Goal: Task Accomplishment & Management: Manage account settings

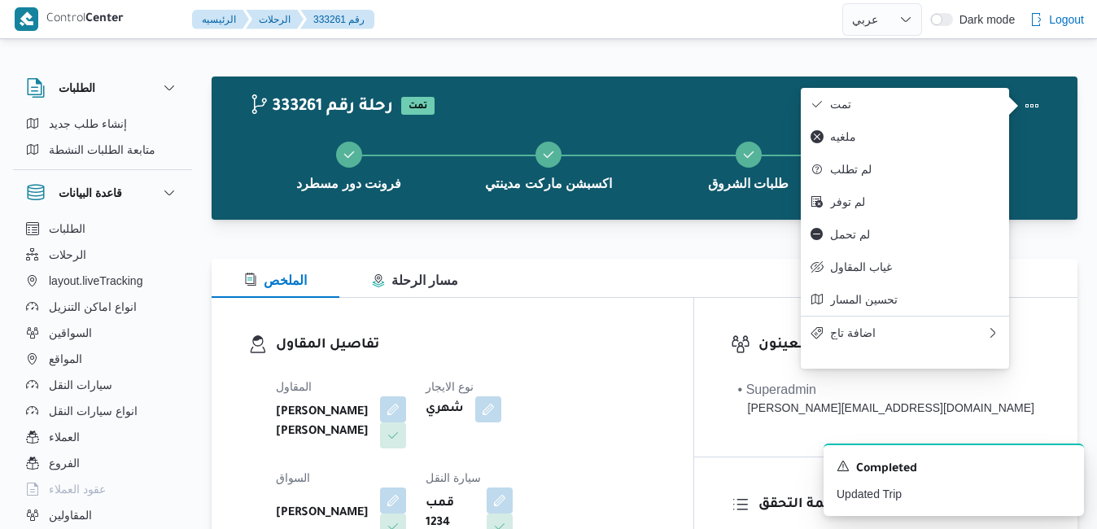
select select "ar"
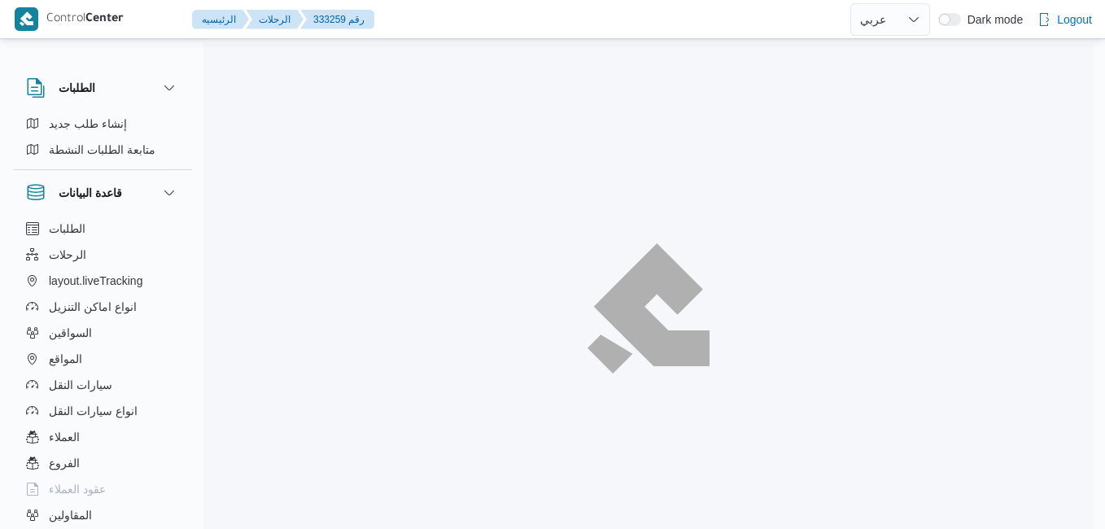
select select "ar"
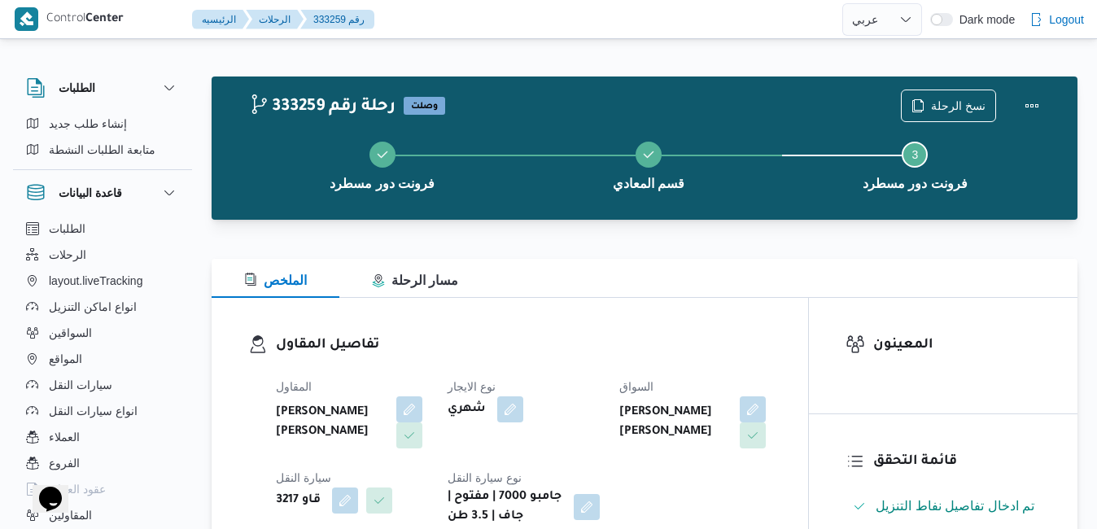
drag, startPoint x: 721, startPoint y: 317, endPoint x: 901, endPoint y: 404, distance: 199.4
click at [901, 404] on div "المعينون" at bounding box center [943, 356] width 269 height 116
click at [1020, 98] on button "Actions" at bounding box center [1031, 105] width 33 height 33
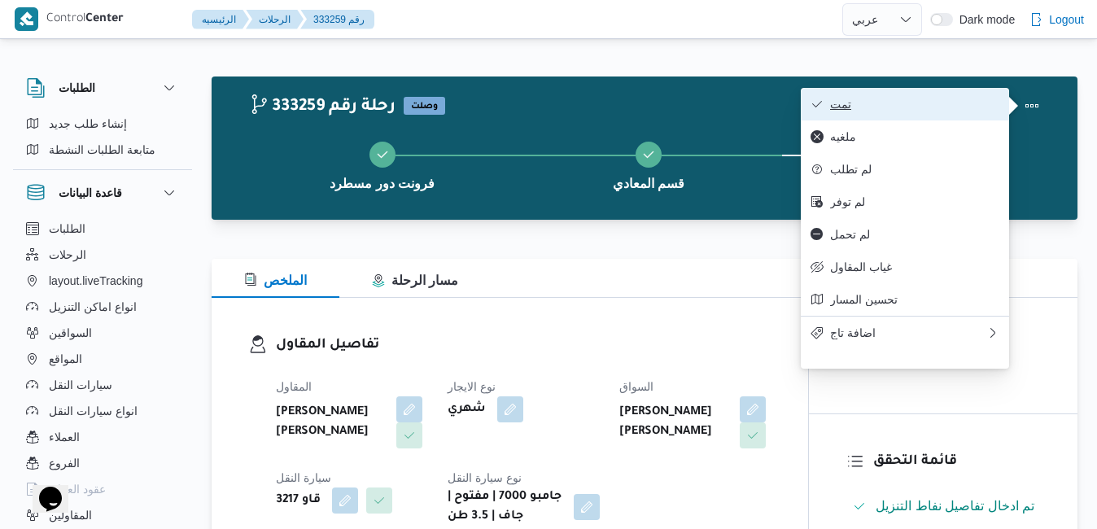
click at [954, 102] on span "تمت" at bounding box center [914, 104] width 169 height 13
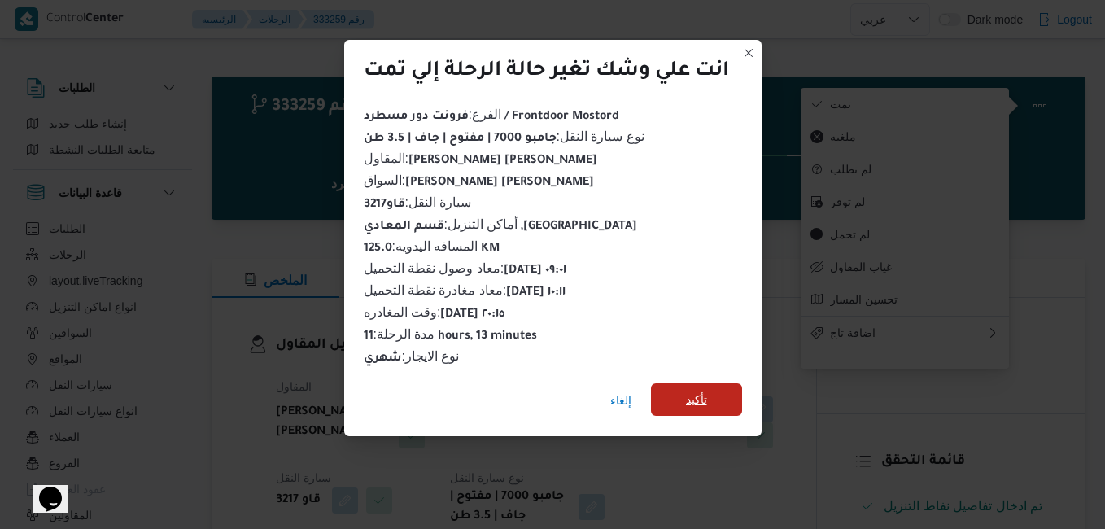
click at [707, 402] on span "تأكيد" at bounding box center [696, 399] width 91 height 33
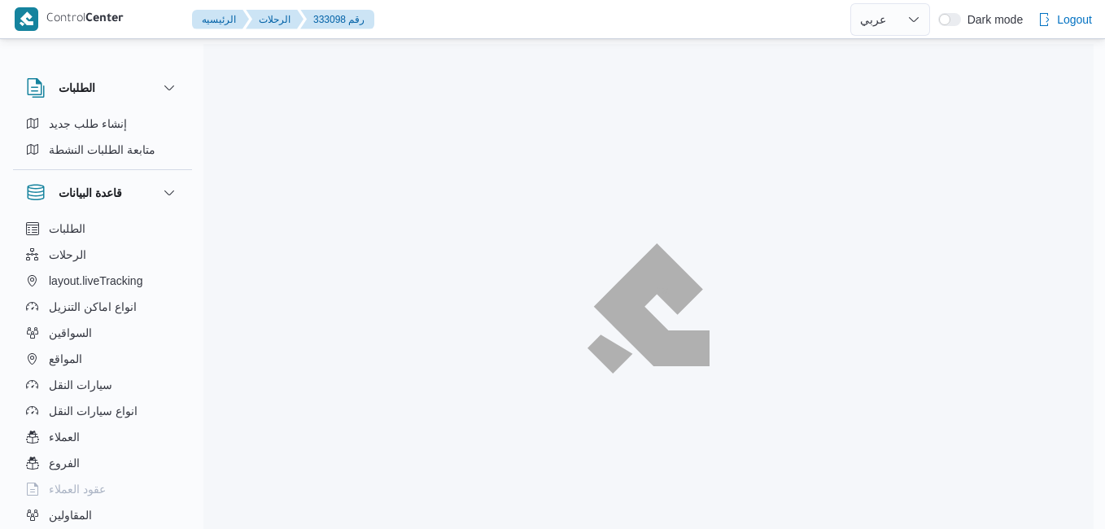
select select "ar"
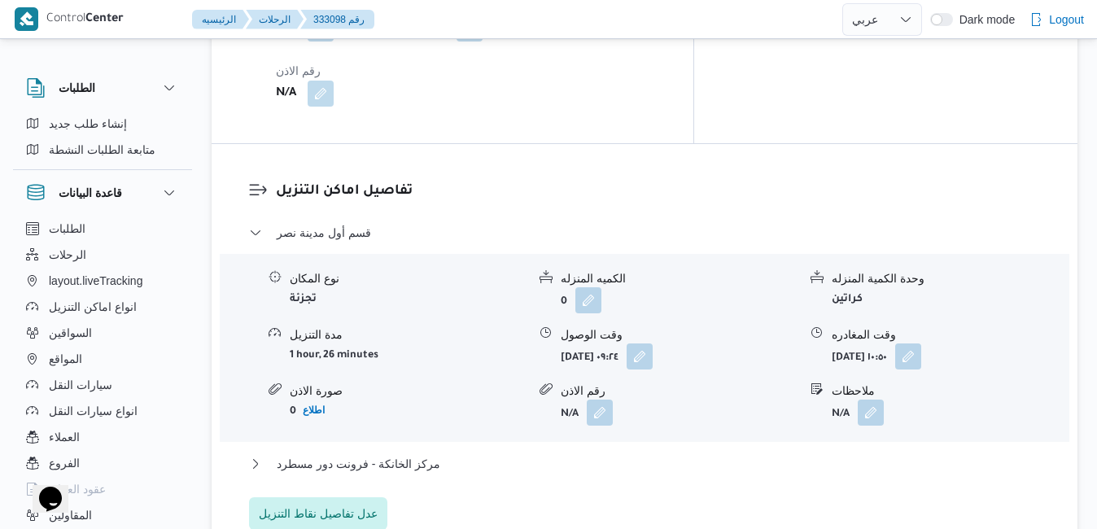
scroll to position [1497, 0]
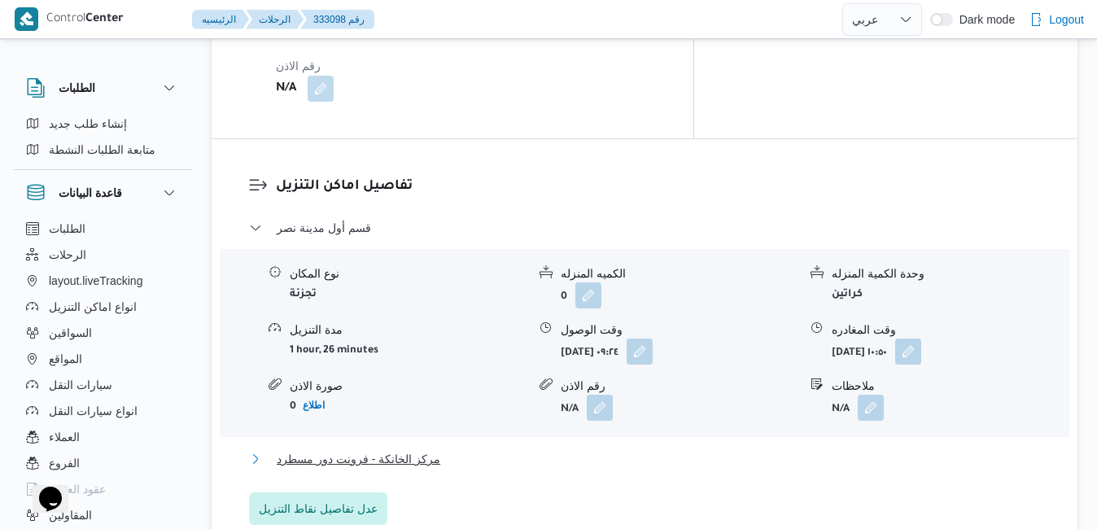
click at [709, 449] on button "مركز الخانكة - فرونت دور مسطرد" at bounding box center [645, 459] width 792 height 20
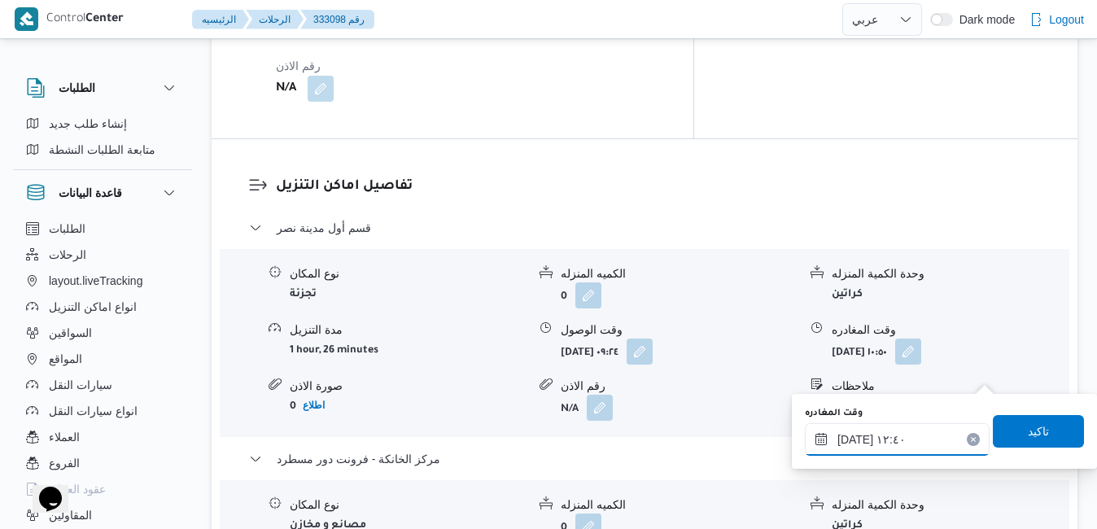
click at [893, 437] on input "٣٠/٠٨/٢٠٢٥ ١٢:٤٠" at bounding box center [897, 439] width 185 height 33
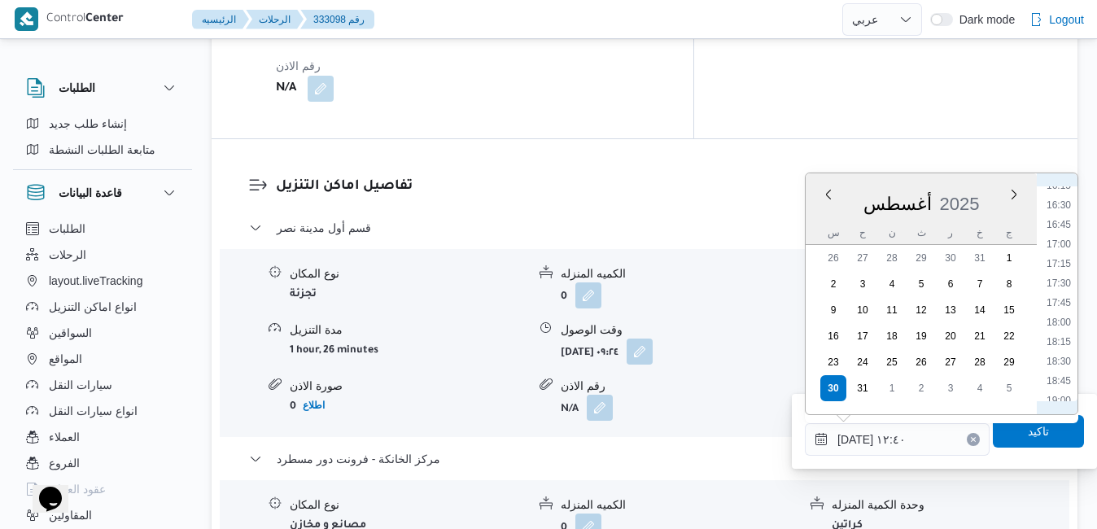
scroll to position [1428, 0]
click at [1058, 369] on li "20:30" at bounding box center [1058, 368] width 37 height 16
type input "[DATE] ٢٠:٣٠"
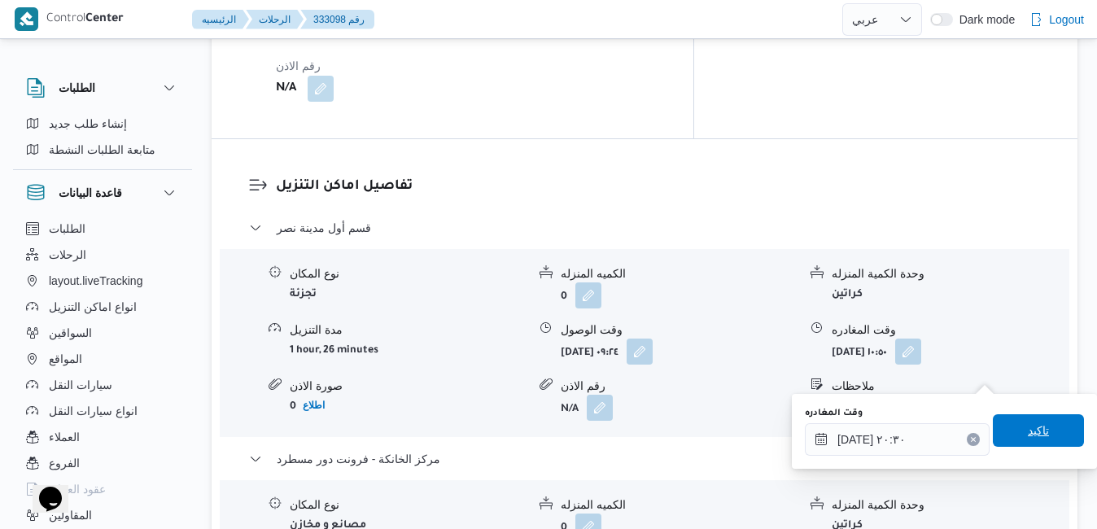
click at [1028, 435] on span "تاكيد" at bounding box center [1038, 431] width 21 height 20
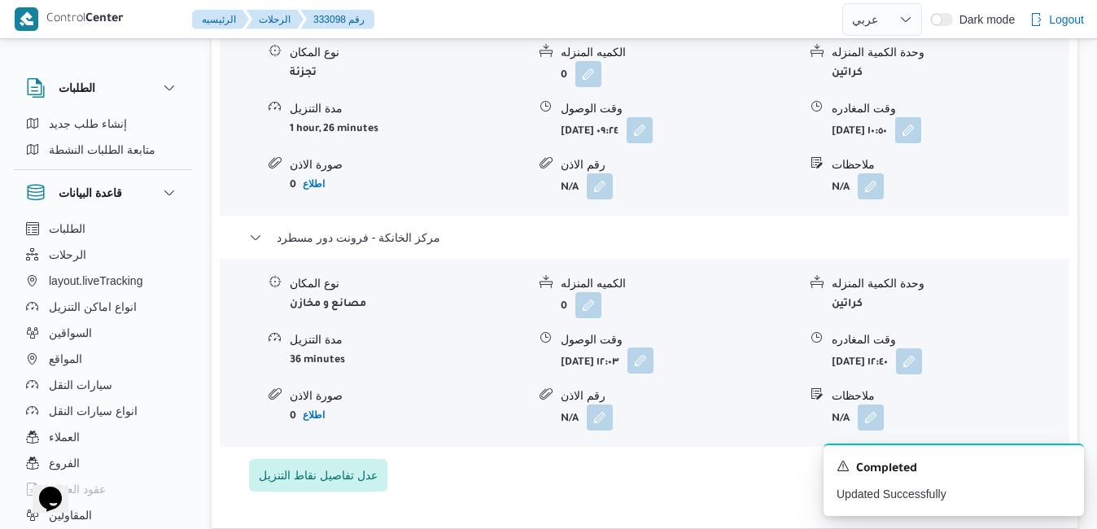
click at [653, 371] on button "button" at bounding box center [640, 360] width 26 height 26
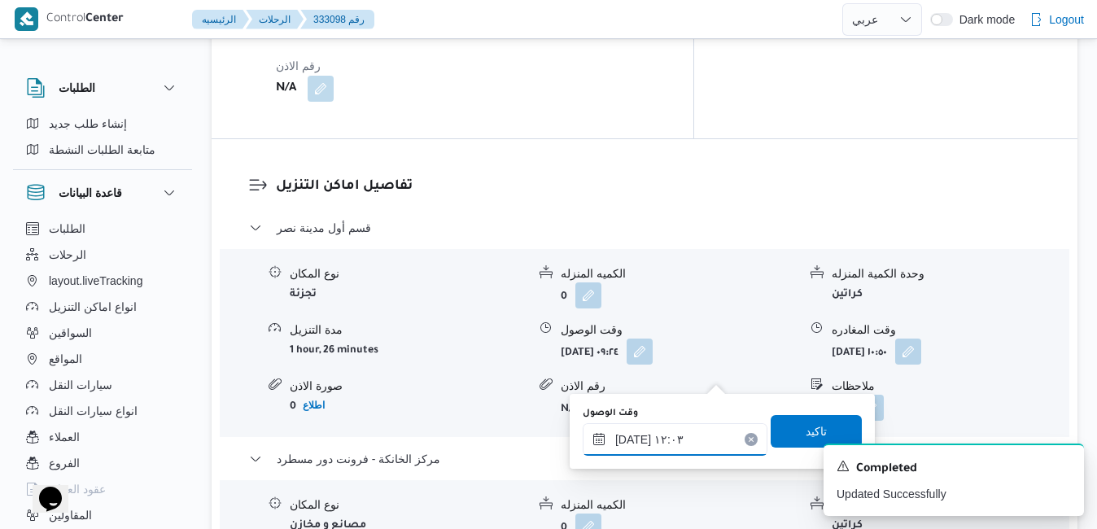
click at [657, 444] on input "٣٠/٠٨/٢٠٢٥ ١٢:٠٣" at bounding box center [675, 439] width 185 height 33
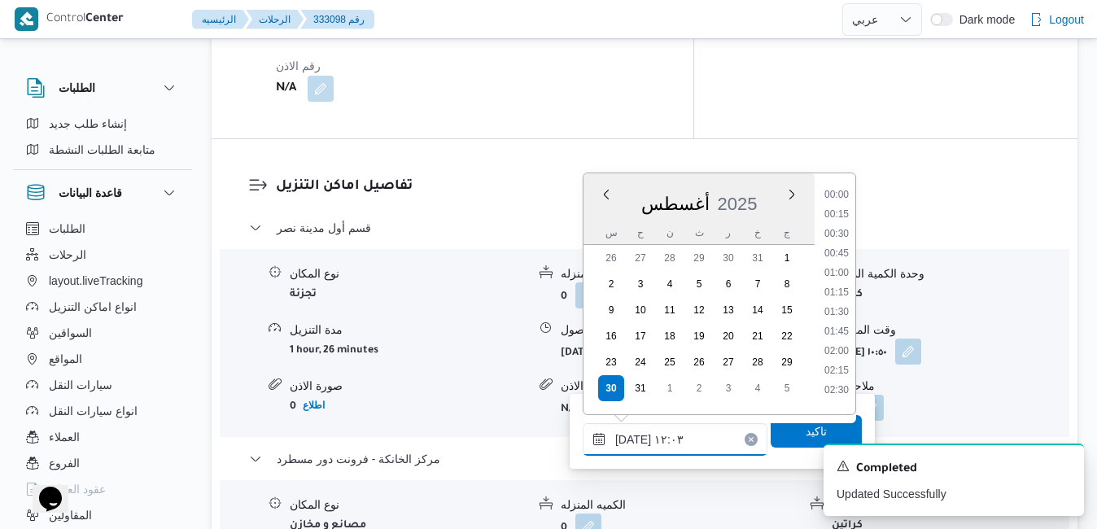
scroll to position [825, 0]
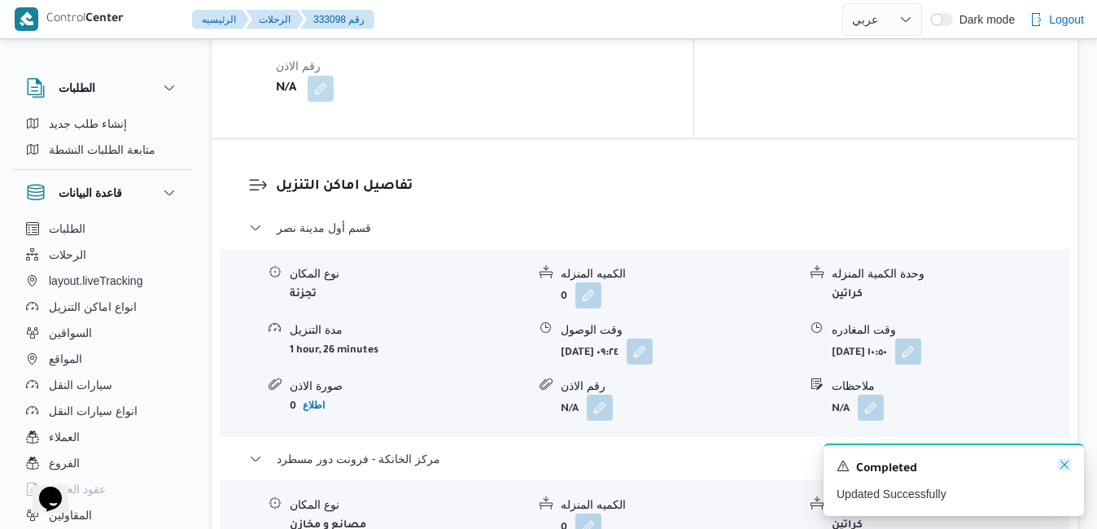
click at [1066, 462] on icon "Dismiss toast" at bounding box center [1064, 464] width 13 height 13
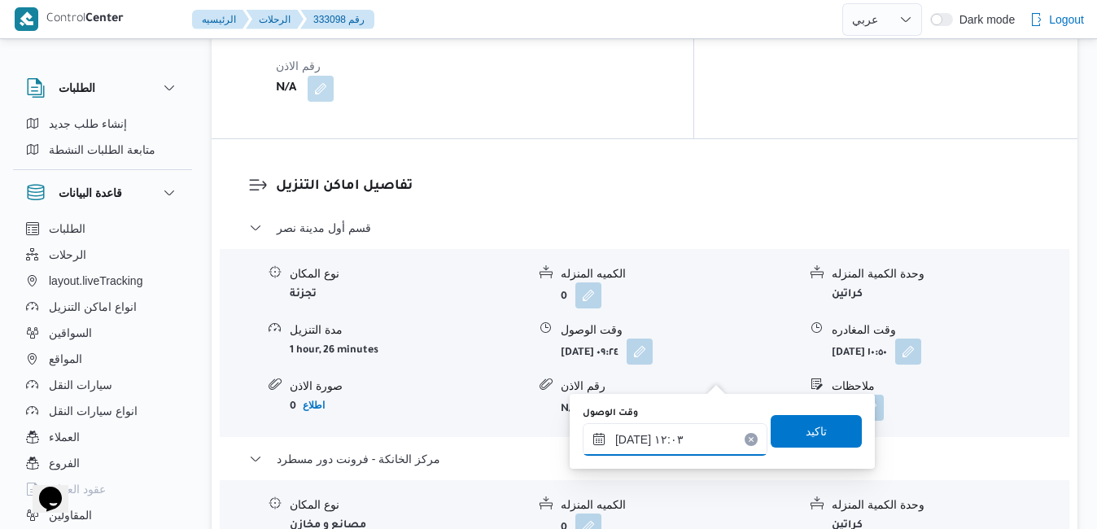
click at [660, 449] on input "٣٠/٠٨/٢٠٢٥ ١٢:٠٣" at bounding box center [675, 439] width 185 height 33
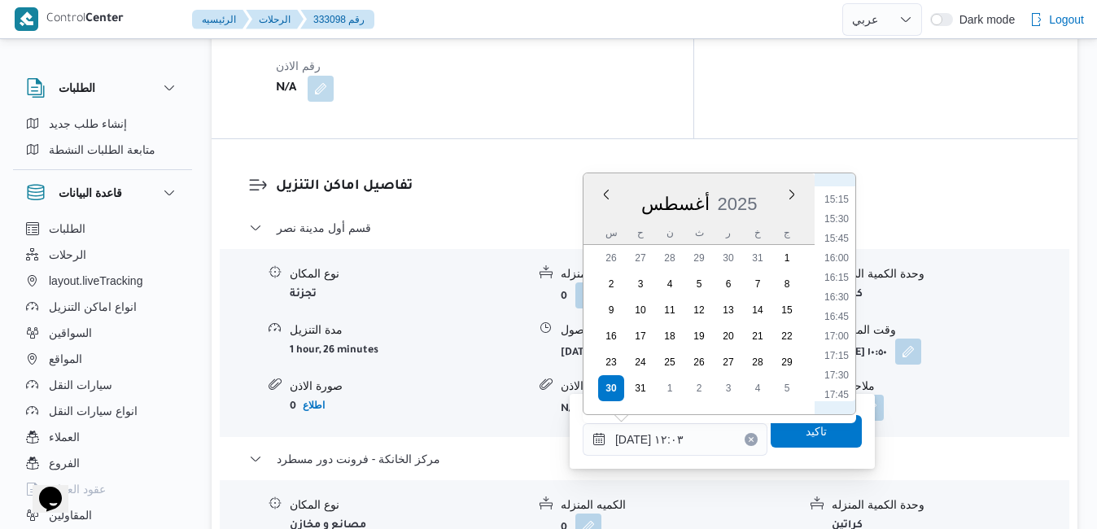
scroll to position [1389, 0]
click at [841, 386] on li "20:15" at bounding box center [836, 387] width 37 height 16
type input "٣٠/٠٨/٢٠٢٥ ٢٠:١٥"
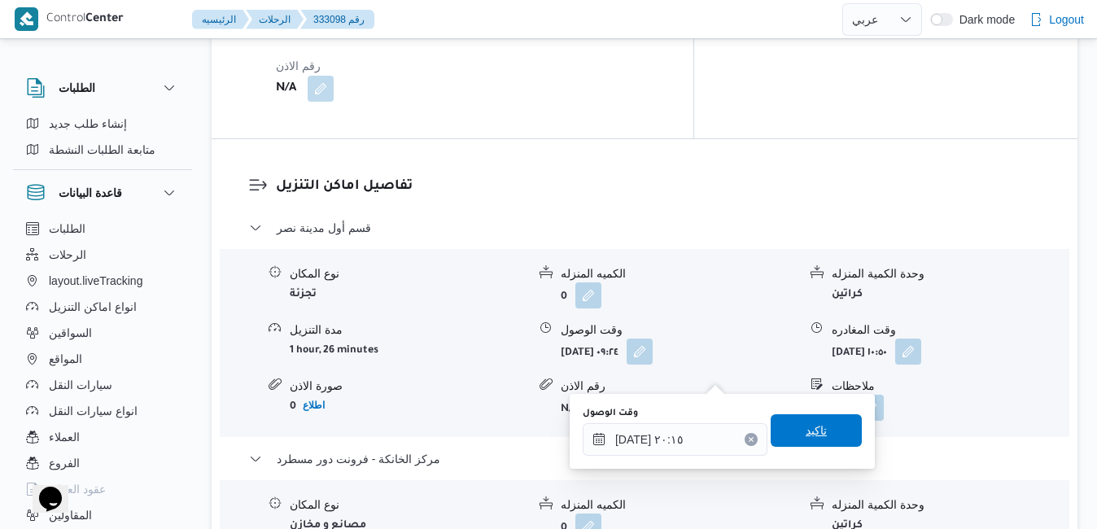
click at [819, 424] on span "تاكيد" at bounding box center [816, 430] width 91 height 33
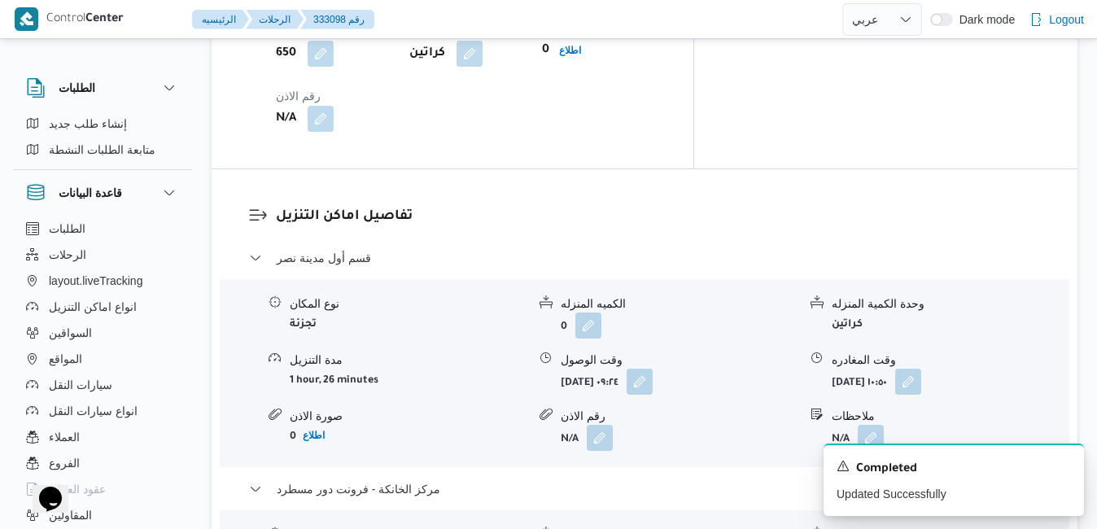
scroll to position [1465, 0]
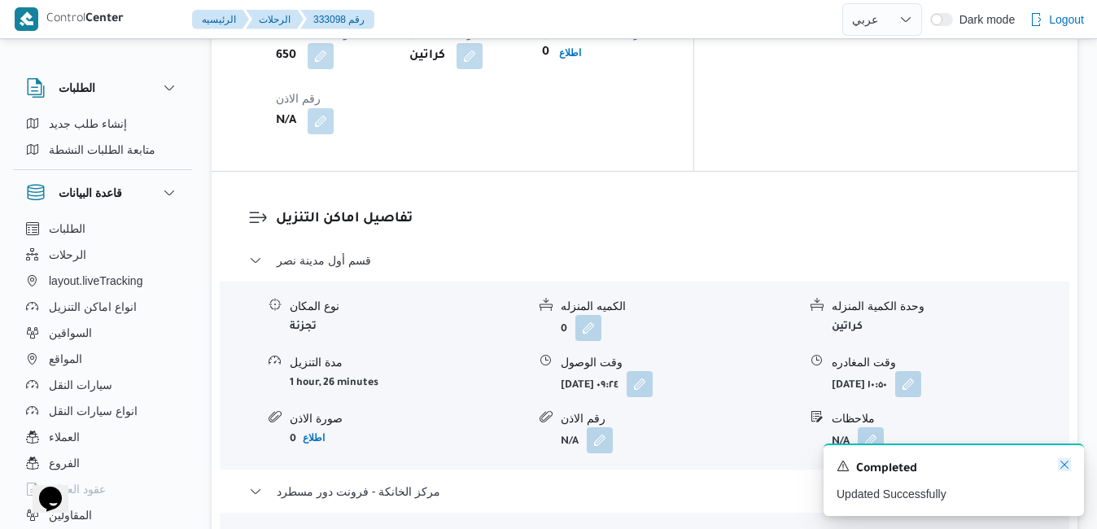
click at [1062, 464] on icon "Dismiss toast" at bounding box center [1064, 465] width 8 height 8
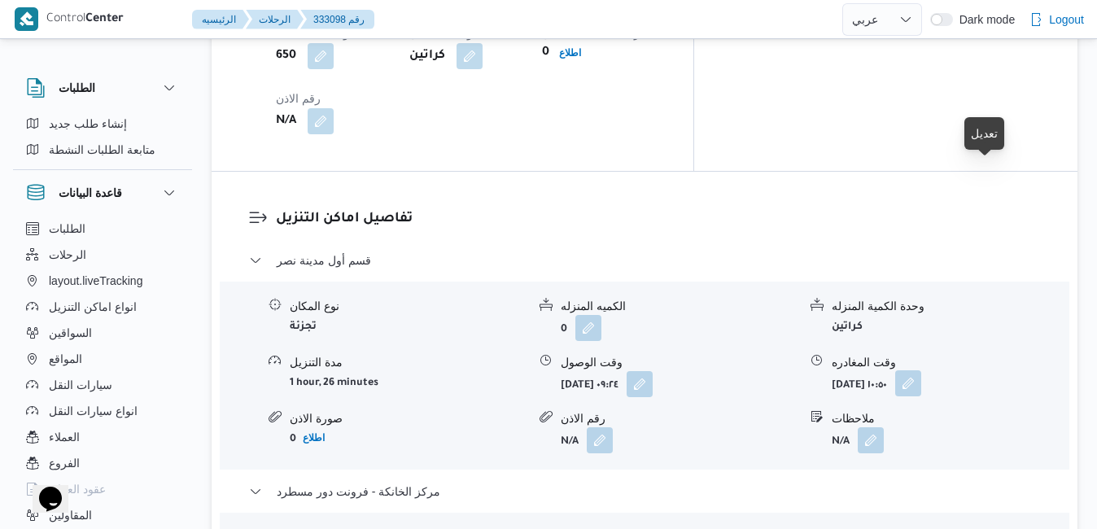
click at [921, 370] on button "button" at bounding box center [908, 383] width 26 height 26
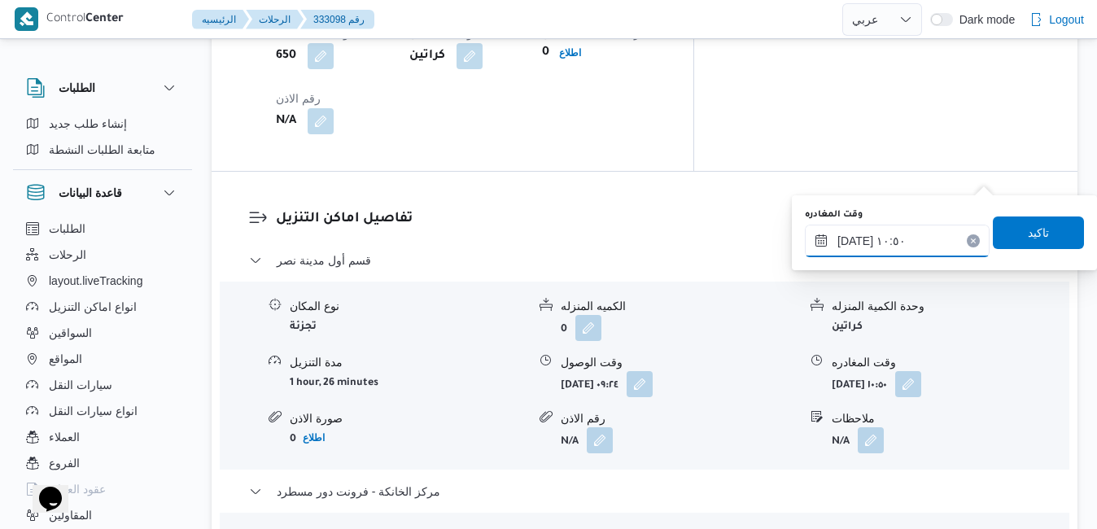
click at [907, 247] on input "٣٠/٠٨/٢٠٢٥ ١٠:٥٠" at bounding box center [897, 241] width 185 height 33
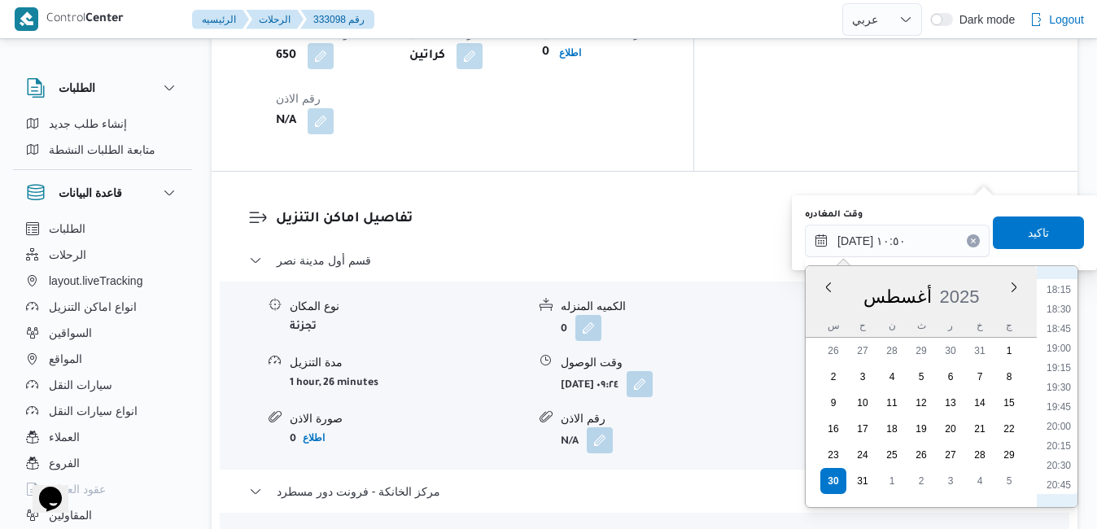
scroll to position [1479, 0]
click at [1063, 323] on li "19:30" at bounding box center [1058, 331] width 37 height 16
type input "[DATE] ١٩:٣٠"
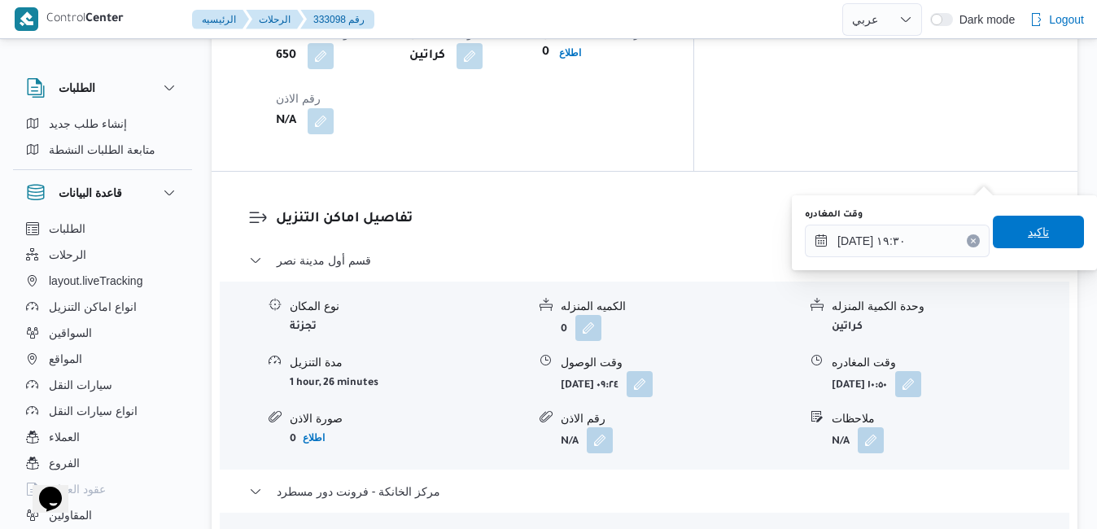
click at [1038, 235] on span "تاكيد" at bounding box center [1038, 232] width 91 height 33
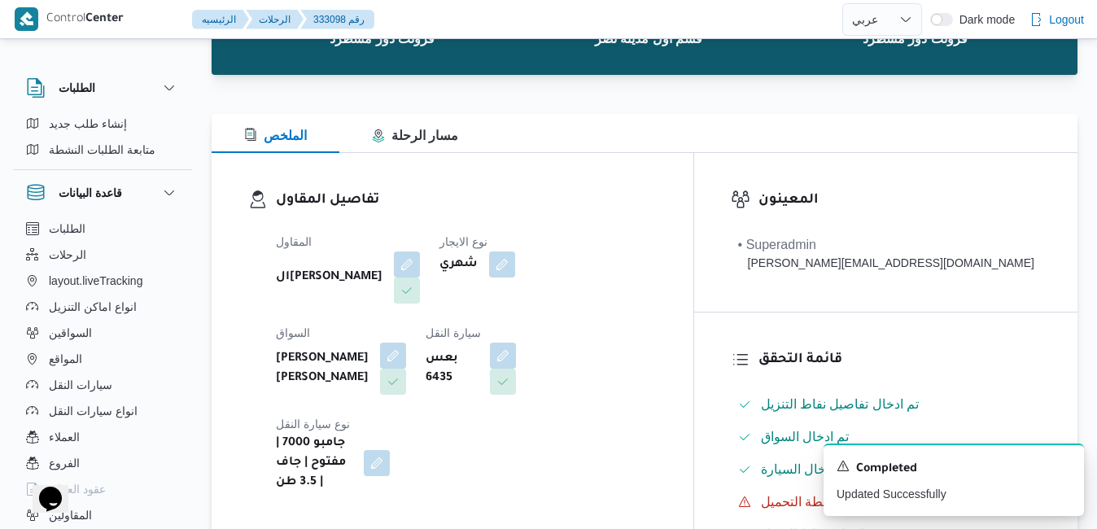
scroll to position [0, 0]
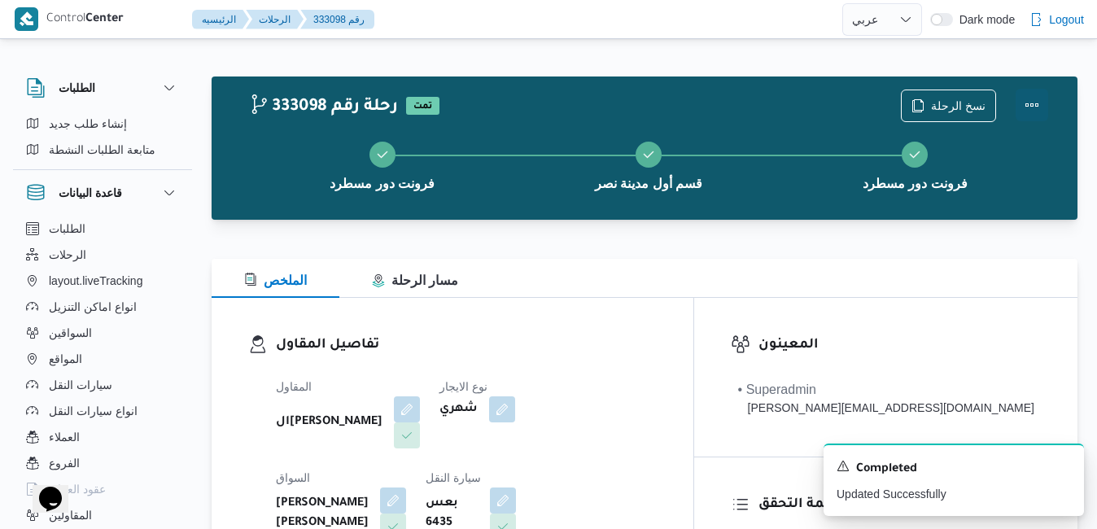
click at [1029, 106] on button "Actions" at bounding box center [1031, 105] width 33 height 33
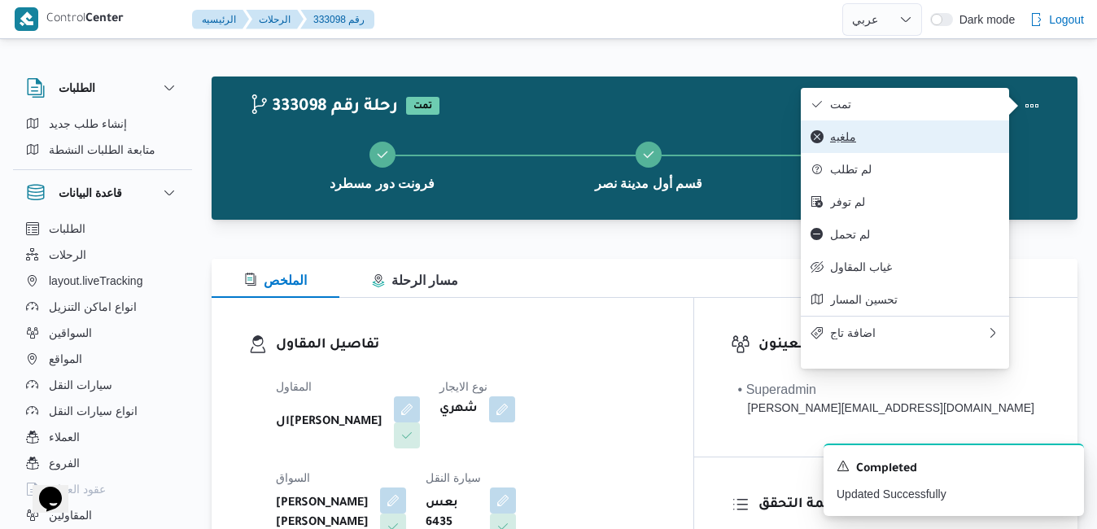
click at [920, 123] on button "ملغيه" at bounding box center [905, 136] width 208 height 33
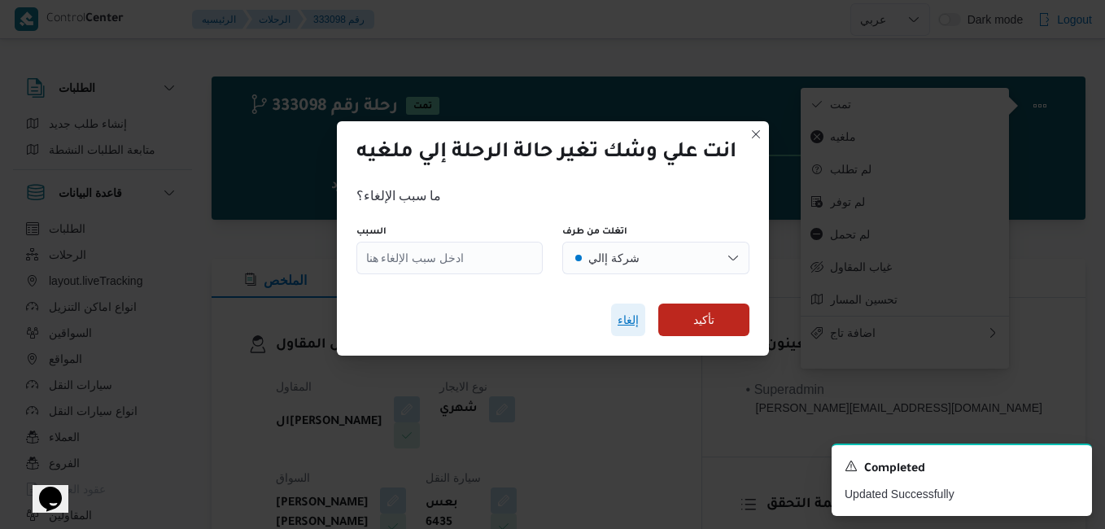
click at [627, 325] on span "إلغاء" at bounding box center [628, 320] width 21 height 20
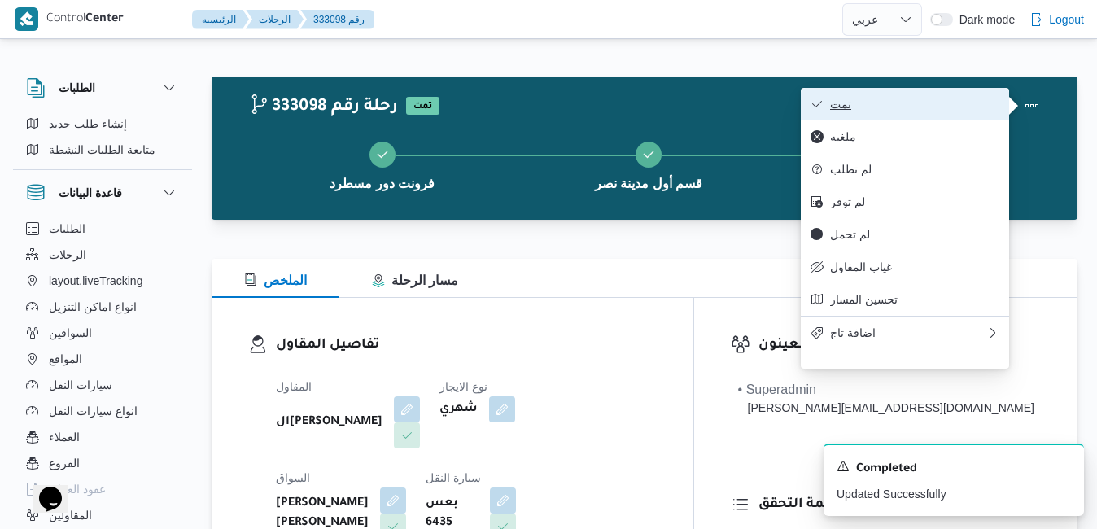
click at [891, 108] on span "تمت" at bounding box center [914, 104] width 169 height 13
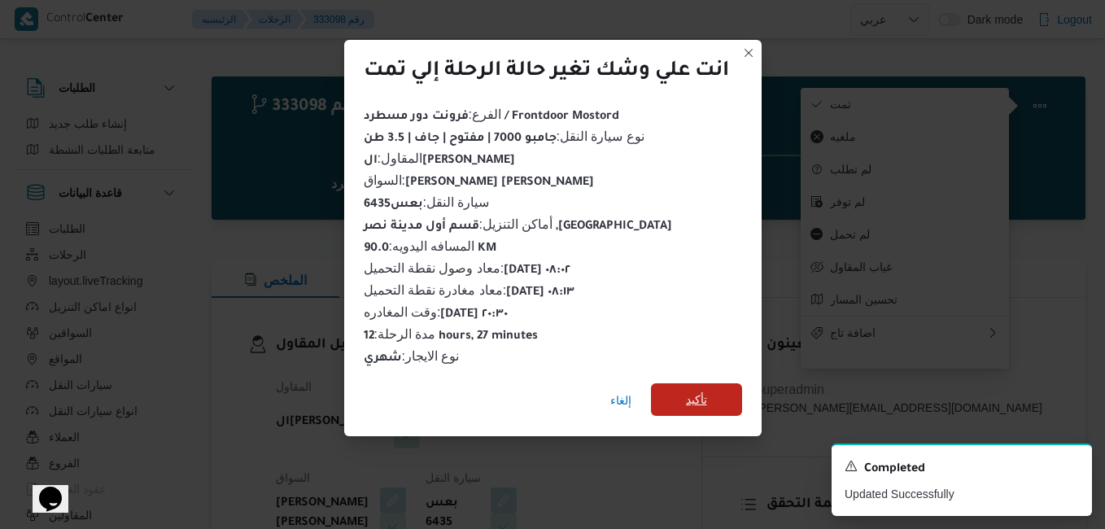
click at [689, 390] on span "تأكيد" at bounding box center [696, 400] width 21 height 20
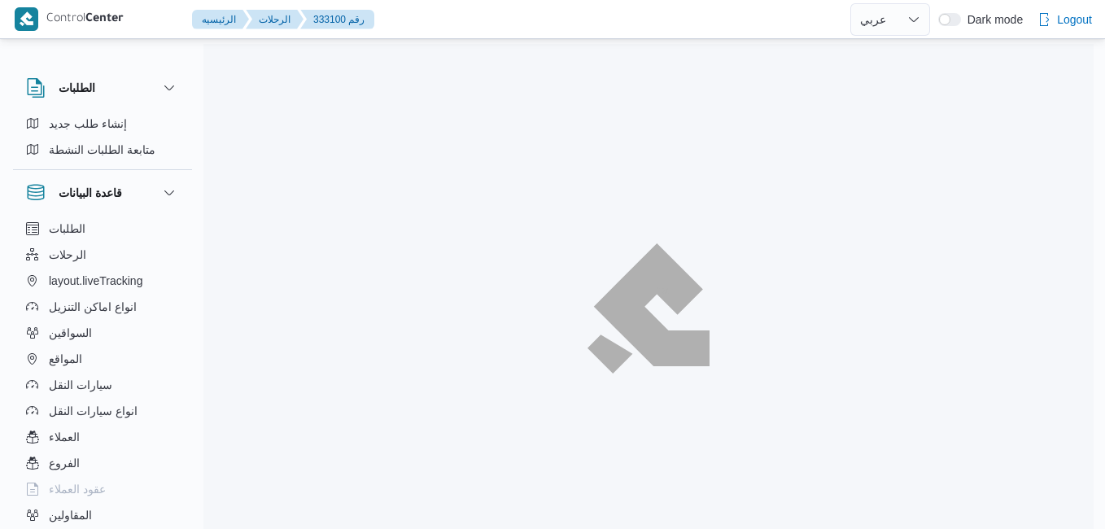
select select "ar"
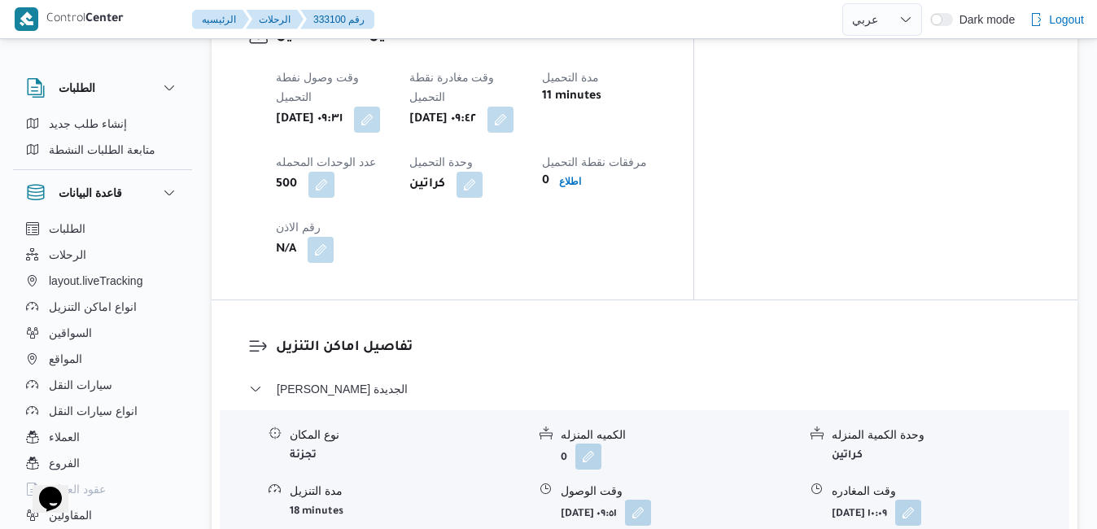
scroll to position [1367, 0]
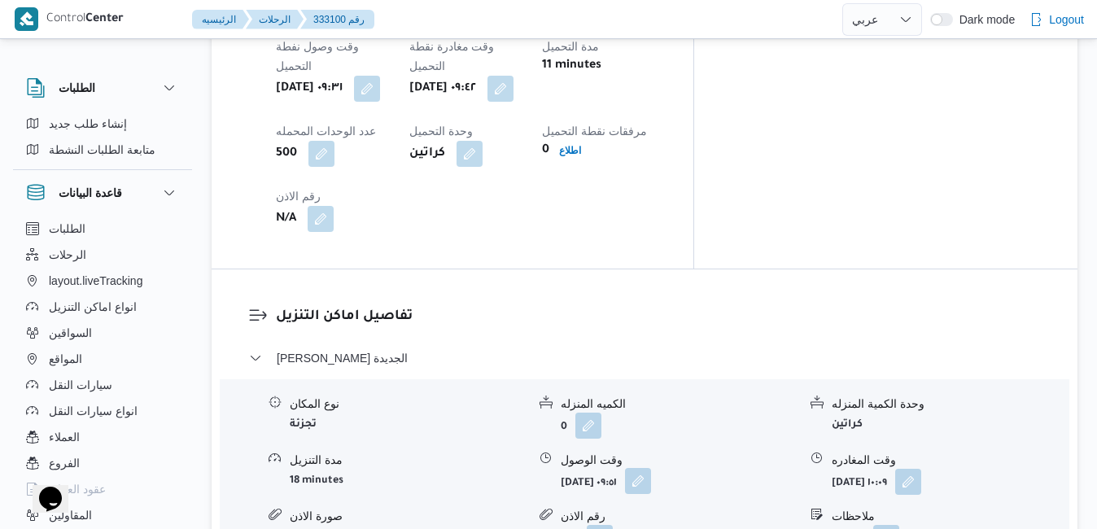
click at [651, 468] on button "button" at bounding box center [638, 481] width 26 height 26
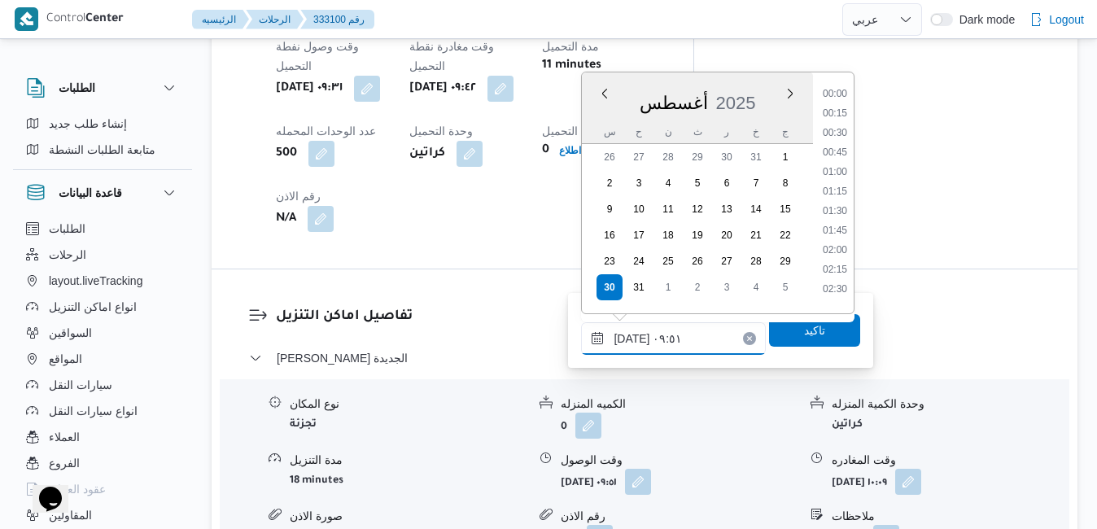
click at [615, 352] on input "٣٠/٠٨/٢٠٢٥ ٠٩:٥١" at bounding box center [673, 338] width 185 height 33
click at [839, 257] on li "10:30" at bounding box center [834, 264] width 37 height 16
type input "٣٠/٠٨/٢٠٢٥ ١٠:٣٠"
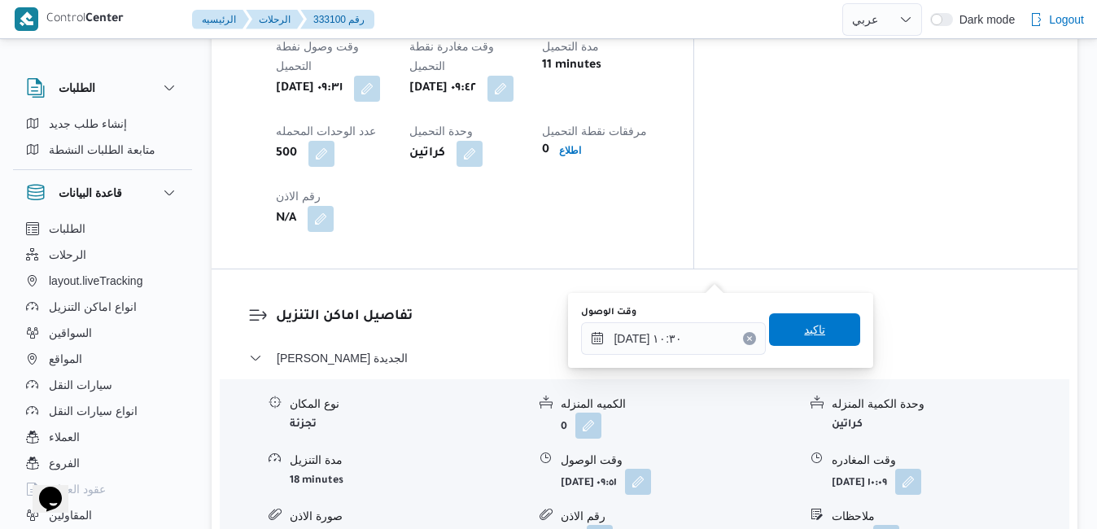
click at [813, 325] on span "تاكيد" at bounding box center [814, 329] width 91 height 33
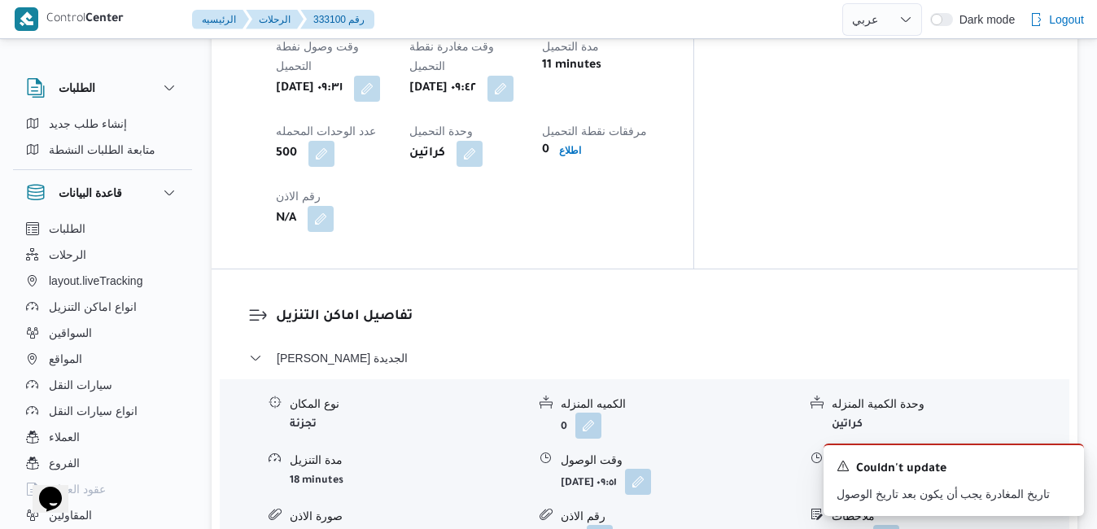
click at [1065, 466] on icon "Dismiss toast" at bounding box center [1064, 464] width 13 height 13
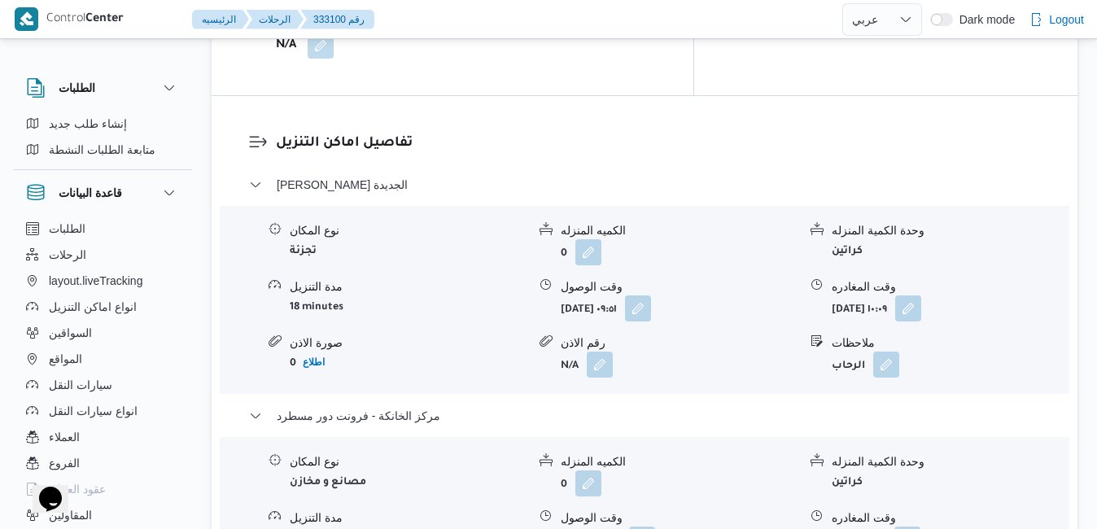
scroll to position [1595, 0]
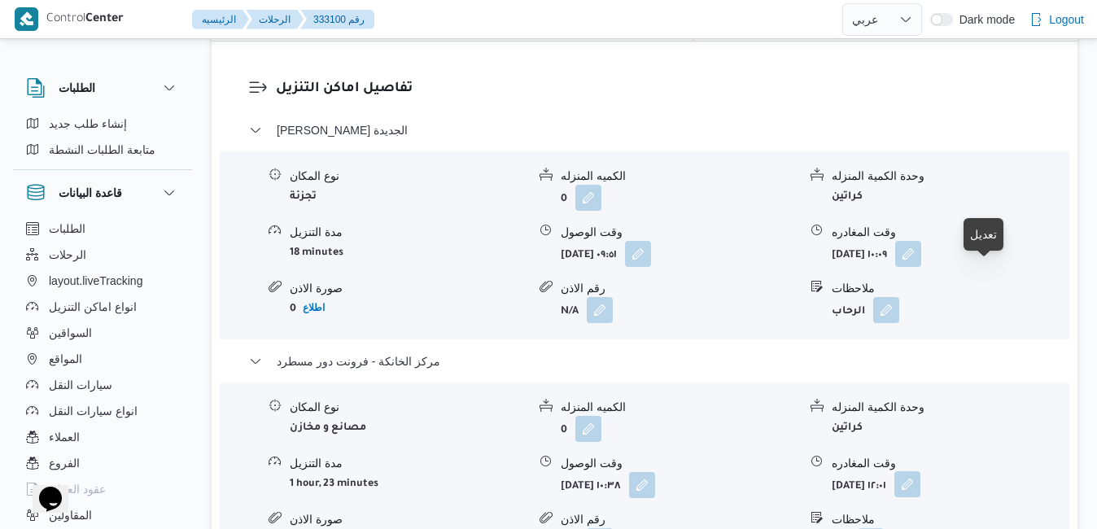
click at [920, 471] on button "button" at bounding box center [907, 484] width 26 height 26
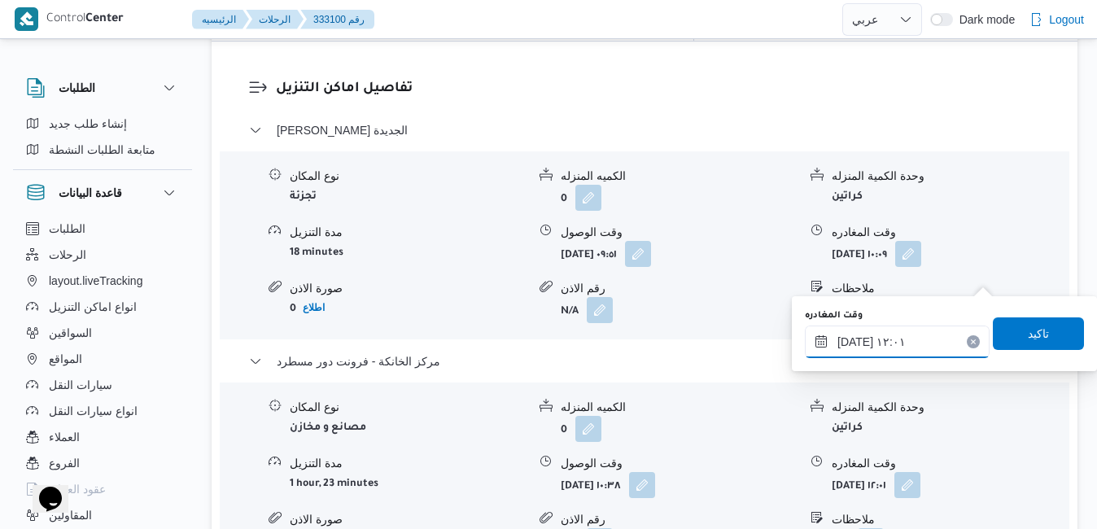
click at [871, 348] on input "٣٠/٠٨/٢٠٢٥ ١٢:٠١" at bounding box center [897, 341] width 185 height 33
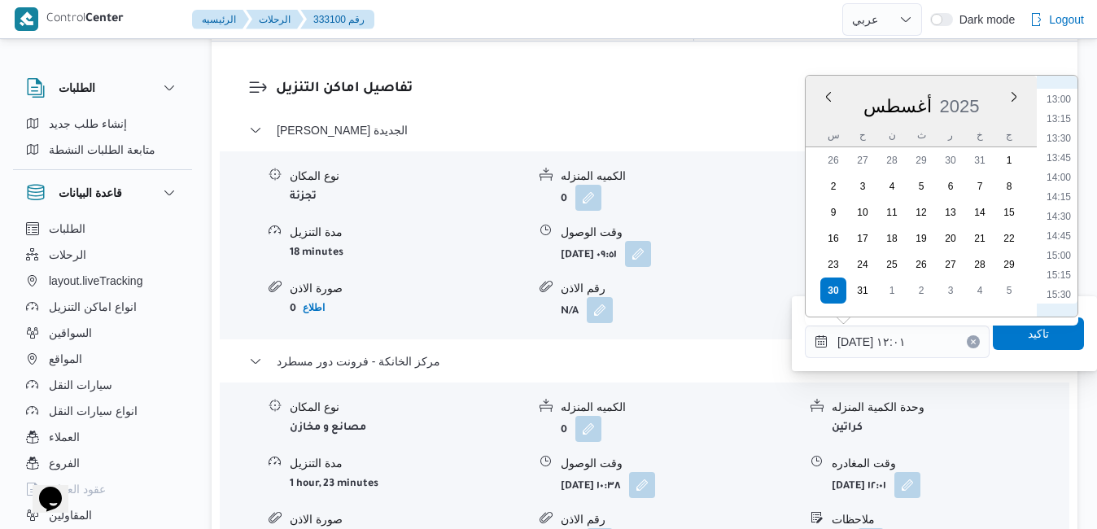
scroll to position [1452, 0]
click at [1066, 264] on li "20:45" at bounding box center [1058, 266] width 37 height 16
type input "٣٠/٠٨/٢٠٢٥ ٢٠:٤٥"
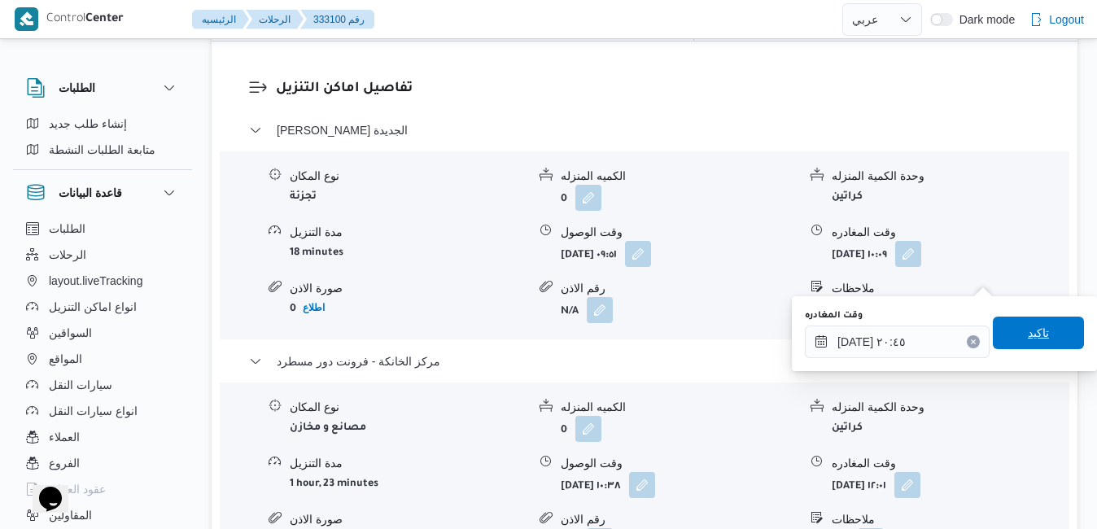
click at [1028, 339] on span "تاكيد" at bounding box center [1038, 333] width 21 height 20
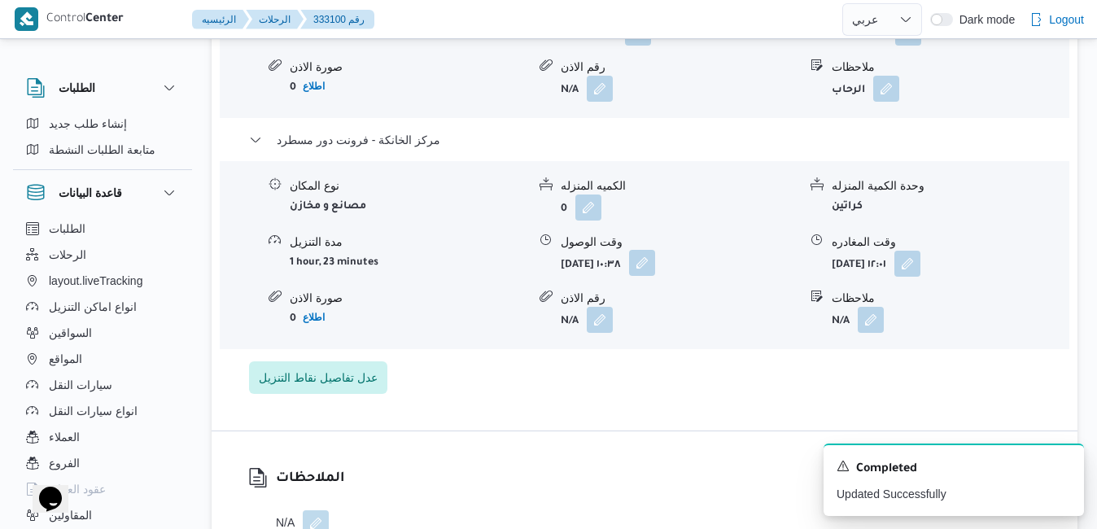
click at [655, 275] on button "button" at bounding box center [642, 263] width 26 height 26
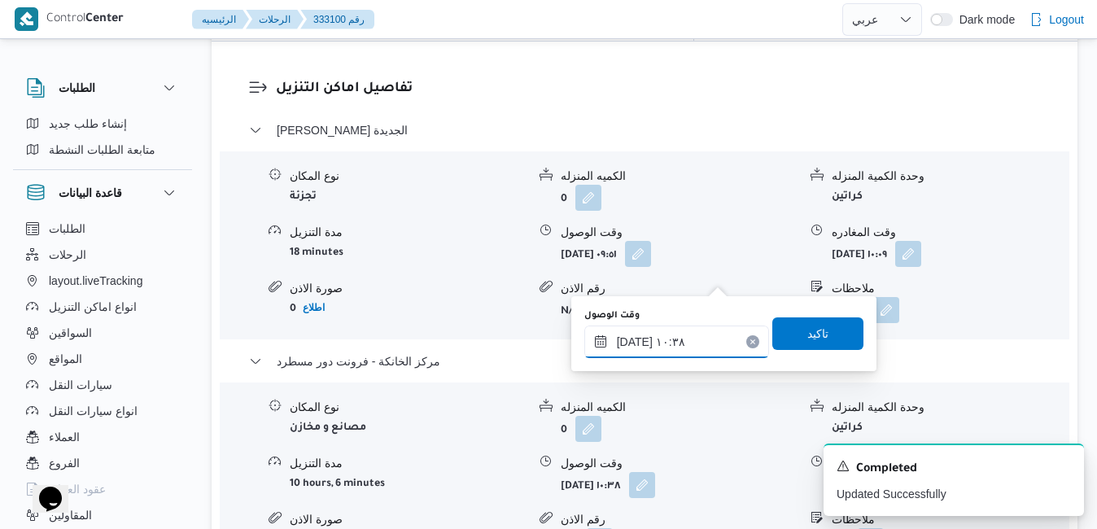
click at [674, 336] on input "٣٠/٠٨/٢٠٢٥ ١٠:٣٨" at bounding box center [676, 341] width 185 height 33
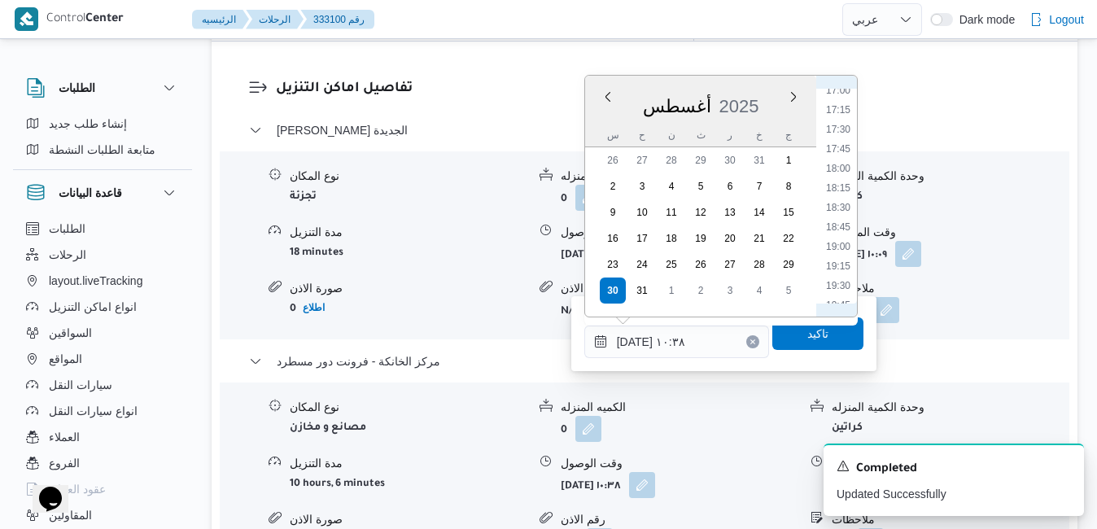
scroll to position [1522, 0]
click at [843, 170] on li "20:30" at bounding box center [837, 176] width 37 height 16
type input "[DATE] ٢٠:٣٠"
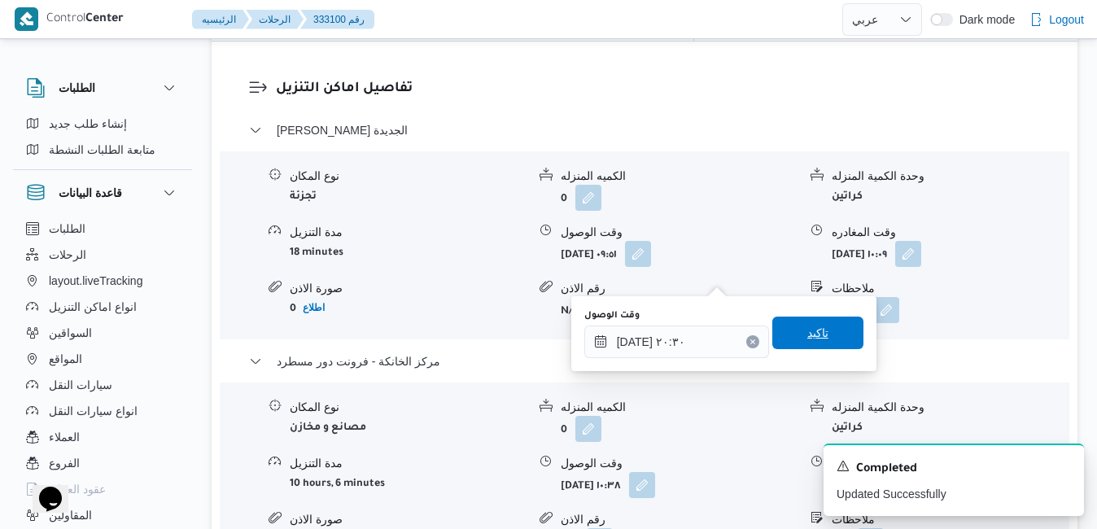
click at [807, 337] on span "تاكيد" at bounding box center [817, 333] width 21 height 20
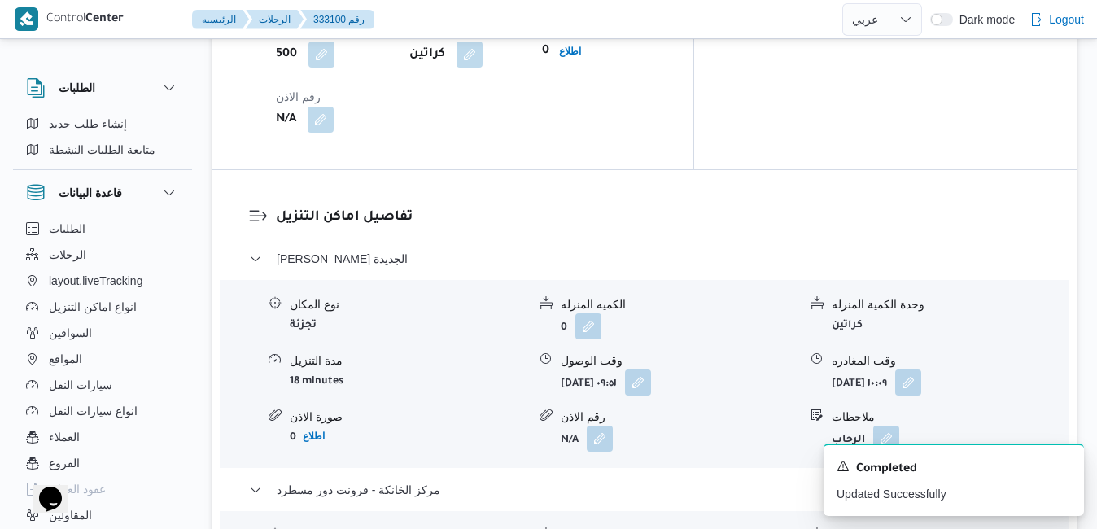
scroll to position [1497, 0]
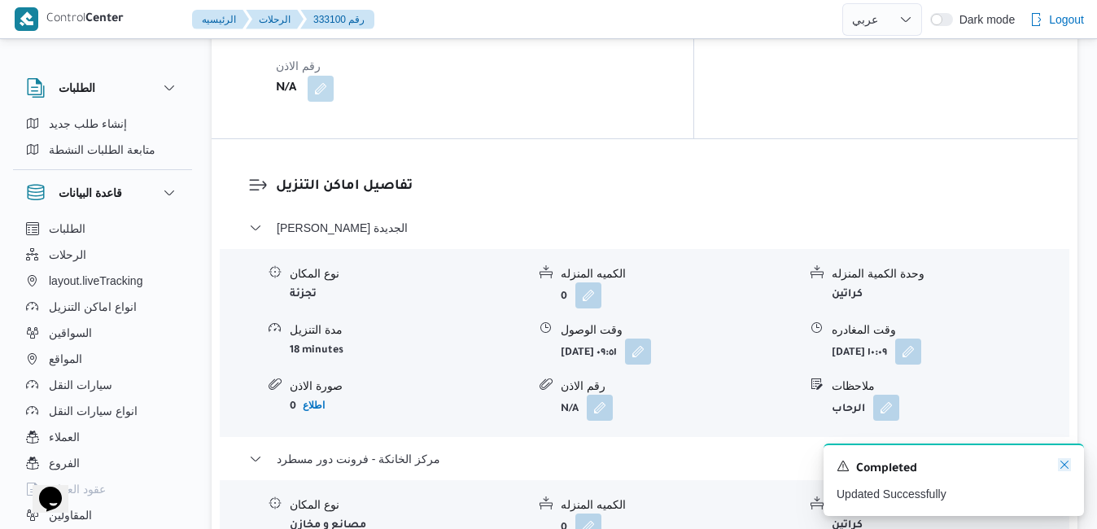
click at [1064, 463] on icon "Dismiss toast" at bounding box center [1064, 464] width 13 height 13
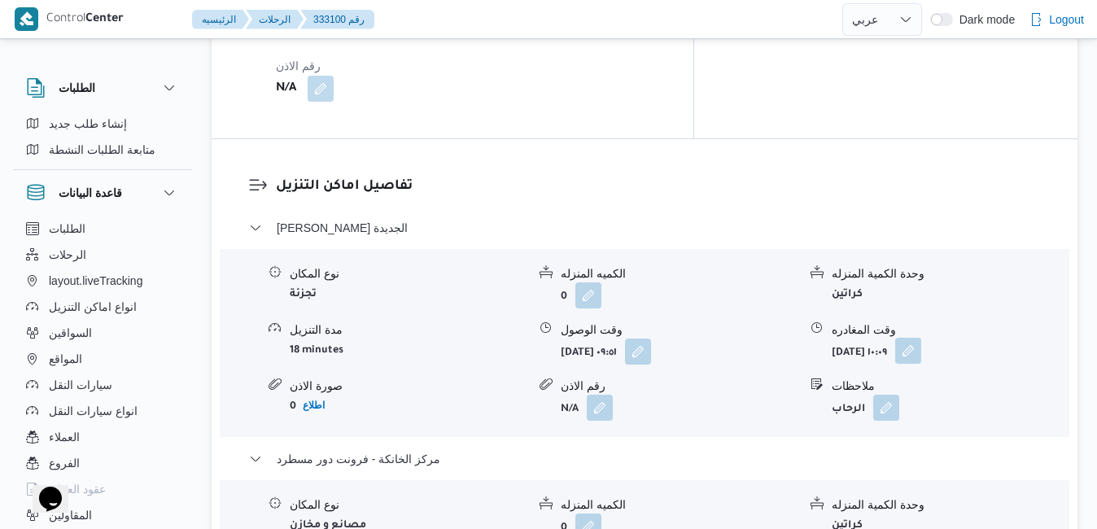
click at [921, 338] on button "button" at bounding box center [908, 351] width 26 height 26
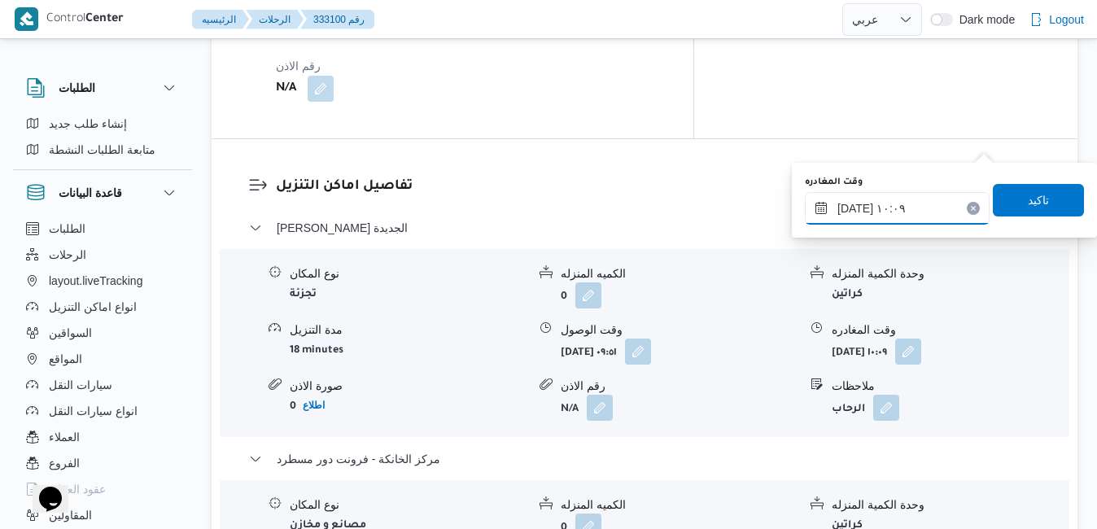
click at [910, 203] on input "٣٠/٠٨/٢٠٢٥ ١٠:٠٩" at bounding box center [897, 208] width 185 height 33
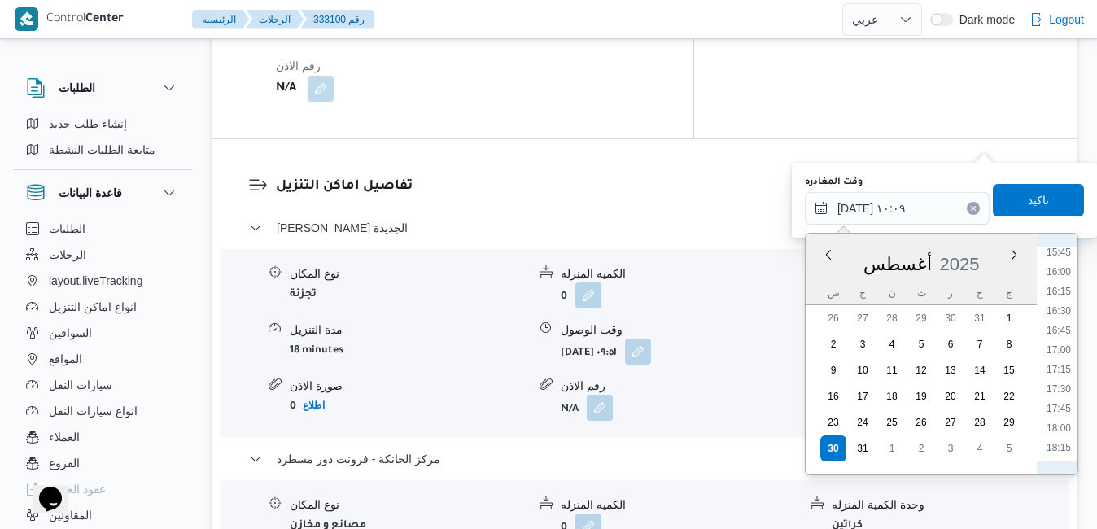
scroll to position [1421, 0]
click at [1067, 375] on li "19:45" at bounding box center [1058, 377] width 37 height 16
type input "٣٠/٠٨/٢٠٢٥ ١٩:٤٥"
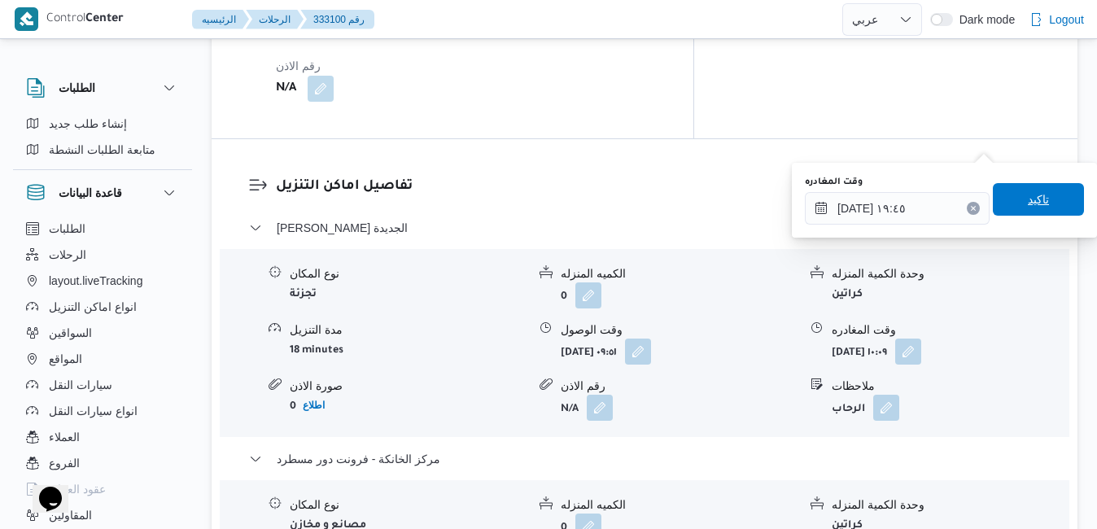
click at [1028, 196] on span "تاكيد" at bounding box center [1038, 200] width 21 height 20
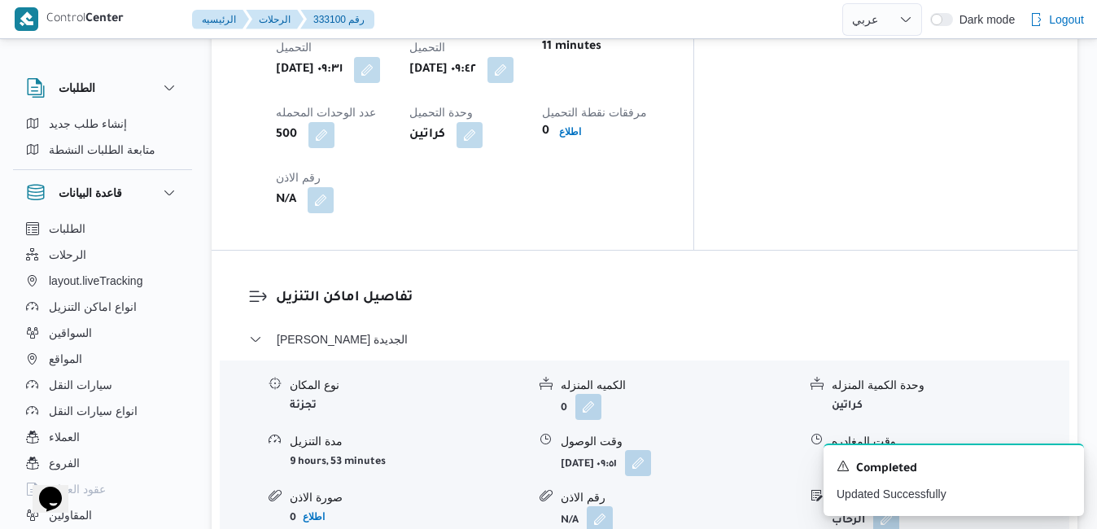
scroll to position [1432, 0]
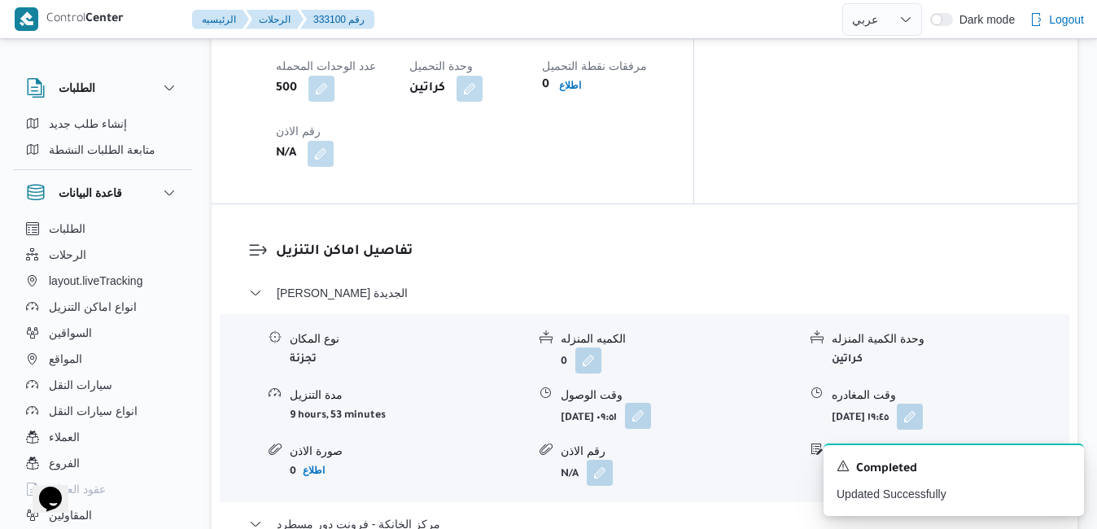
click at [651, 403] on button "button" at bounding box center [638, 416] width 26 height 26
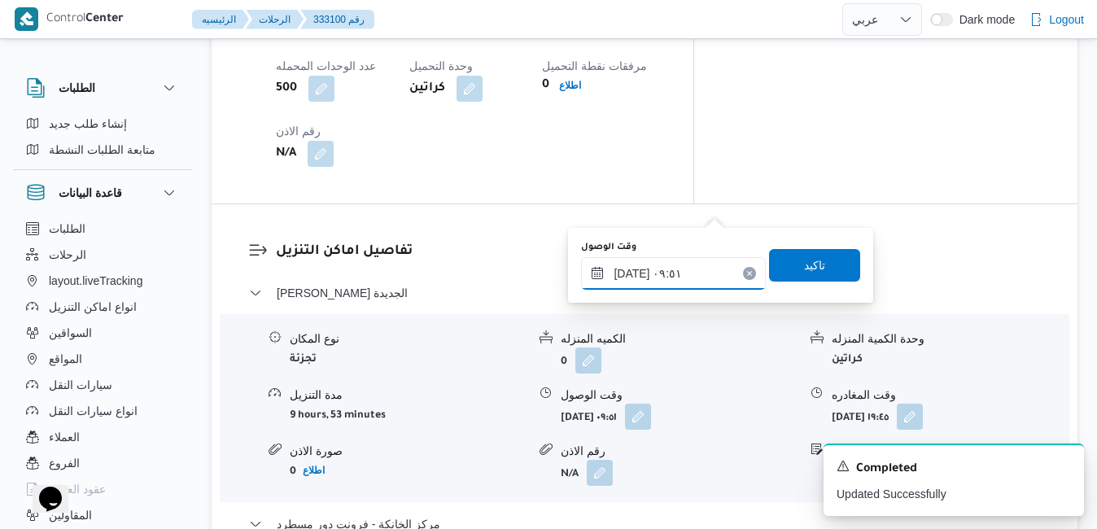
click at [665, 268] on input "٣٠/٠٨/٢٠٢٥ ٠٩:٥١" at bounding box center [673, 273] width 185 height 33
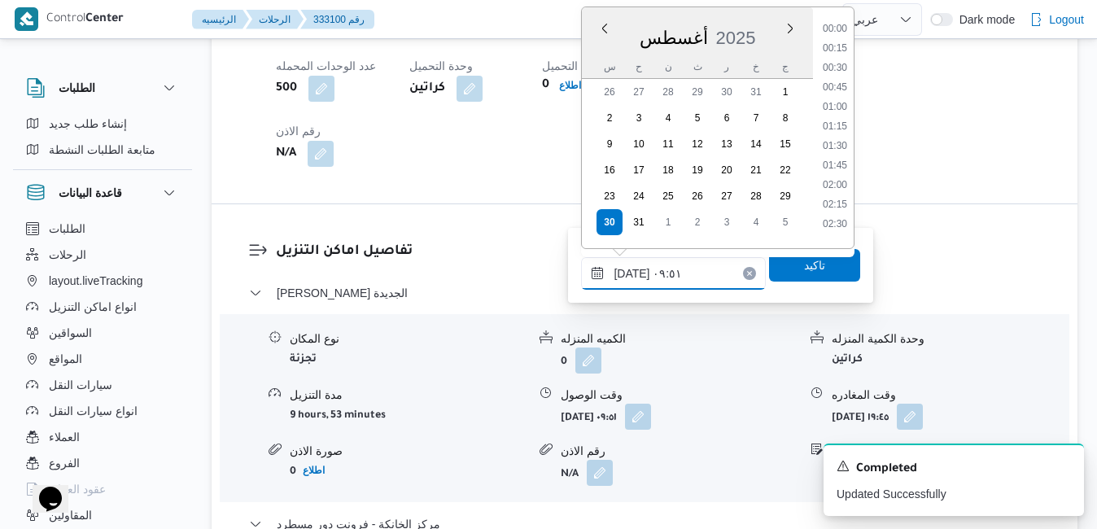
scroll to position [649, 0]
click at [835, 199] on li "10:30" at bounding box center [834, 199] width 37 height 16
type input "٣٠/٠٨/٢٠٢٥ ١٠:٣٠"
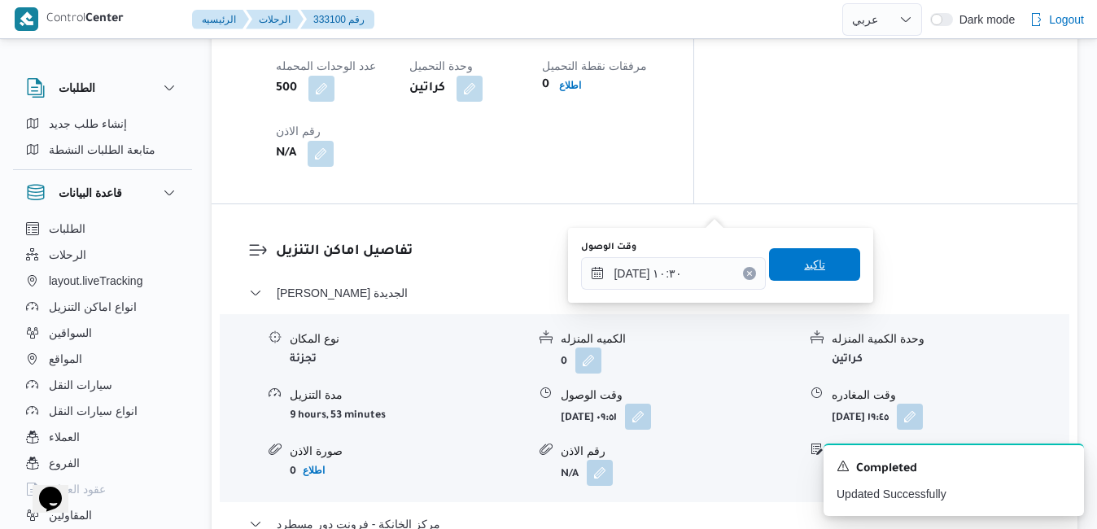
click at [808, 267] on span "تاكيد" at bounding box center [814, 265] width 21 height 20
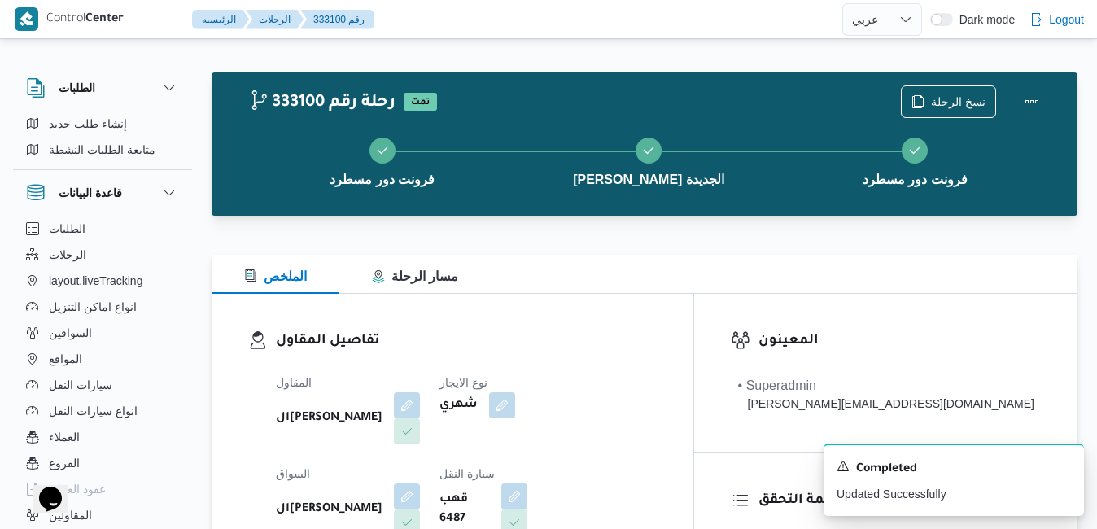
scroll to position [0, 0]
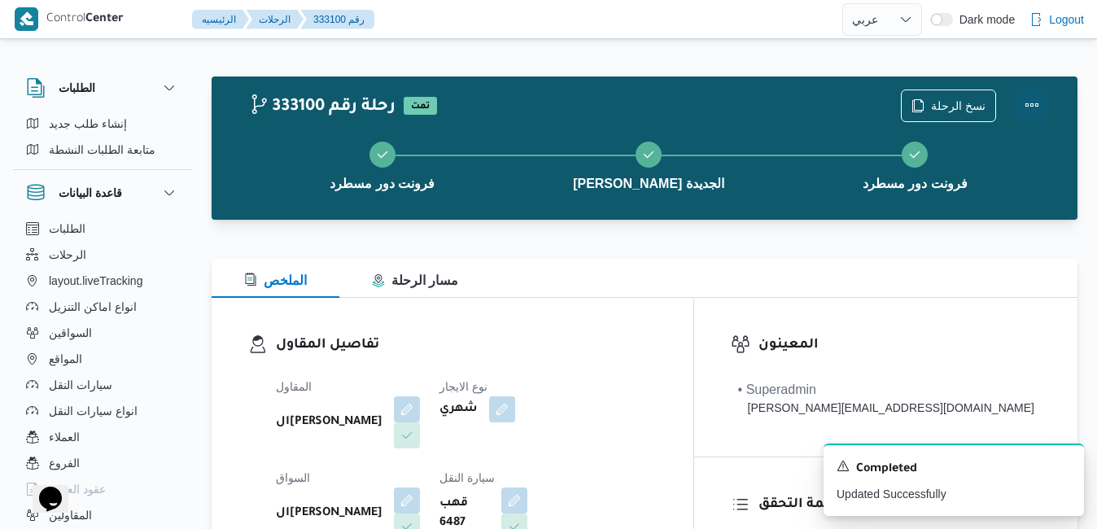
click at [1036, 115] on button "Actions" at bounding box center [1031, 105] width 33 height 33
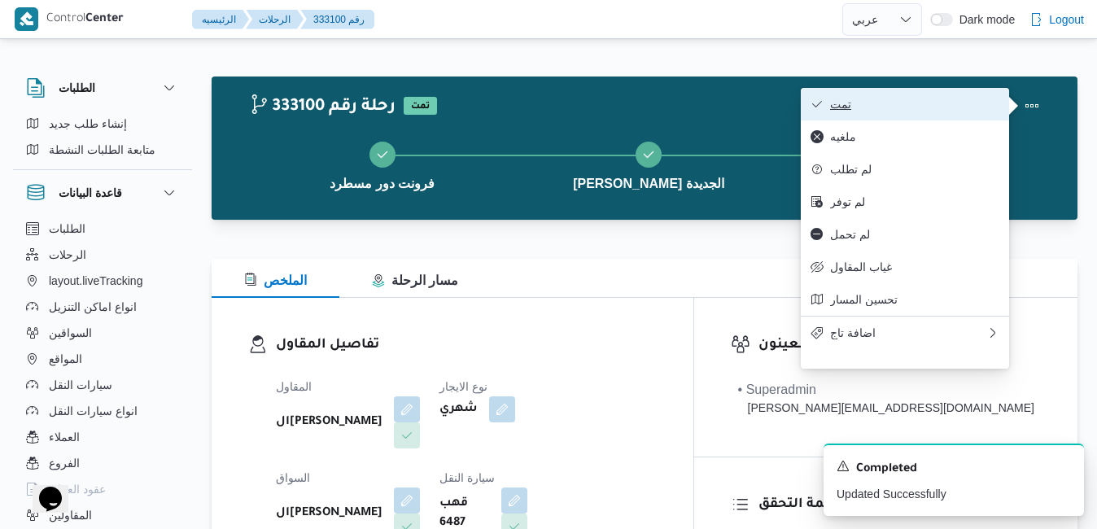
click at [918, 95] on button "تمت" at bounding box center [905, 104] width 208 height 33
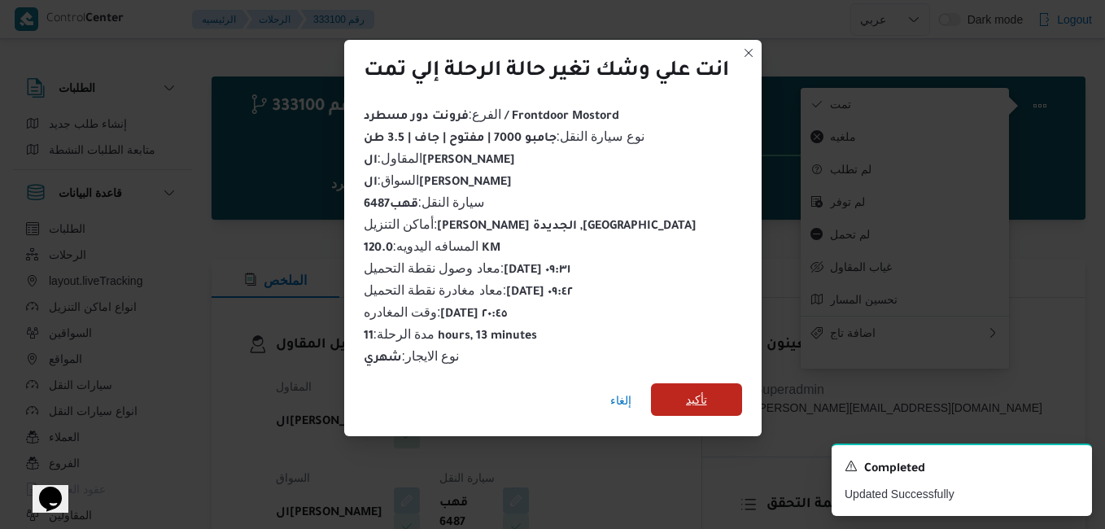
click at [701, 391] on span "تأكيد" at bounding box center [696, 400] width 21 height 20
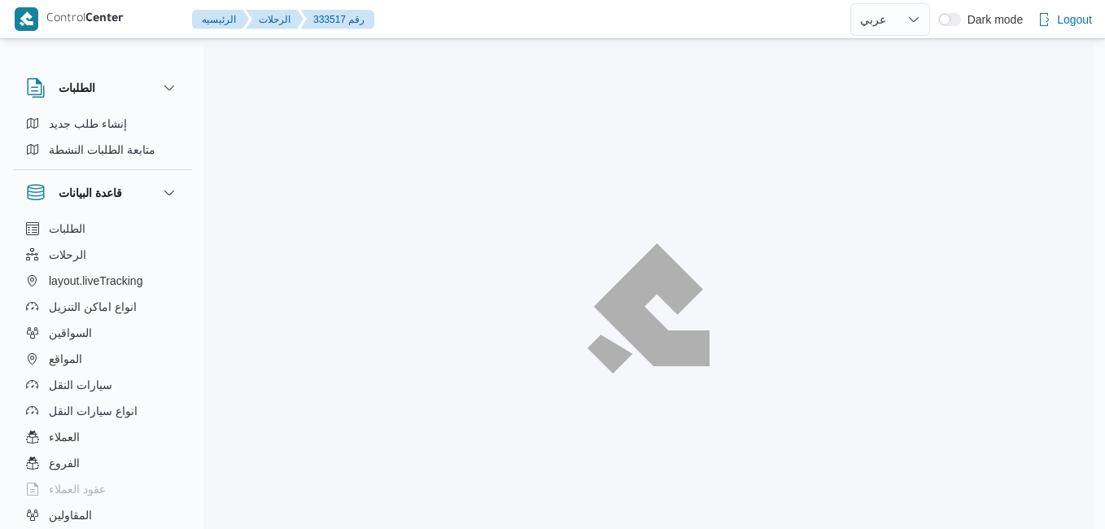
select select "ar"
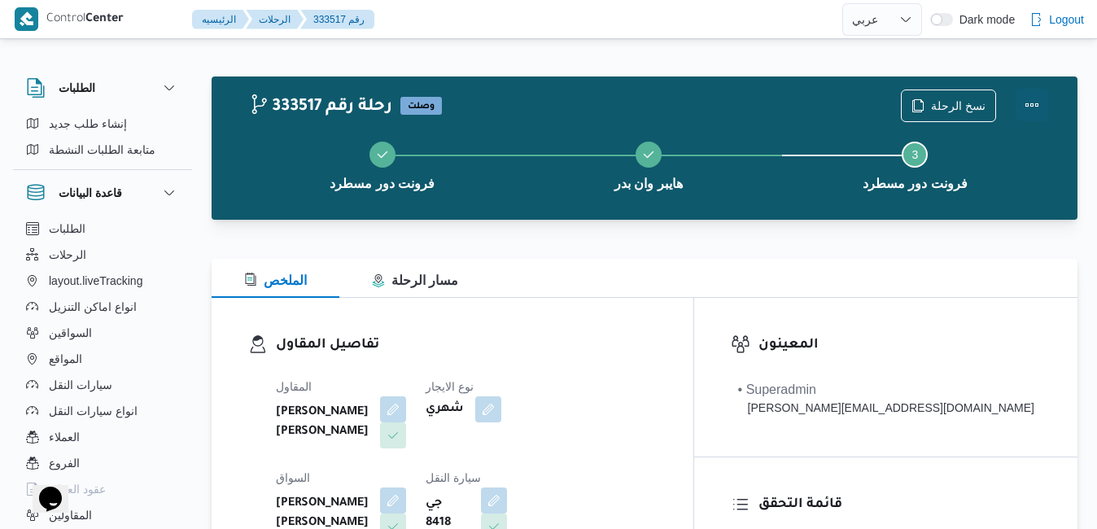
click at [1034, 99] on button "Actions" at bounding box center [1031, 105] width 33 height 33
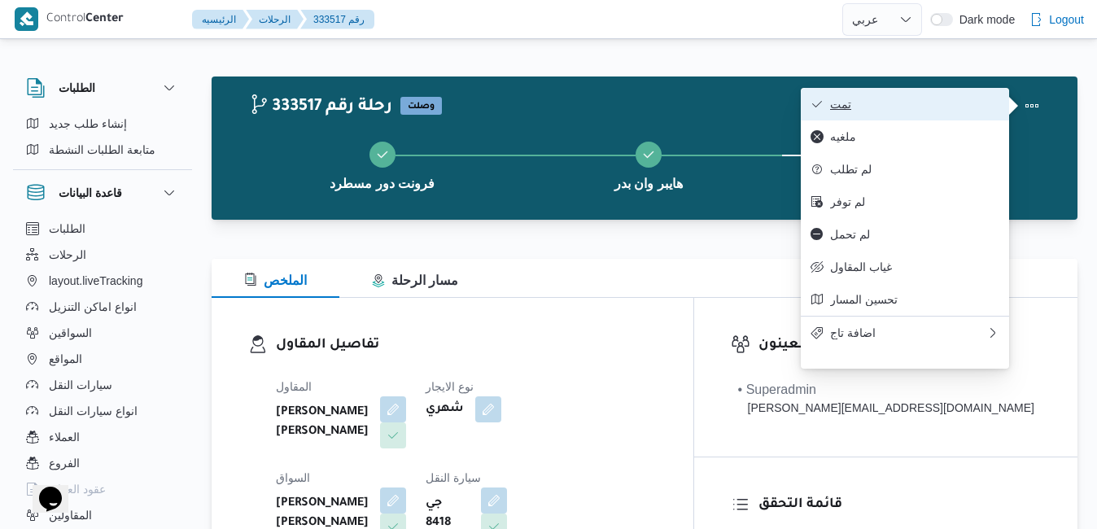
click at [927, 98] on span "تمت" at bounding box center [914, 104] width 169 height 13
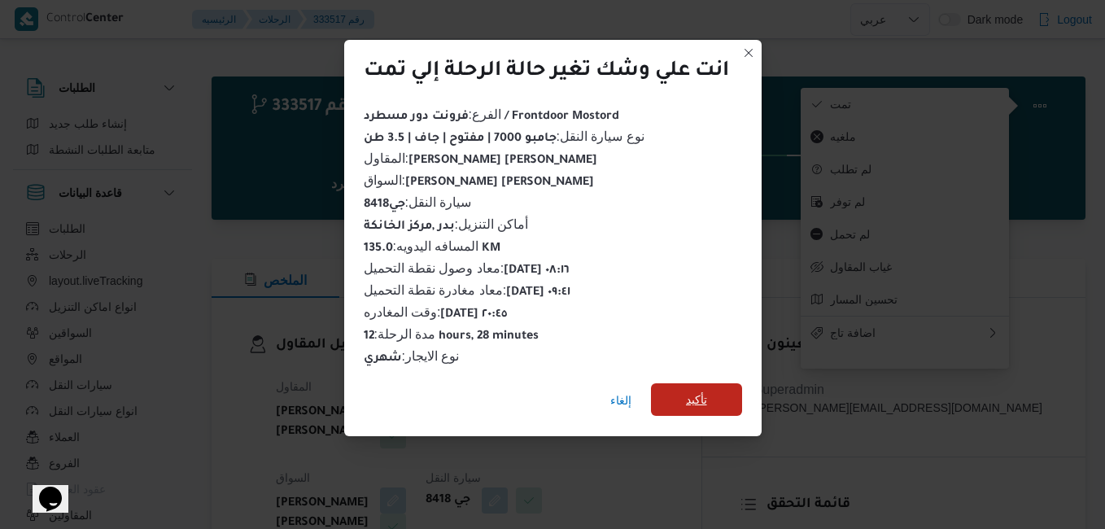
click at [707, 390] on span "تأكيد" at bounding box center [696, 400] width 21 height 20
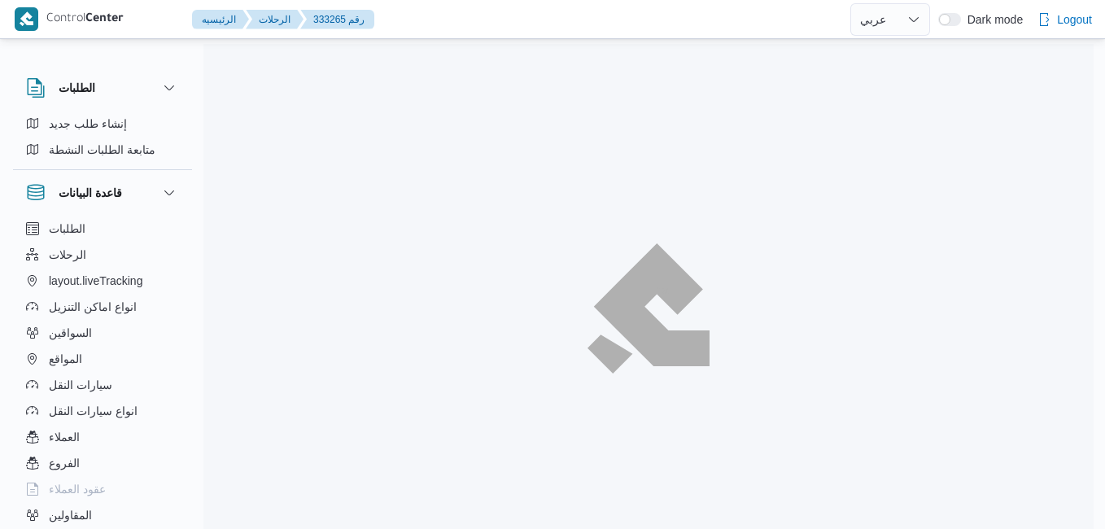
select select "ar"
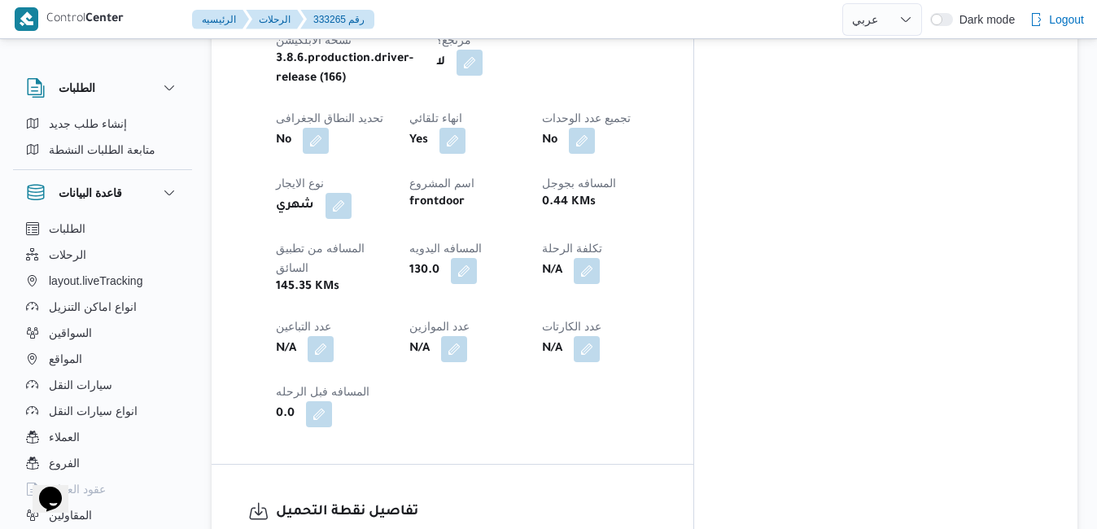
scroll to position [893, 0]
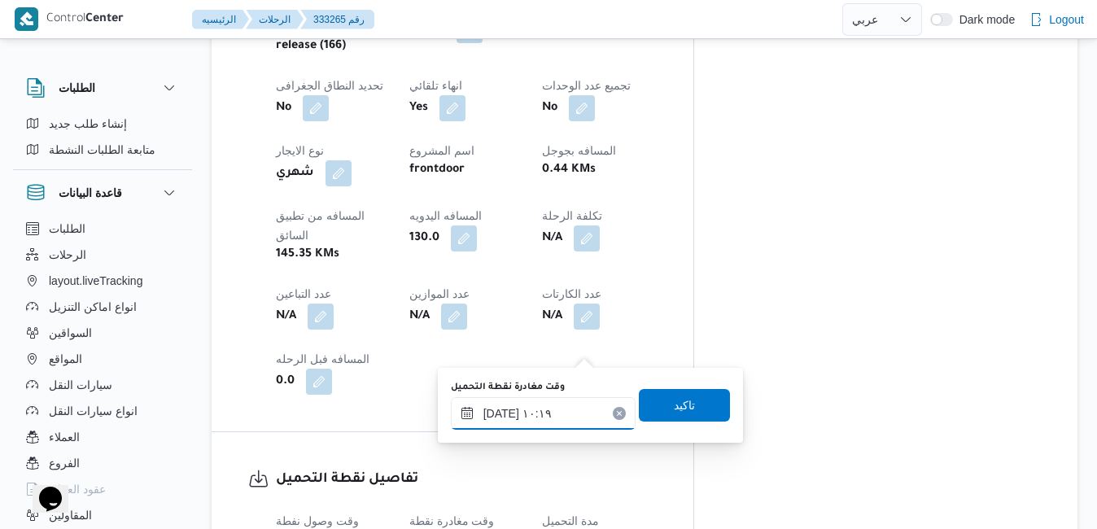
click at [555, 408] on input "٣٠/٠٨/٢٠٢٥ ١٠:١٩" at bounding box center [543, 413] width 185 height 33
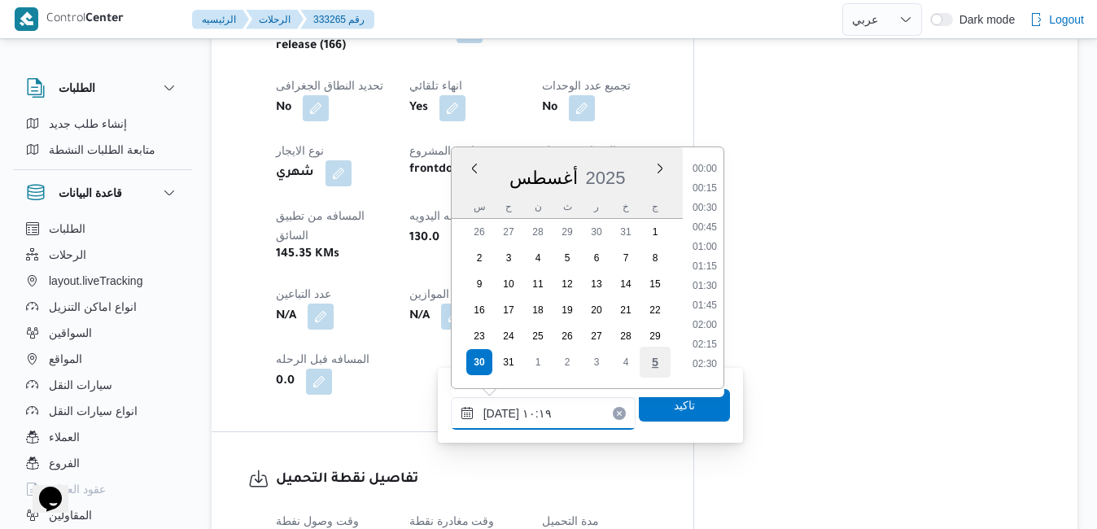
scroll to position [688, 0]
click at [709, 166] on li "08:45" at bounding box center [704, 163] width 37 height 16
type input "٣٠/٠٨/٢٠٢٥ ٠٨:٤٥"
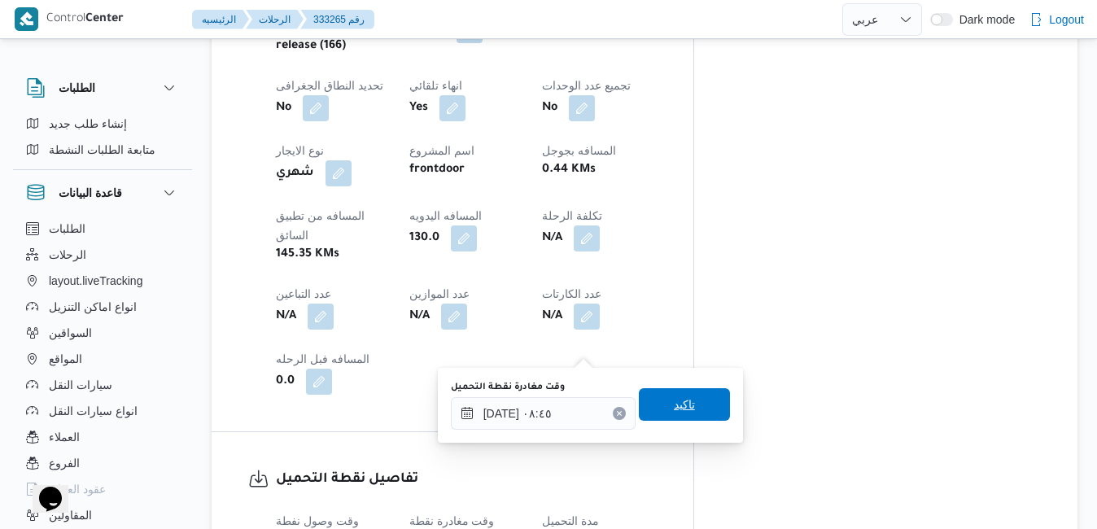
click at [674, 401] on span "تاكيد" at bounding box center [684, 405] width 21 height 20
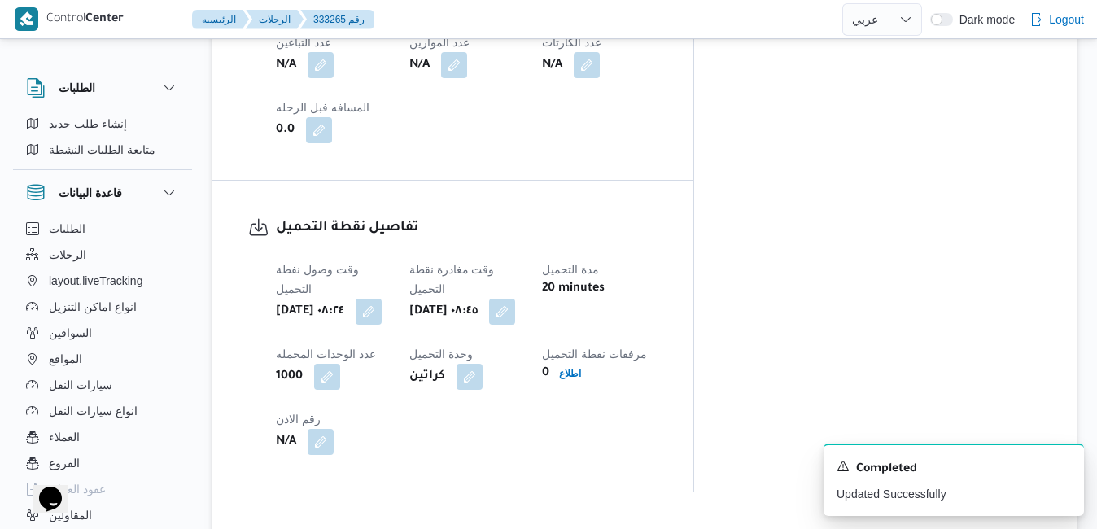
scroll to position [1153, 0]
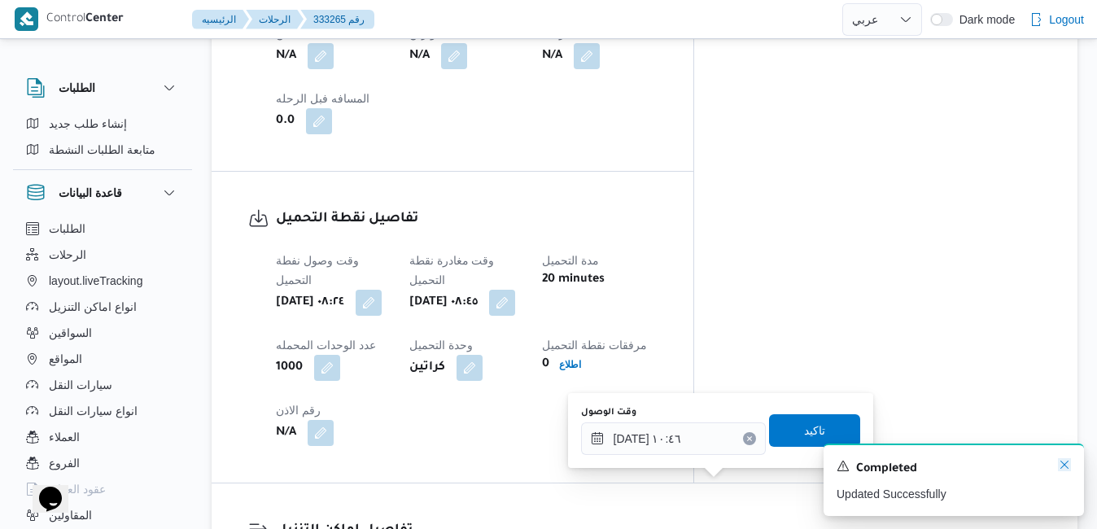
click at [1071, 462] on div "A new notification appears Completed Updated Successfully" at bounding box center [953, 479] width 260 height 72
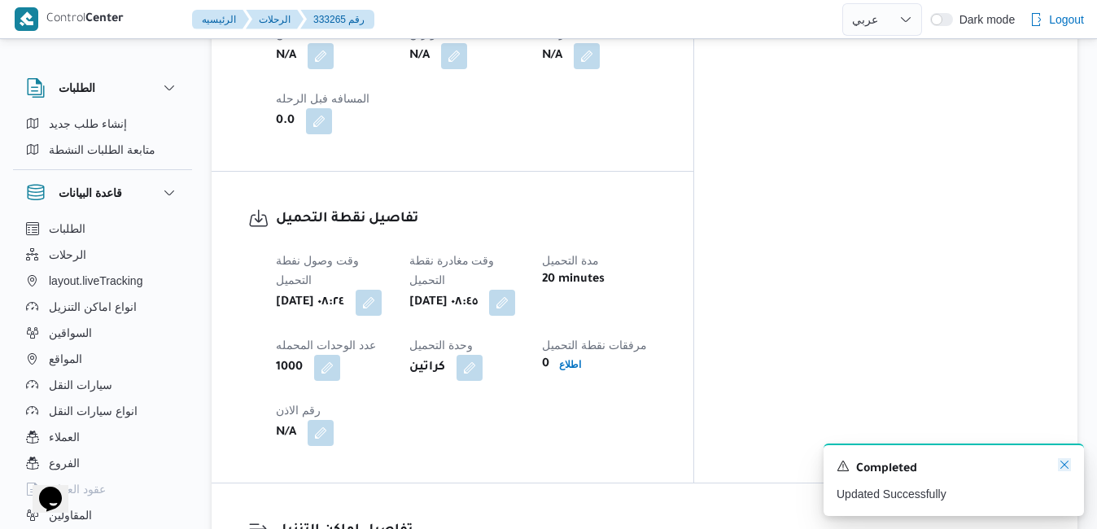
click at [1064, 466] on icon "Dismiss toast" at bounding box center [1064, 465] width 8 height 8
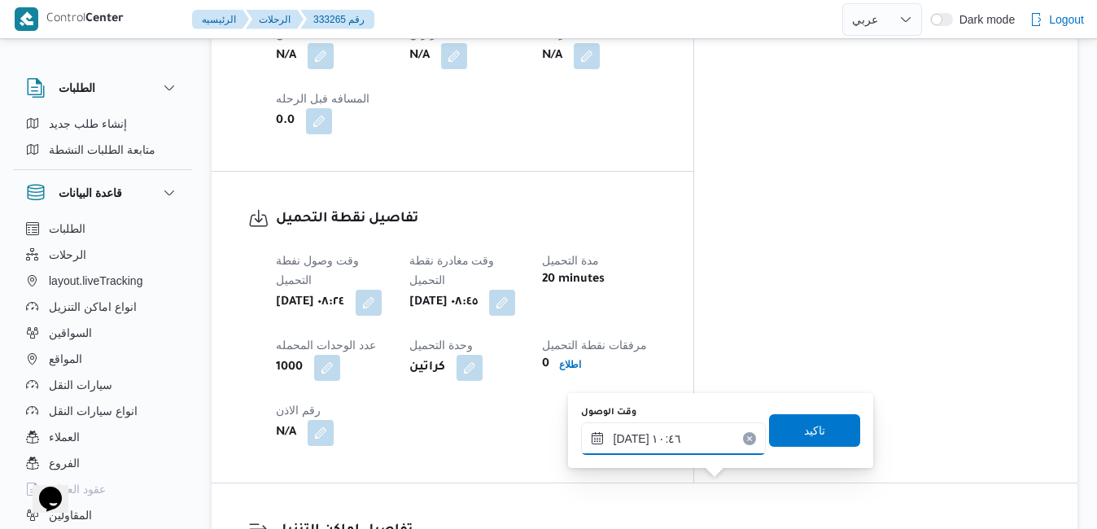
click at [658, 436] on input "٣٠/٠٨/٢٠٢٥ ١٠:٤٦" at bounding box center [673, 438] width 185 height 33
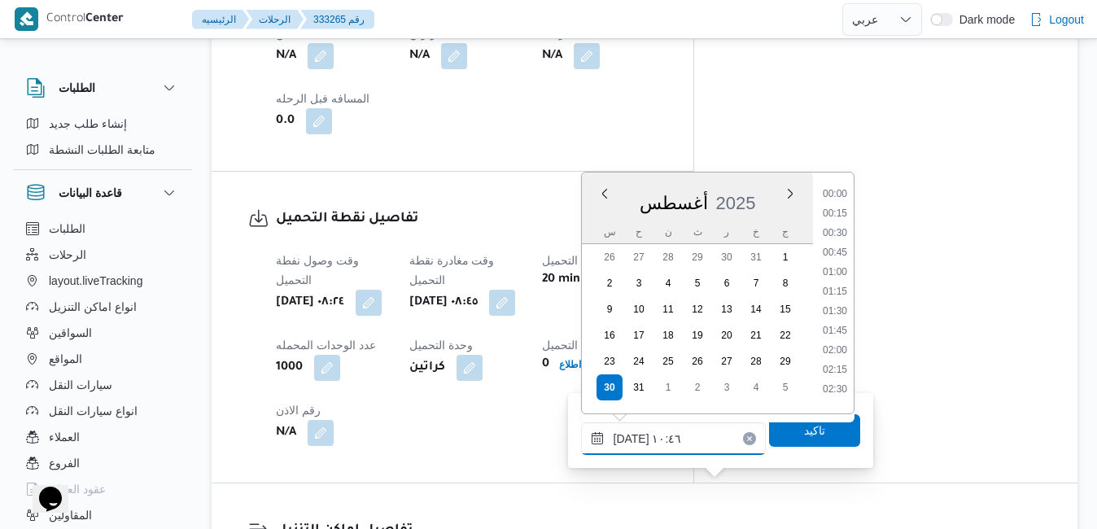
scroll to position [727, 0]
click at [843, 230] on li "09:45" at bounding box center [834, 228] width 37 height 16
type input "٣٠/٠٨/٢٠٢٥ ٠٩:٤٥"
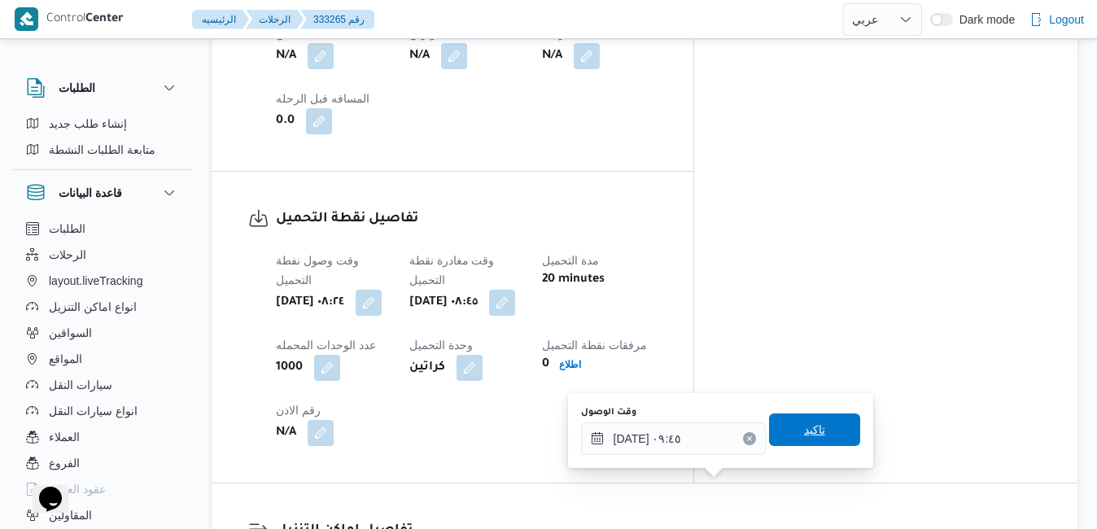
click at [804, 433] on span "تاكيد" at bounding box center [814, 430] width 21 height 20
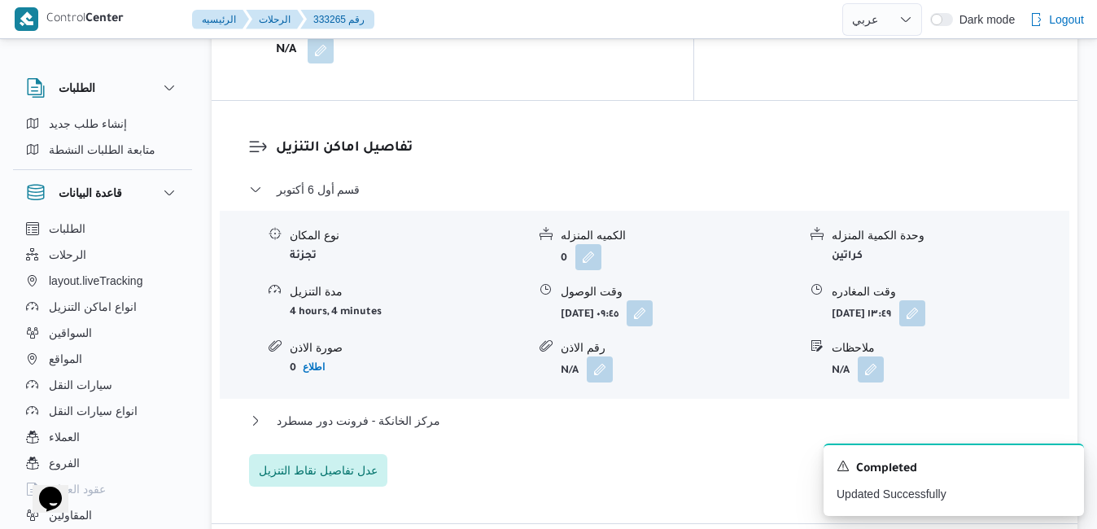
scroll to position [1543, 0]
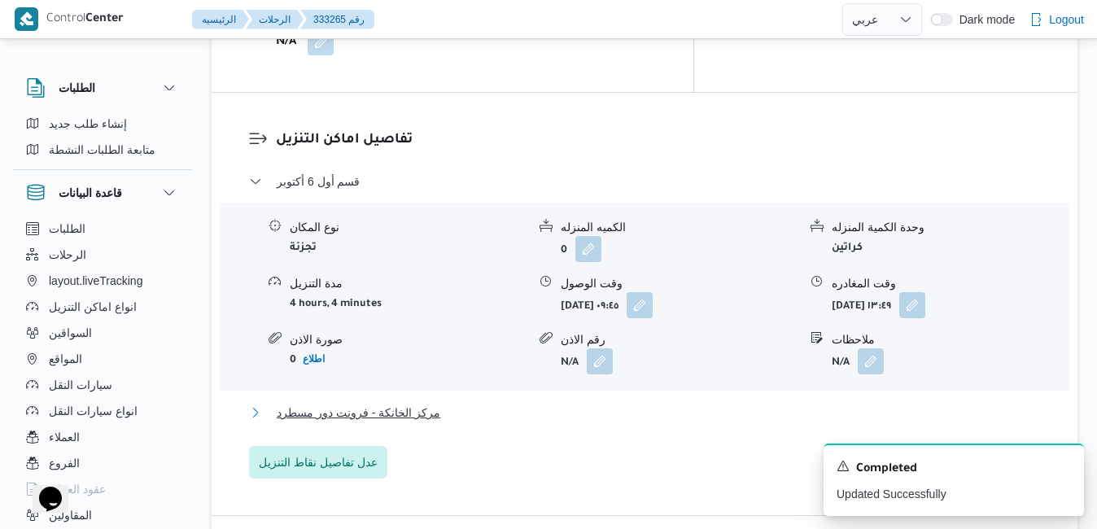
click at [878, 403] on button "مركز الخانكة - فرونت دور مسطرد" at bounding box center [645, 413] width 792 height 20
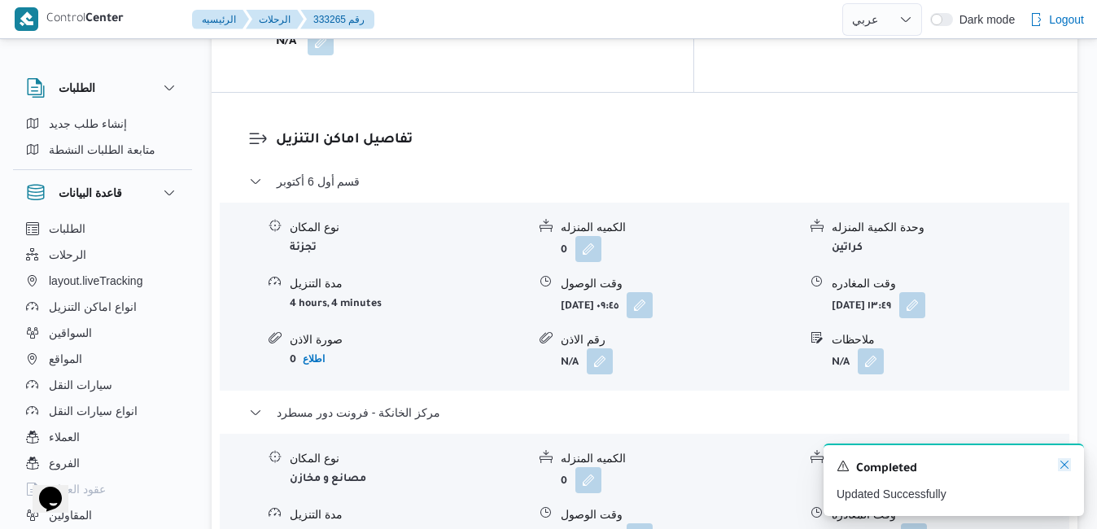
click at [1065, 465] on icon "Dismiss toast" at bounding box center [1064, 465] width 8 height 8
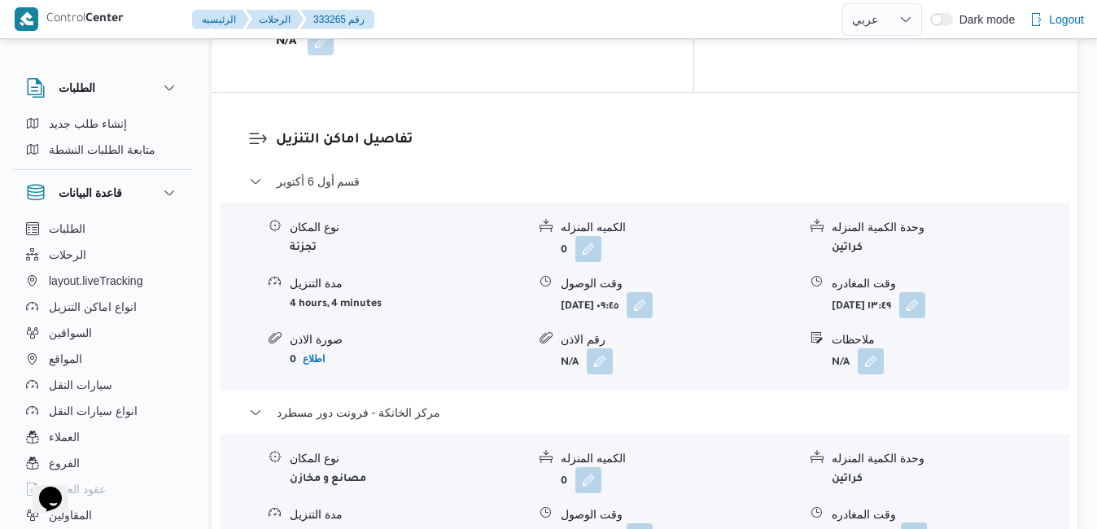
click at [927, 522] on button "button" at bounding box center [914, 535] width 26 height 26
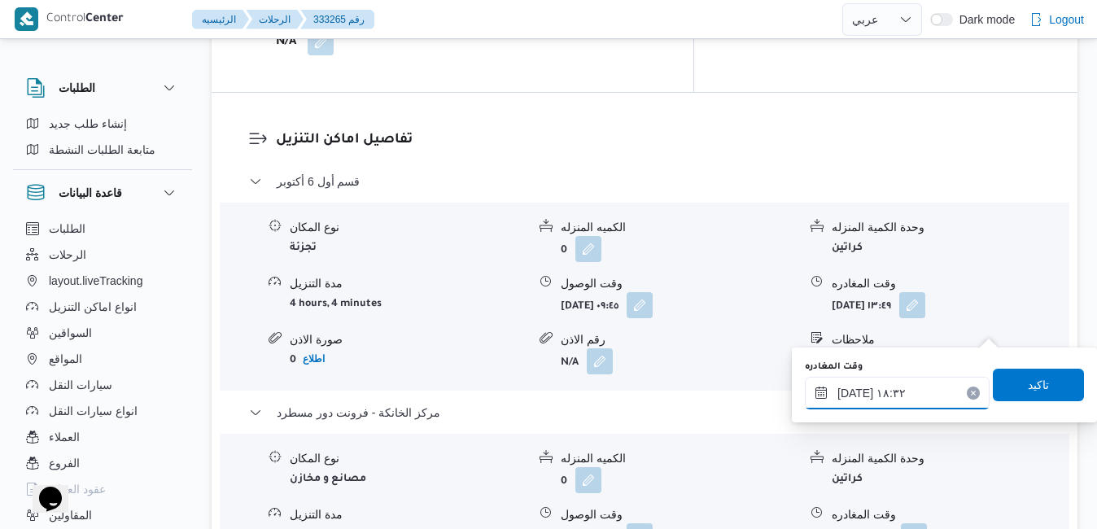
click at [889, 383] on input "٣٠/٠٨/٢٠٢٥ ١٨:٣٢" at bounding box center [897, 393] width 185 height 33
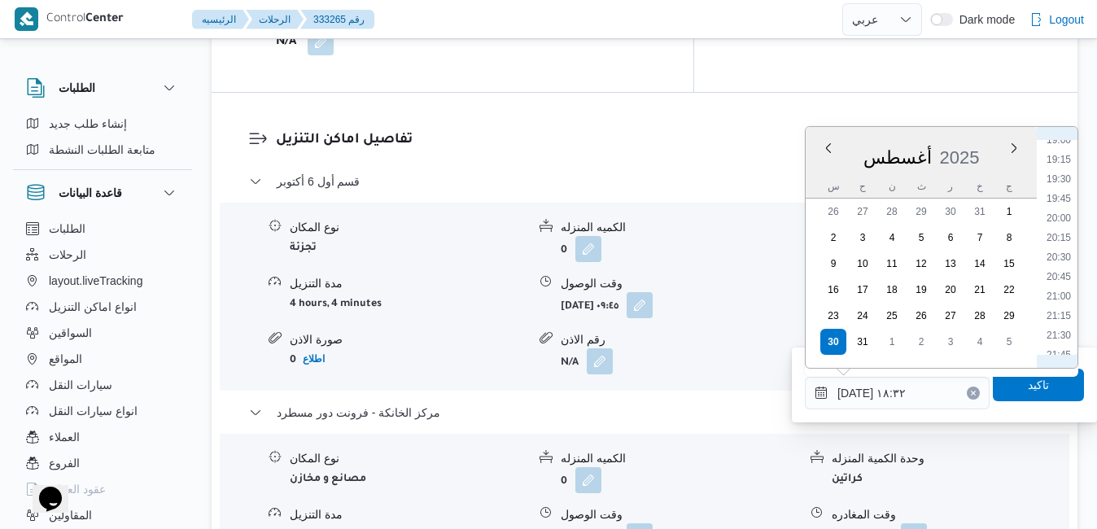
scroll to position [1521, 0]
click at [1067, 227] on li "20:30" at bounding box center [1058, 228] width 37 height 16
type input "٣٠/٠٨/٢٠٢٥ ٢٠:٣٠"
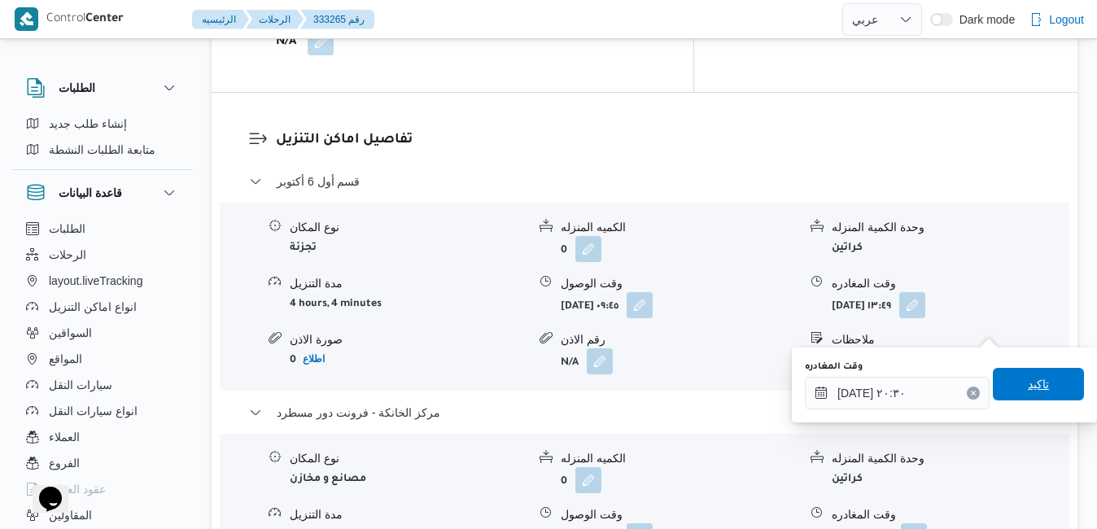
click at [1007, 382] on span "تاكيد" at bounding box center [1038, 384] width 91 height 33
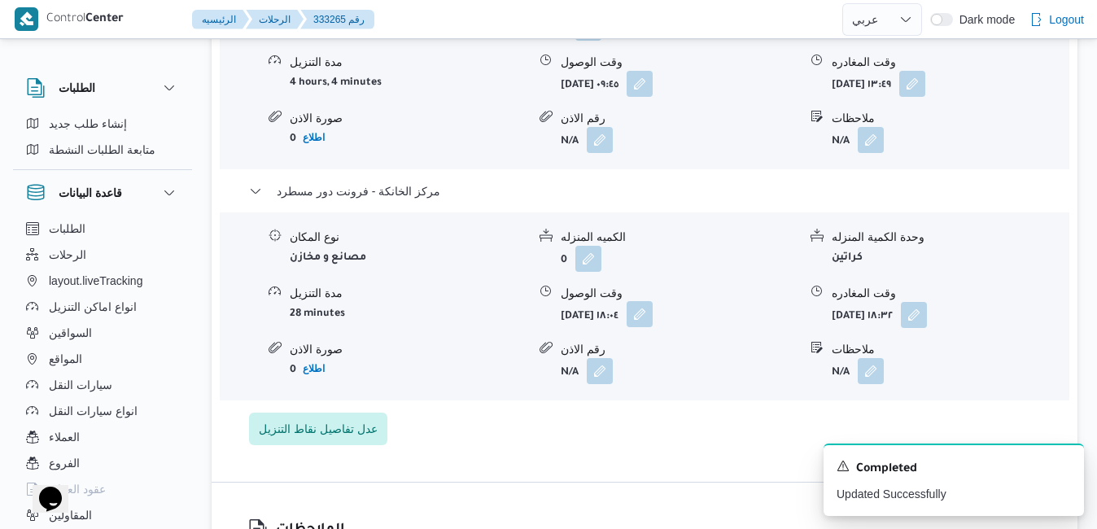
click at [653, 327] on button "button" at bounding box center [640, 314] width 26 height 26
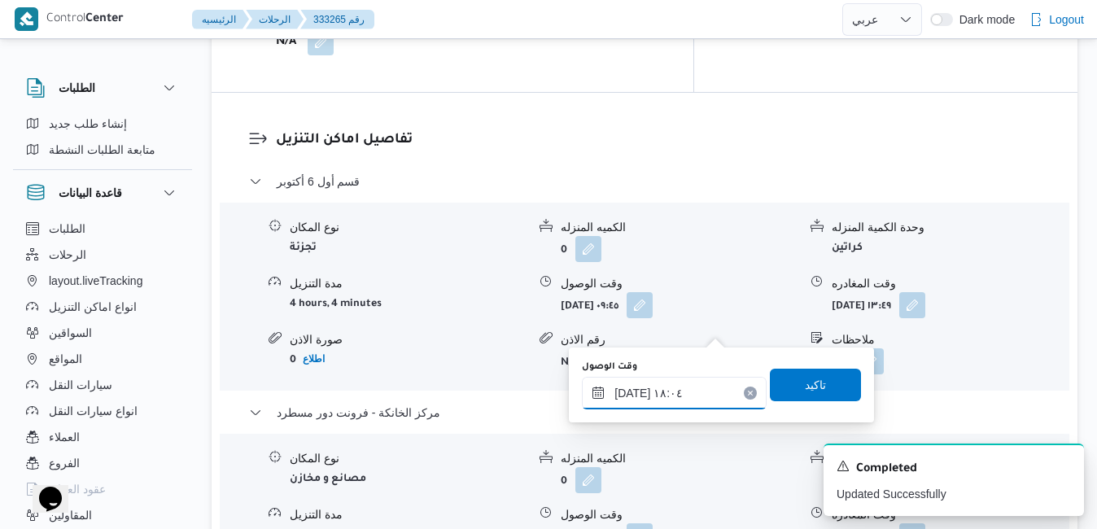
click at [689, 386] on input "٣٠/٠٨/٢٠٢٥ ١٨:٠٤" at bounding box center [674, 393] width 185 height 33
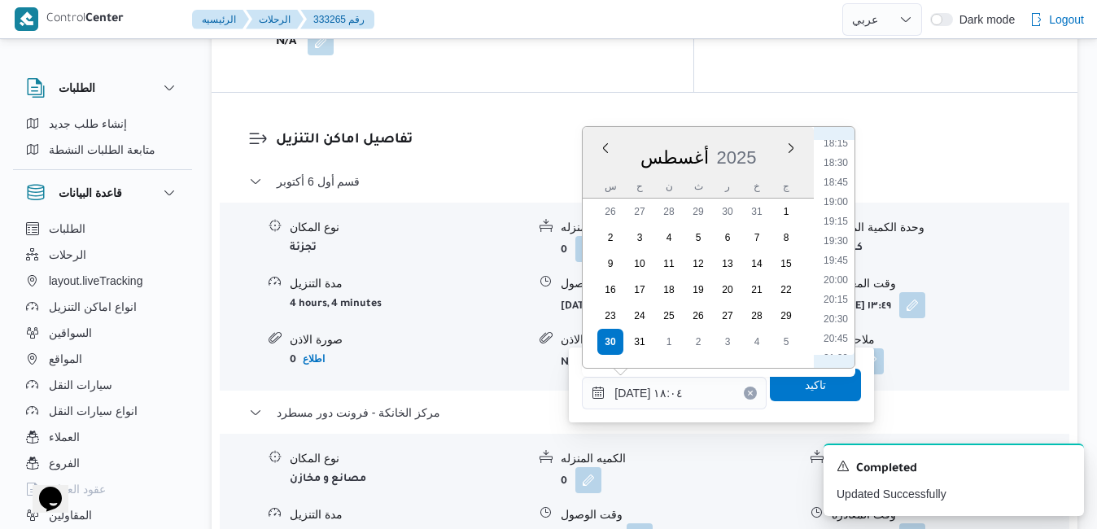
scroll to position [1482, 0]
click at [836, 246] on li "20:15" at bounding box center [835, 248] width 37 height 16
type input "٣٠/٠٨/٢٠٢٥ ٢٠:١٥"
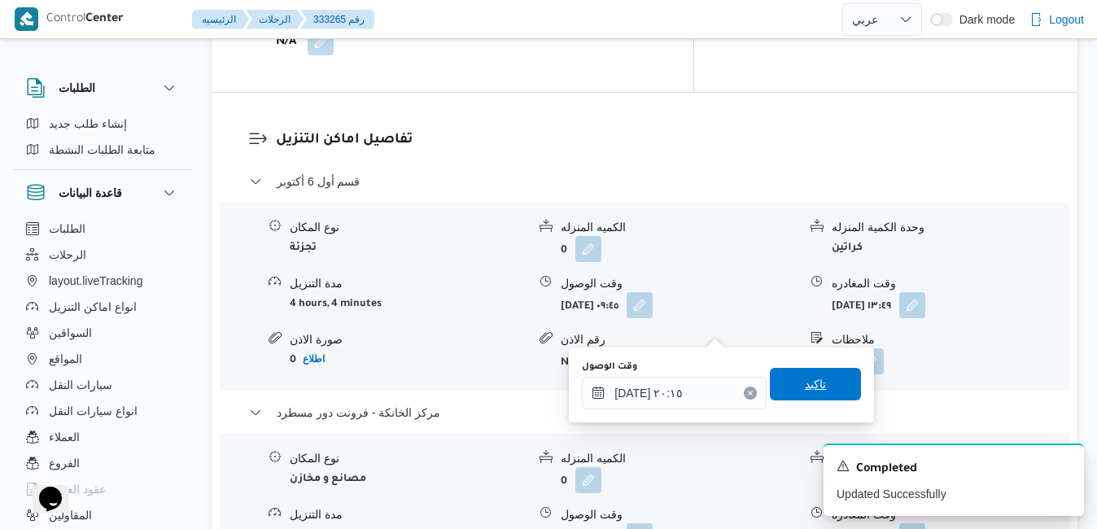
click at [811, 377] on span "تاكيد" at bounding box center [815, 384] width 21 height 20
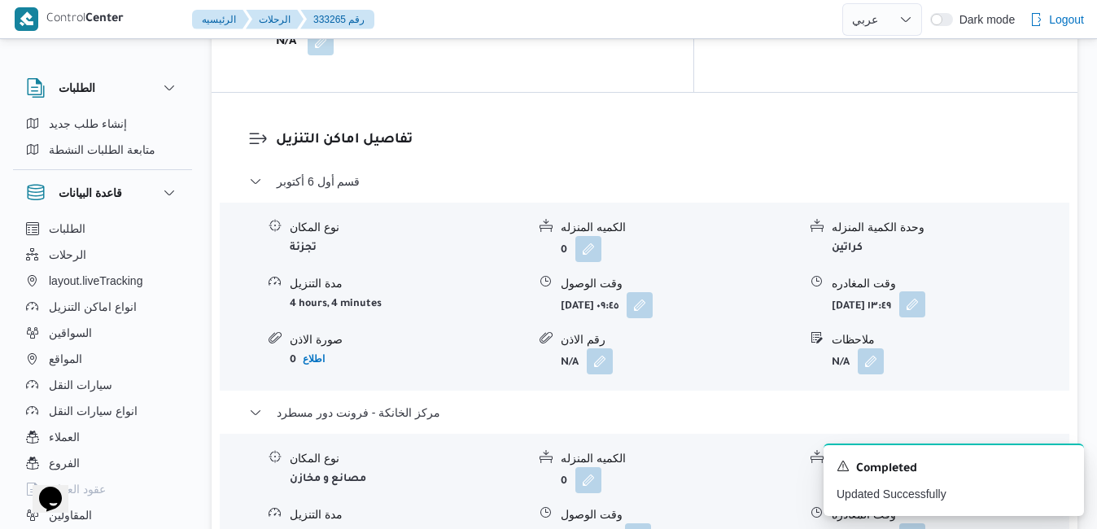
click at [925, 291] on button "button" at bounding box center [912, 304] width 26 height 26
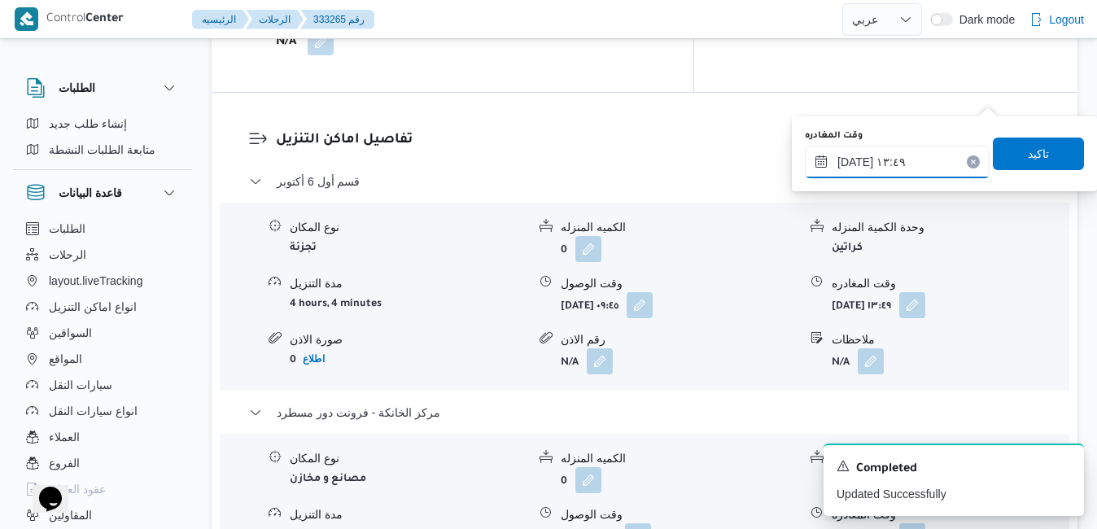
click at [935, 162] on input "٣٠/٠٨/٢٠٢٥ ١٣:٤٩" at bounding box center [897, 162] width 185 height 33
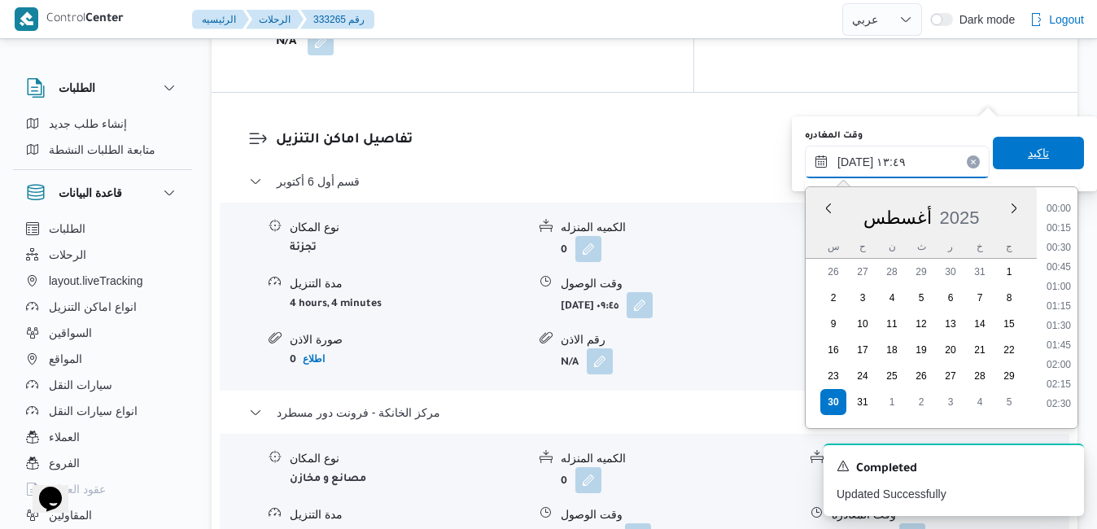
scroll to position [962, 0]
click at [1077, 364] on ul "00:00 00:15 00:30 00:45 01:00 01:15 01:30 01:45 02:00 02:15 02:30 02:45 03:00 0…" at bounding box center [1058, 307] width 37 height 215
click at [1059, 370] on li "19:15" at bounding box center [1058, 374] width 37 height 16
type input "٣٠/٠٨/٢٠٢٥ ١٩:١٥"
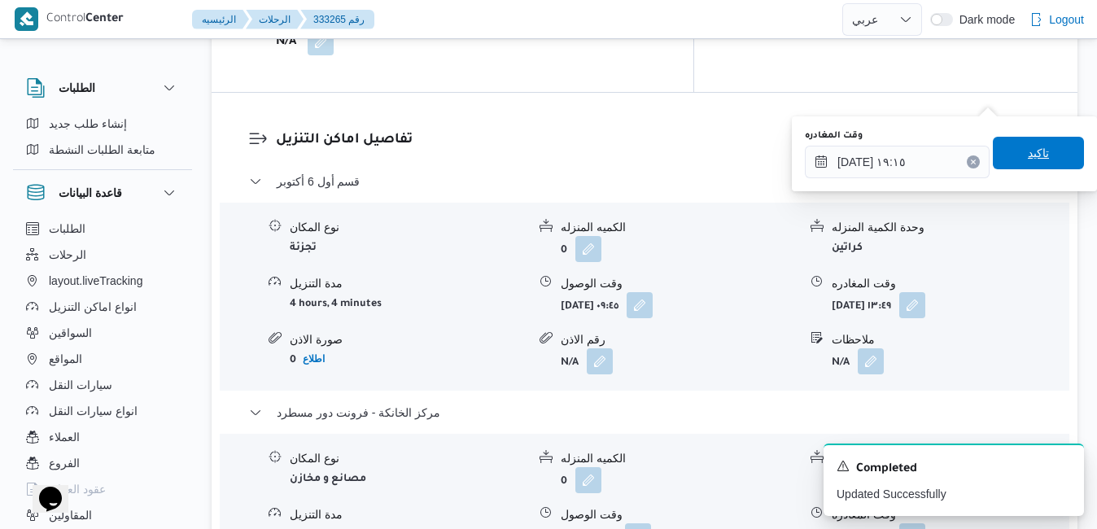
click at [1028, 153] on span "تاكيد" at bounding box center [1038, 153] width 21 height 20
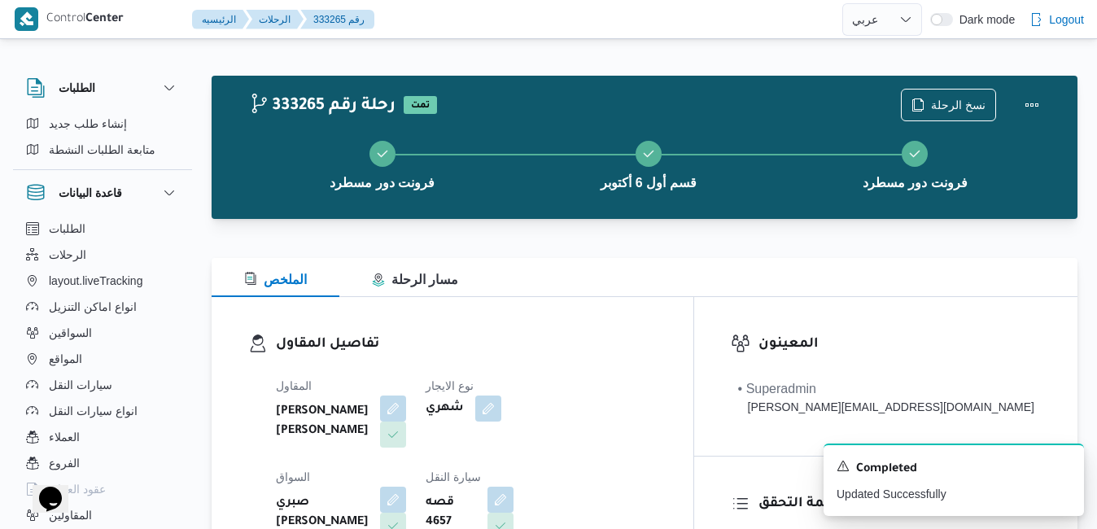
scroll to position [0, 0]
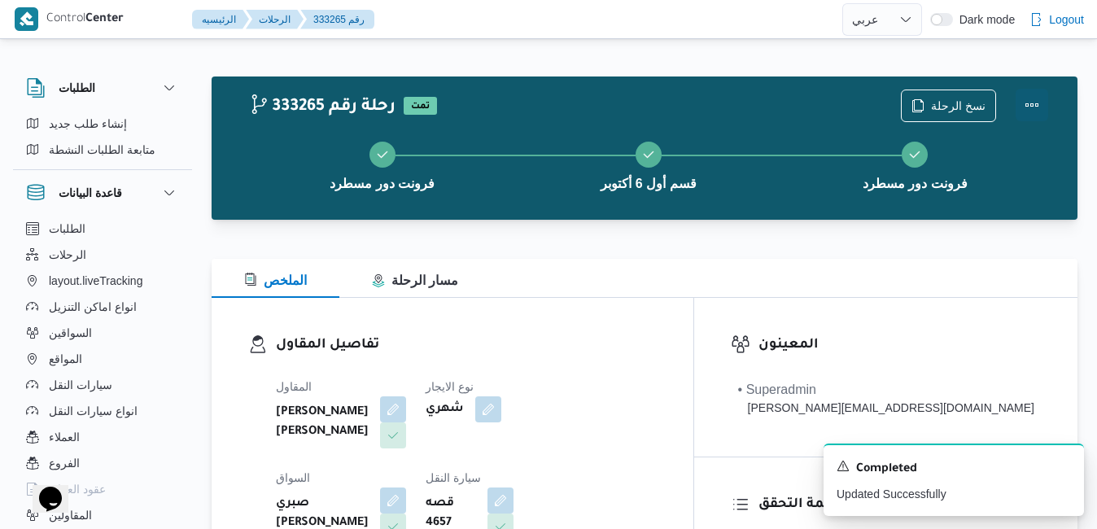
click at [1025, 106] on button "Actions" at bounding box center [1031, 105] width 33 height 33
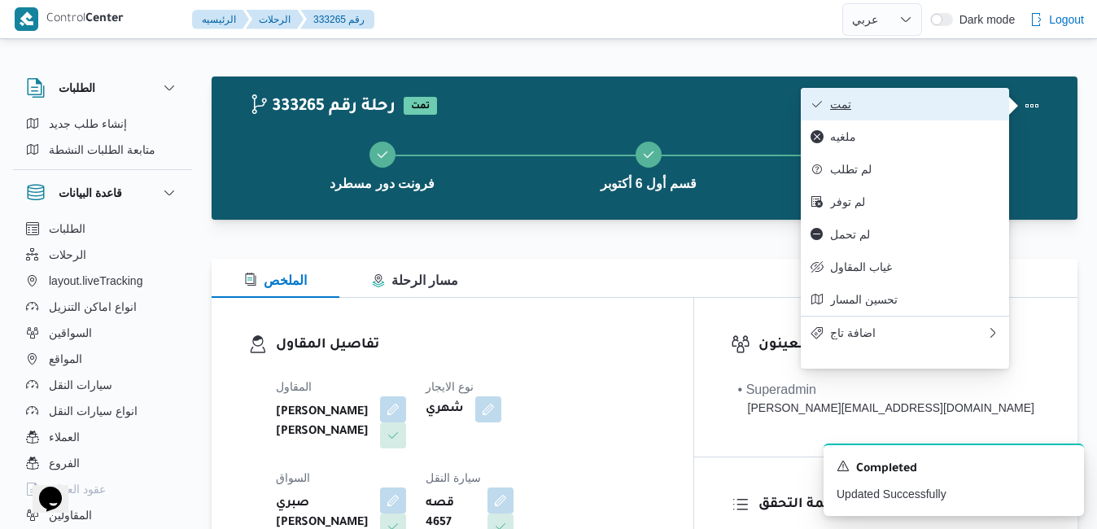
click at [934, 114] on button "تمت" at bounding box center [905, 104] width 208 height 33
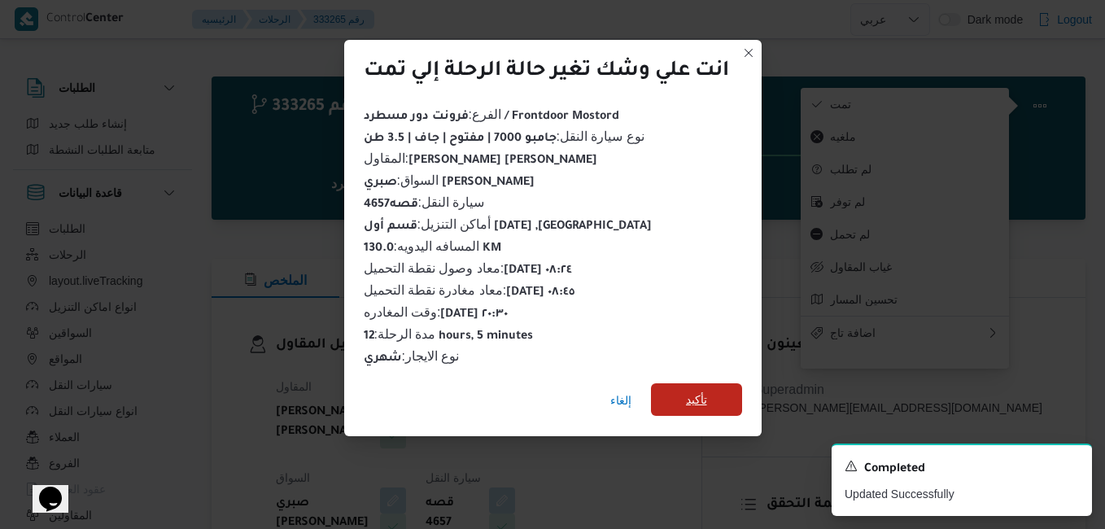
click at [701, 390] on span "تأكيد" at bounding box center [696, 400] width 21 height 20
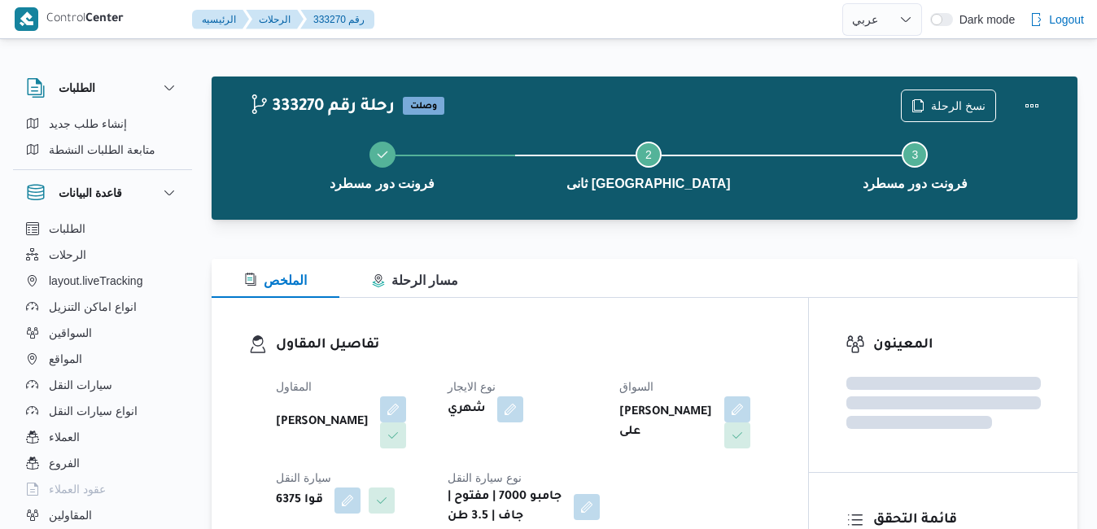
select select "ar"
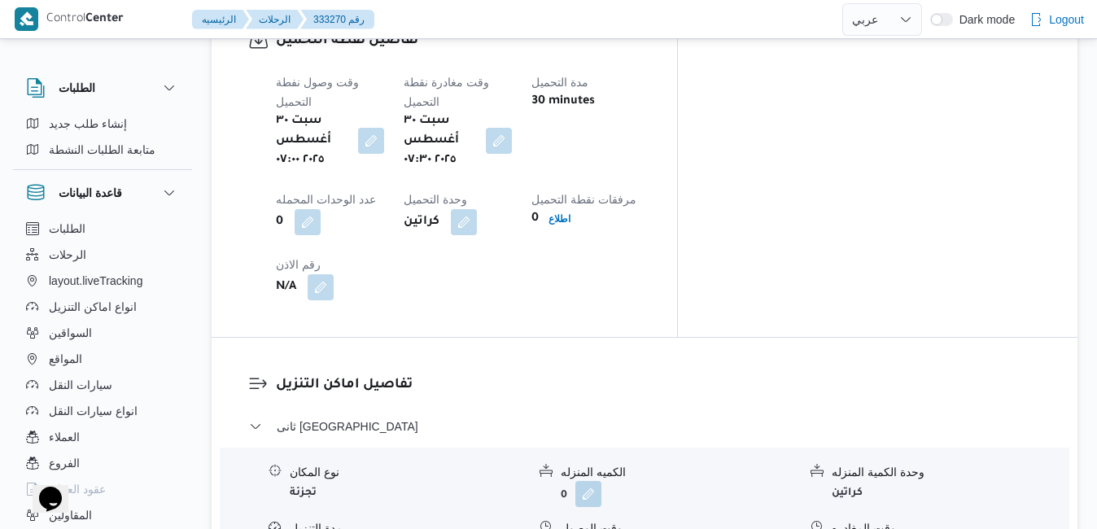
scroll to position [1334, 0]
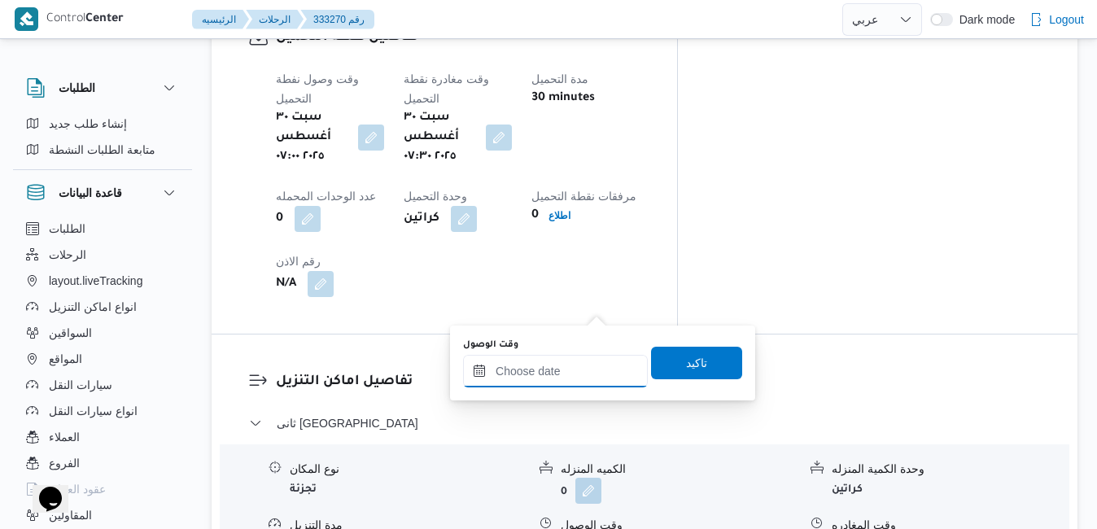
click at [546, 373] on input "وقت الوصول" at bounding box center [555, 371] width 185 height 33
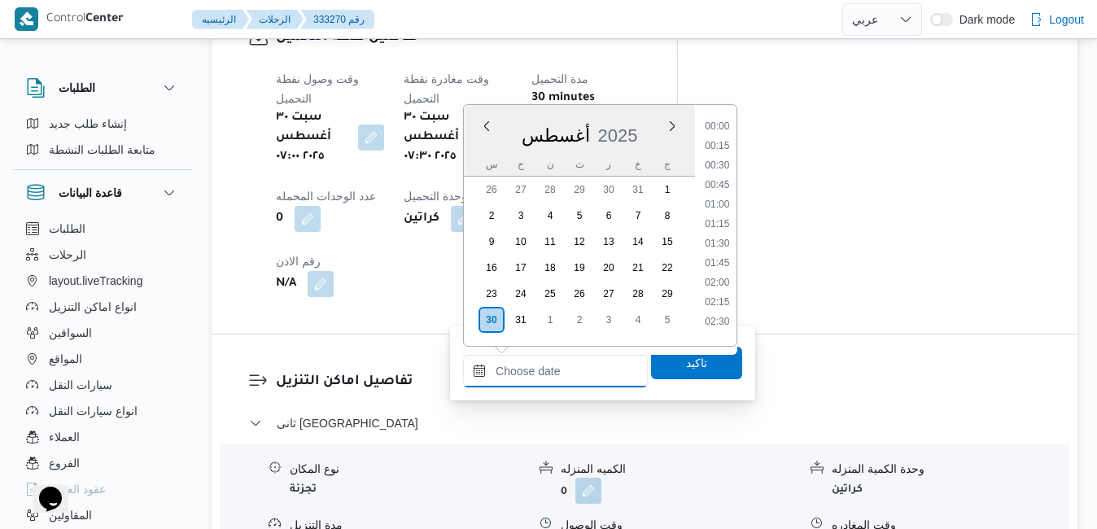
scroll to position [1528, 0]
click at [640, 118] on div "أغسطس 2025" at bounding box center [579, 131] width 231 height 41
click at [719, 183] on li "08:15" at bounding box center [716, 182] width 37 height 16
type input "[DATE] ٠٨:١٥"
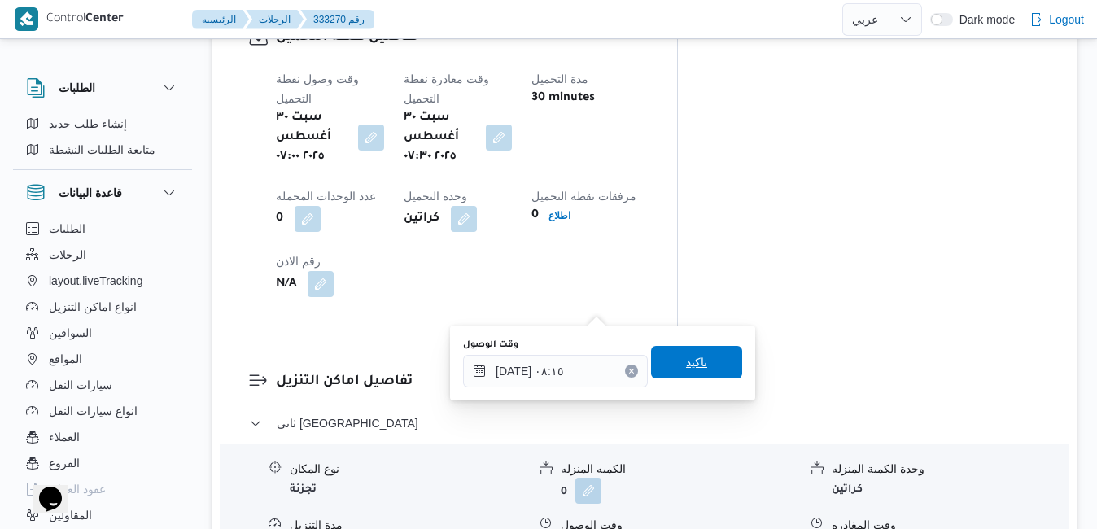
click at [686, 363] on span "تاكيد" at bounding box center [696, 362] width 21 height 20
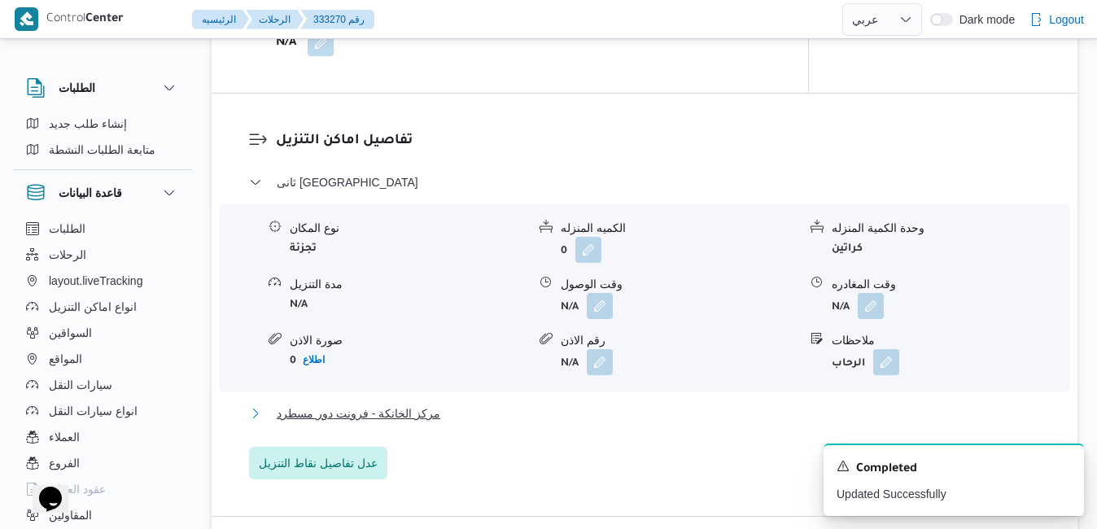
click at [626, 406] on button "مركز الخانكة - فرونت دور مسطرد" at bounding box center [645, 414] width 792 height 20
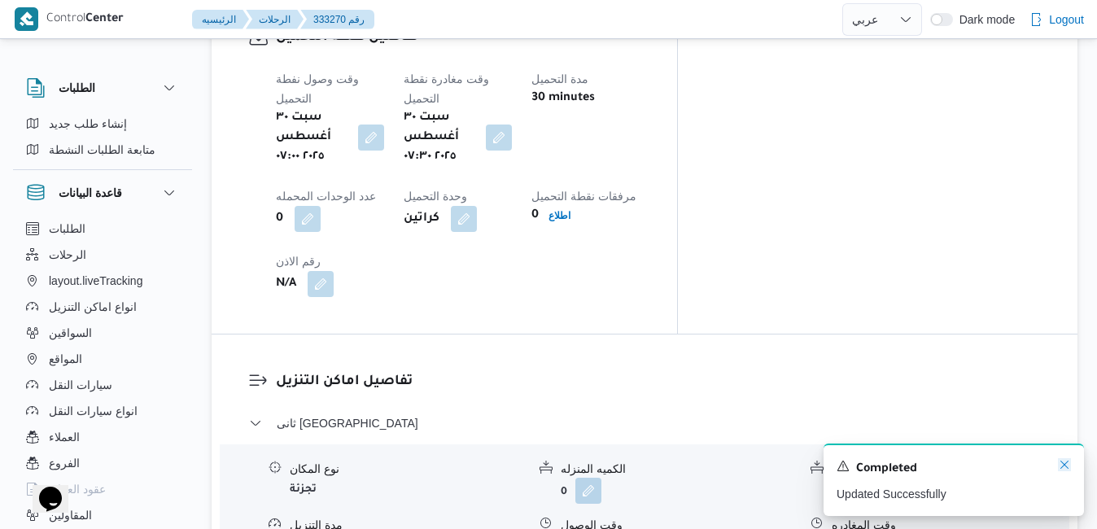
click at [1064, 461] on icon "Dismiss toast" at bounding box center [1064, 464] width 13 height 13
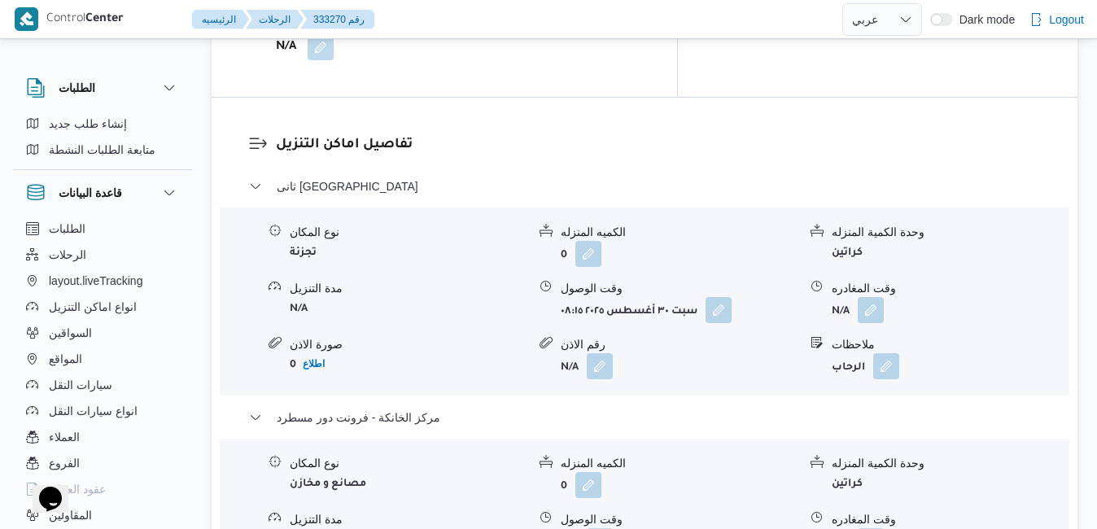
scroll to position [1595, 0]
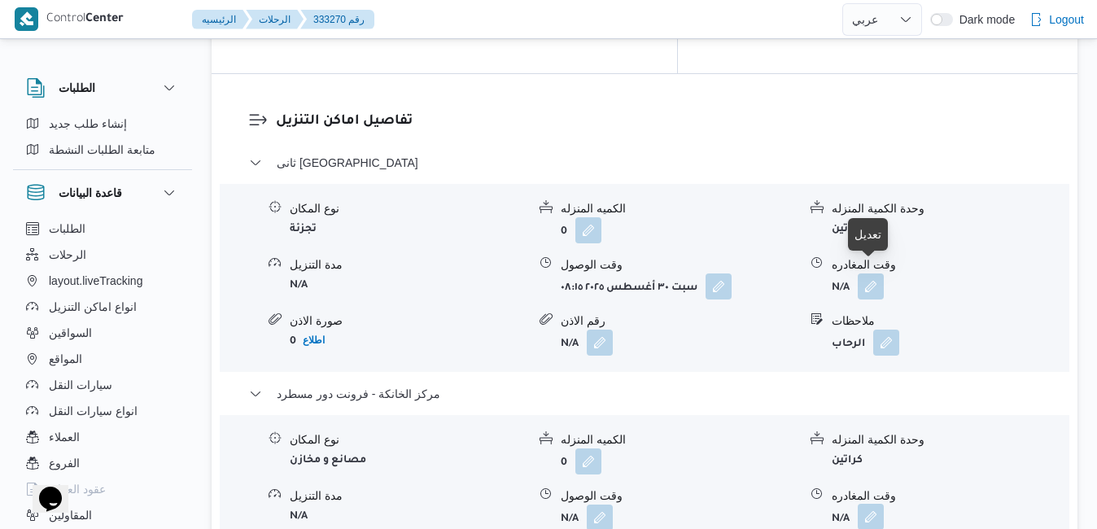
click at [866, 504] on button "button" at bounding box center [871, 517] width 26 height 26
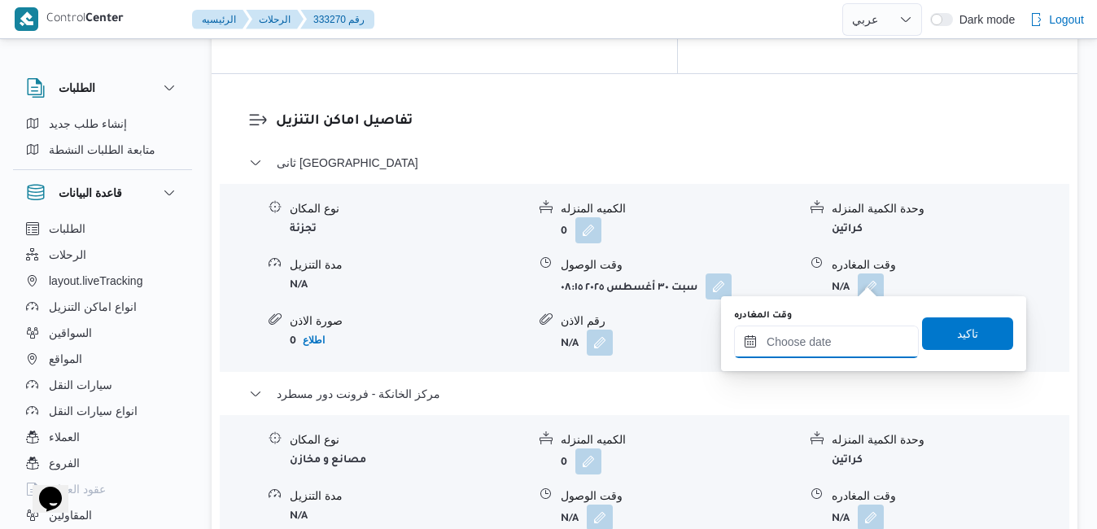
click at [774, 346] on input "وقت المغادره" at bounding box center [826, 341] width 185 height 33
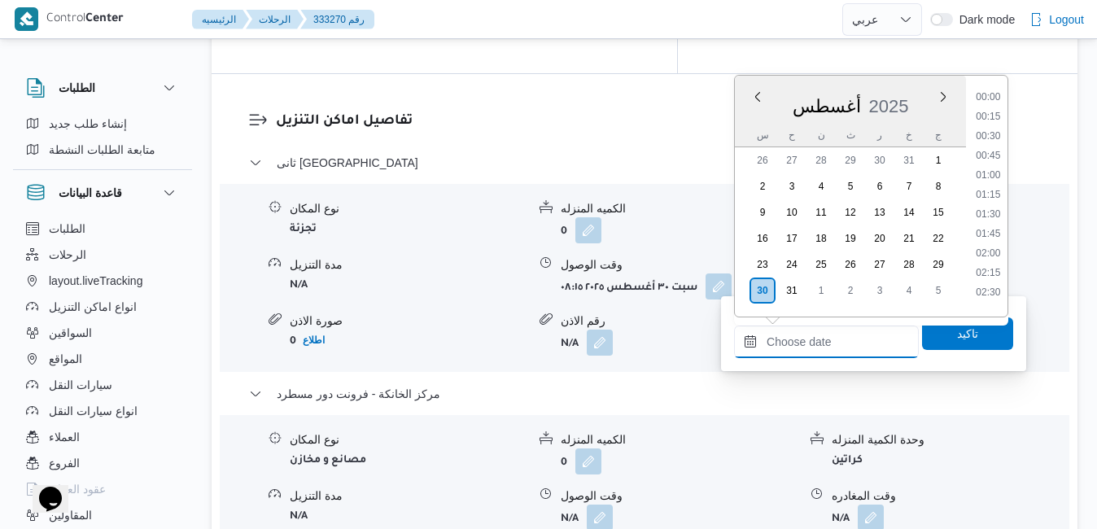
scroll to position [1528, 0]
click at [881, 85] on div "أغسطس 2025" at bounding box center [850, 102] width 231 height 41
click at [998, 203] on li "21:00" at bounding box center [988, 209] width 38 height 16
type input "[DATE] ٢١:٠٠"
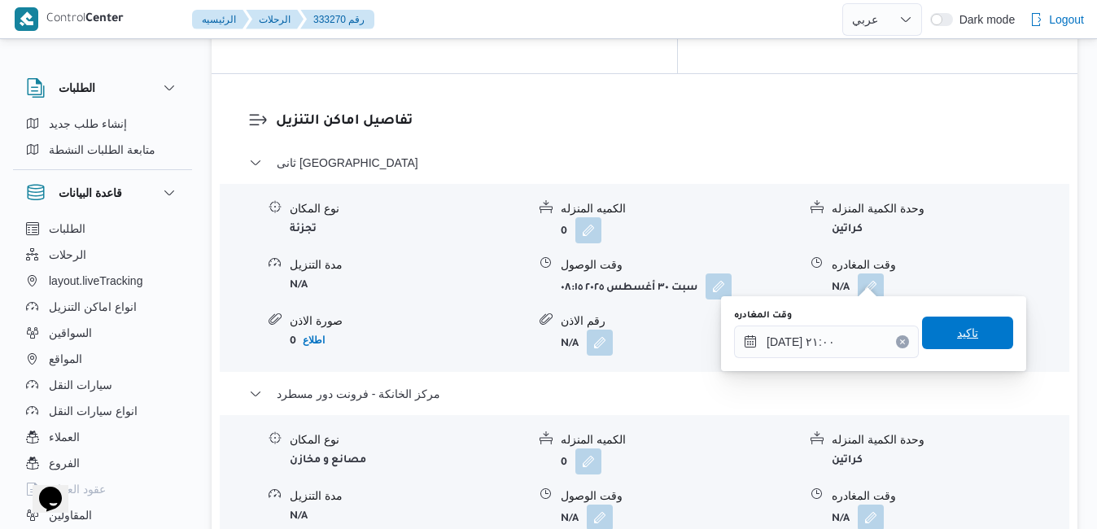
click at [957, 332] on span "تاكيد" at bounding box center [967, 333] width 21 height 20
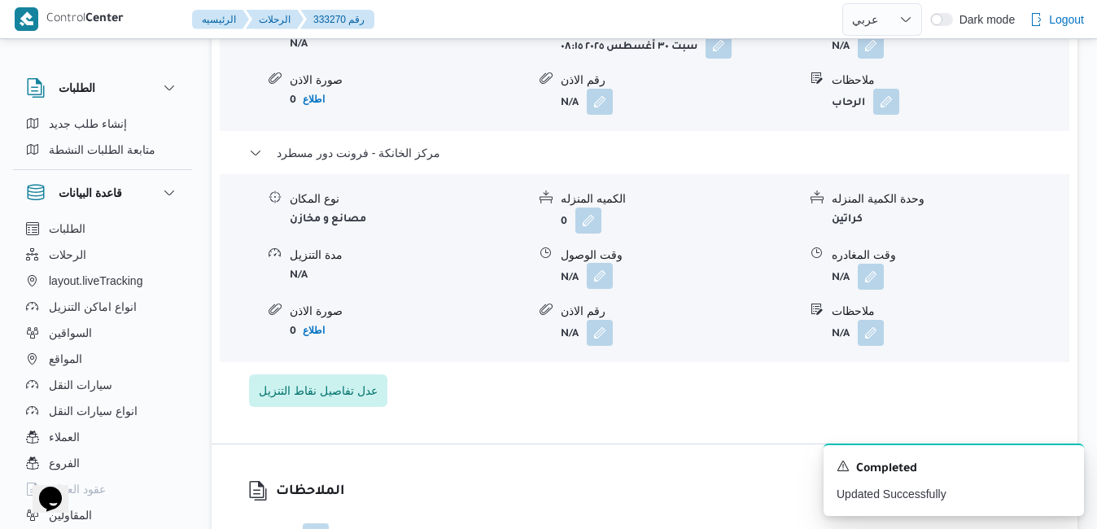
click at [596, 282] on button "button" at bounding box center [600, 276] width 26 height 26
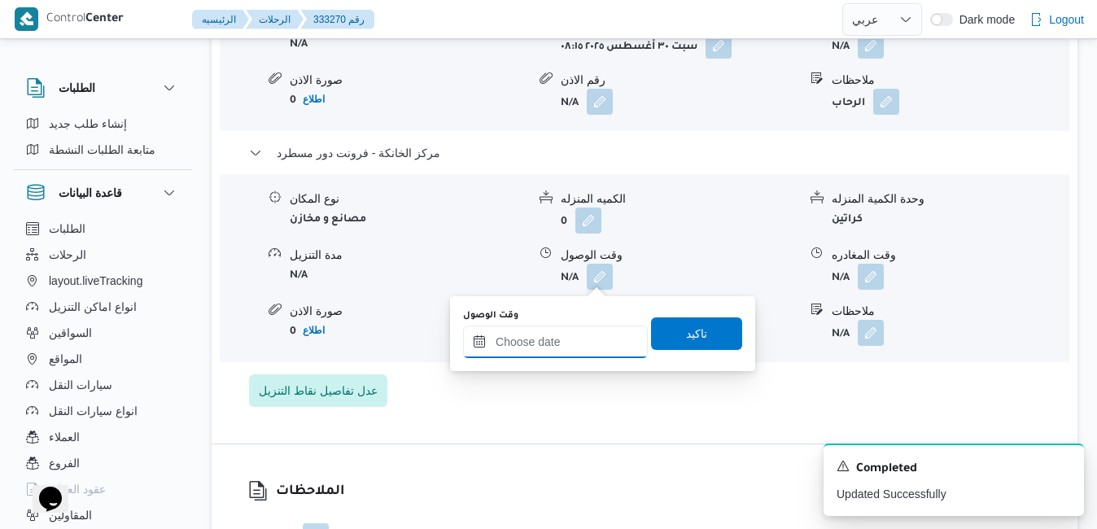
click at [568, 351] on input "وقت الوصول" at bounding box center [555, 341] width 185 height 33
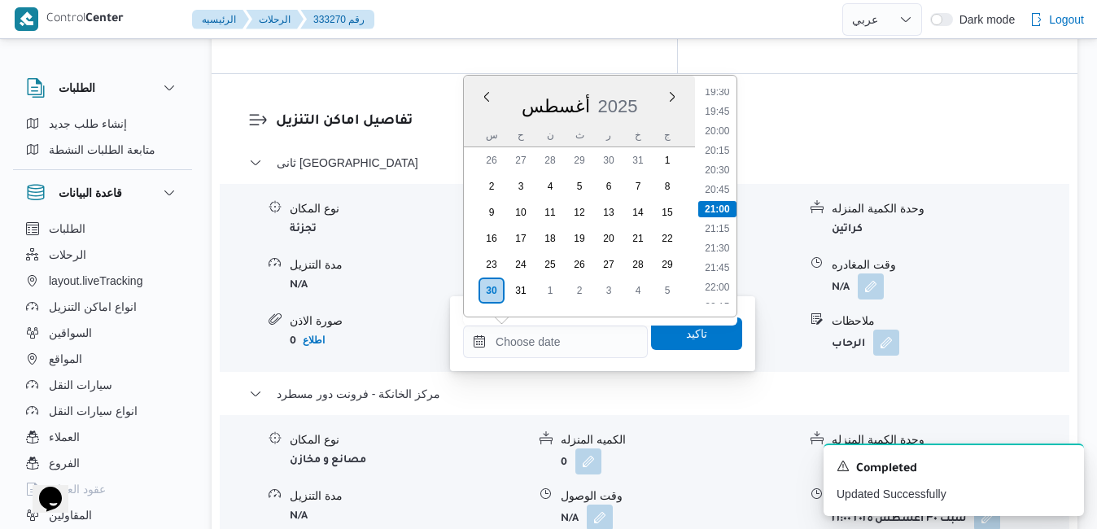
click at [652, 86] on div "أغسطس 2025" at bounding box center [579, 102] width 231 height 41
click at [723, 168] on li "20:30" at bounding box center [716, 170] width 37 height 16
type input "[DATE] ٢٠:٣٠"
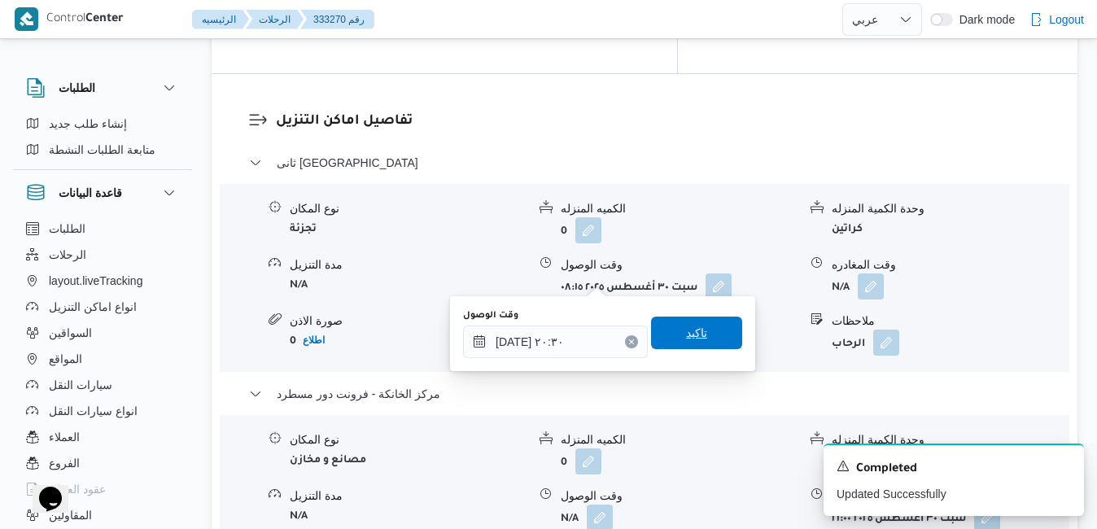
click at [696, 334] on span "تاكيد" at bounding box center [696, 333] width 91 height 33
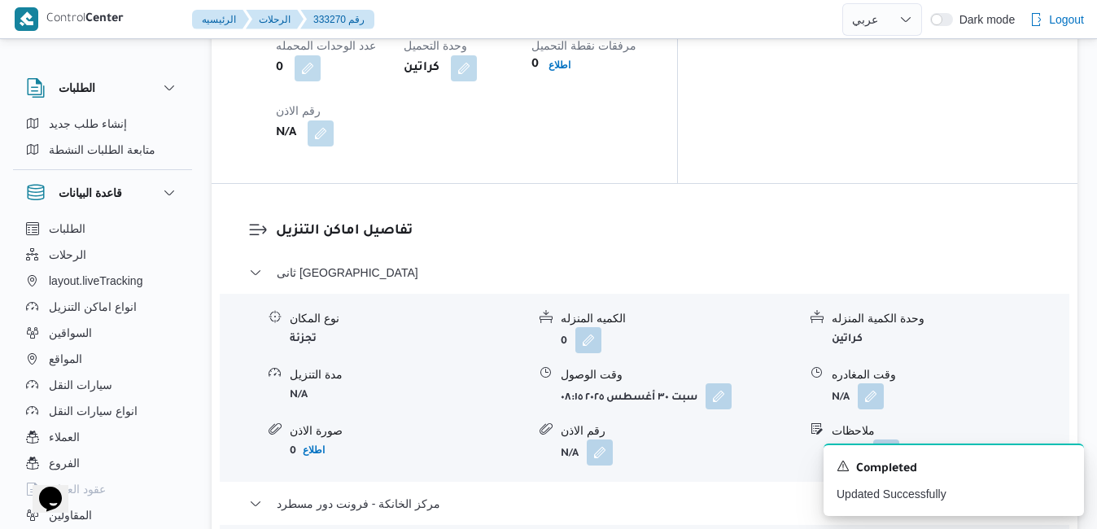
scroll to position [1465, 0]
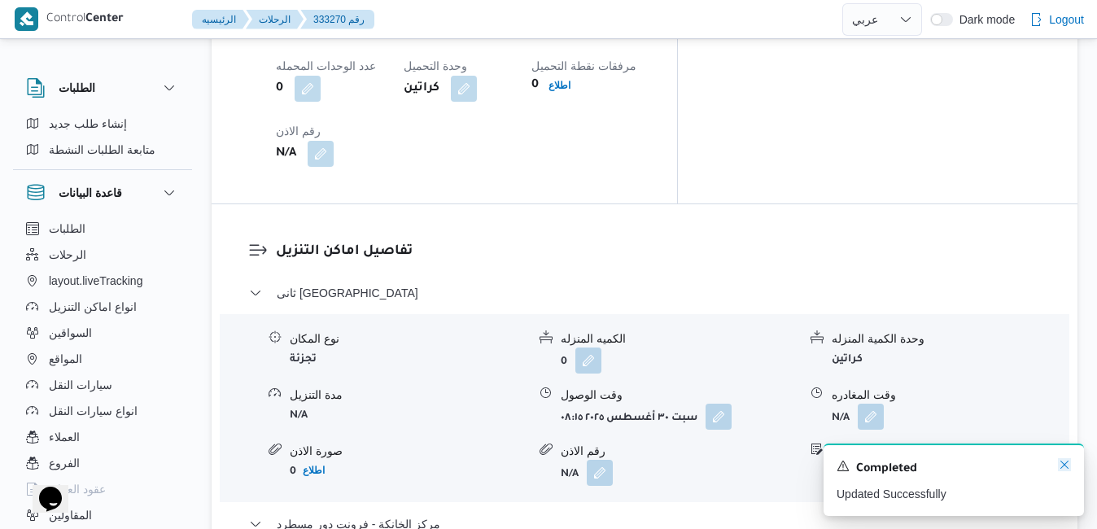
click at [1065, 465] on icon "Dismiss toast" at bounding box center [1064, 465] width 8 height 8
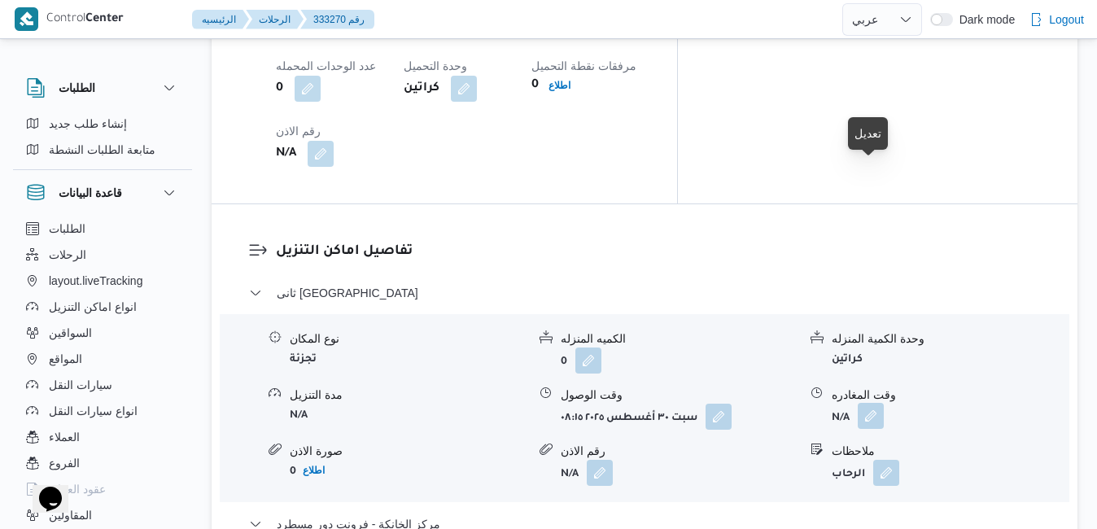
click at [868, 403] on button "button" at bounding box center [871, 416] width 26 height 26
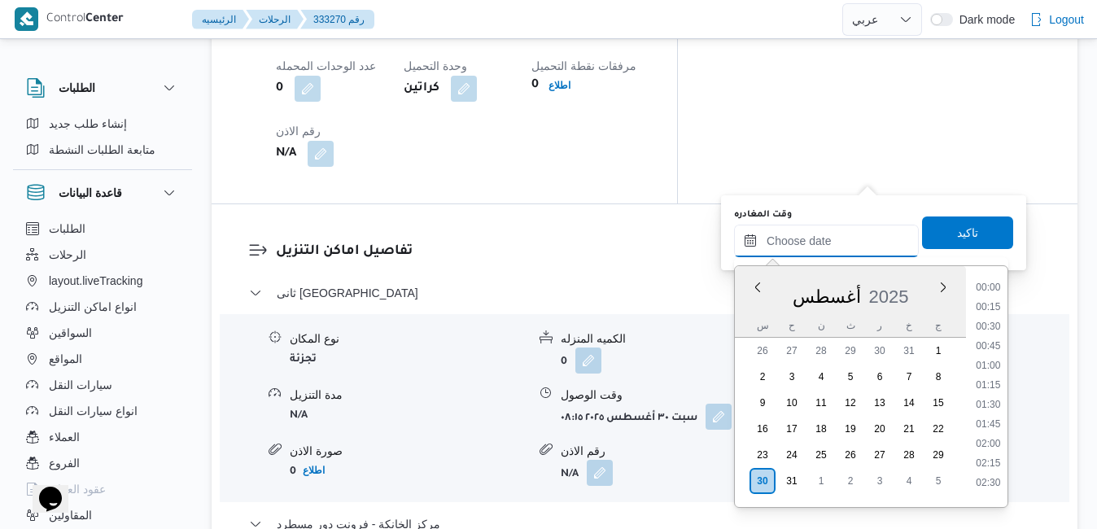
click at [799, 237] on input "وقت المغادره" at bounding box center [826, 241] width 185 height 33
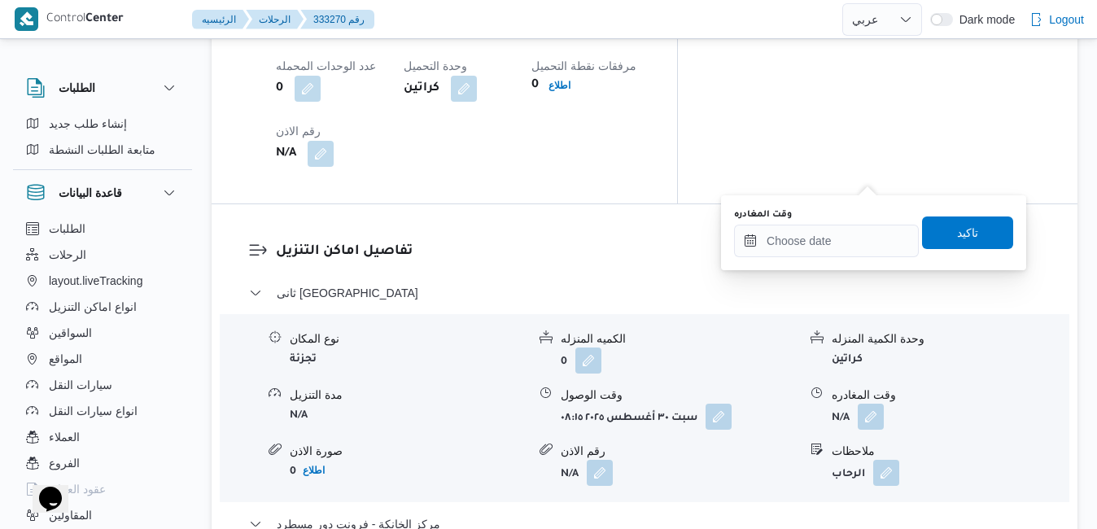
click at [849, 202] on div "You are in a dialog. To close this dialog, hit escape. وقت المغادره تاكيد" at bounding box center [873, 232] width 305 height 75
click at [849, 240] on input "وقت المغادره" at bounding box center [826, 241] width 185 height 33
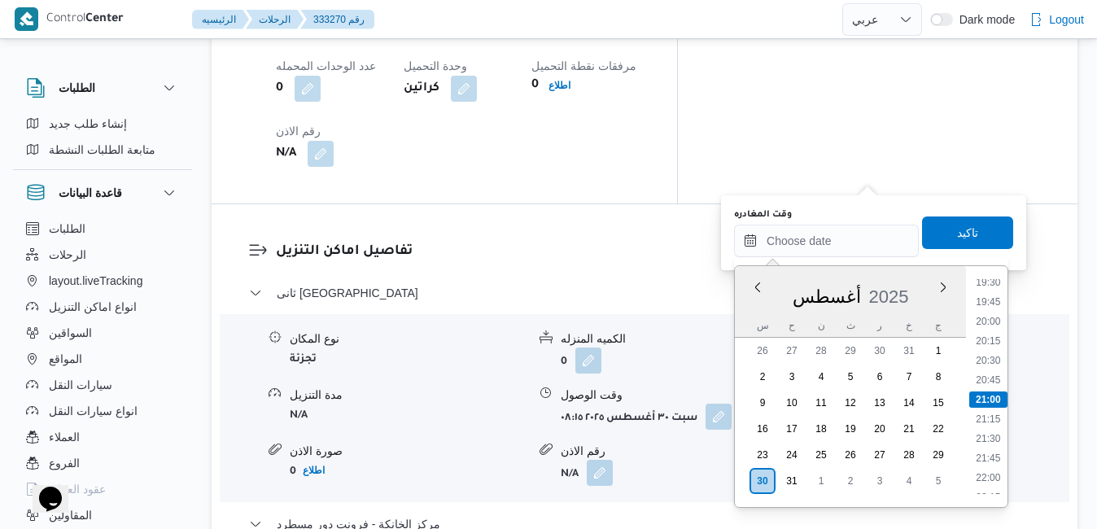
click at [752, 311] on div "أغسطس 2025" at bounding box center [850, 293] width 231 height 41
click at [995, 285] on li "19:30" at bounding box center [987, 282] width 37 height 16
type input "٣٠/٠٨/٢٠٢٥ ١٩:٣٠"
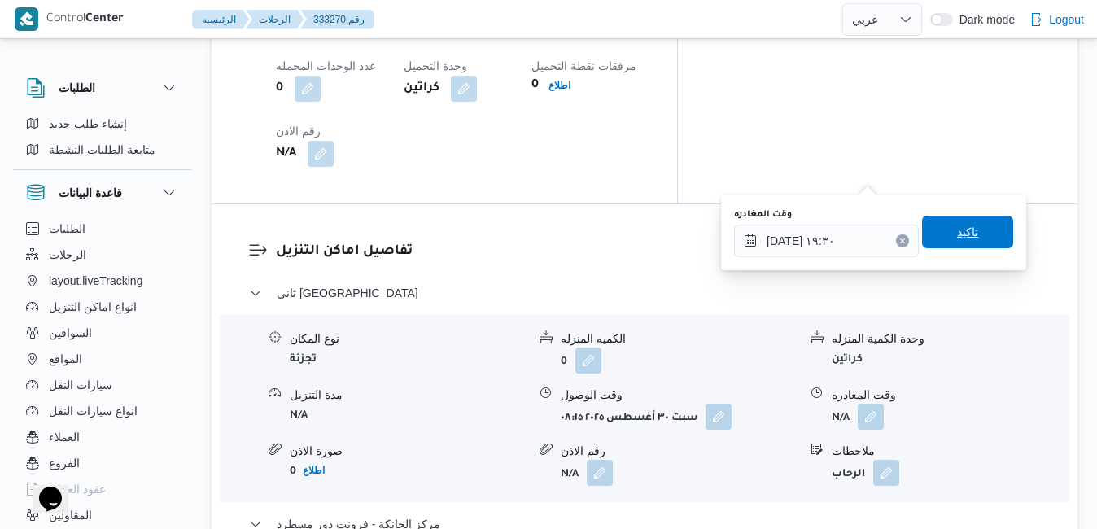
click at [957, 225] on span "تاكيد" at bounding box center [967, 232] width 21 height 20
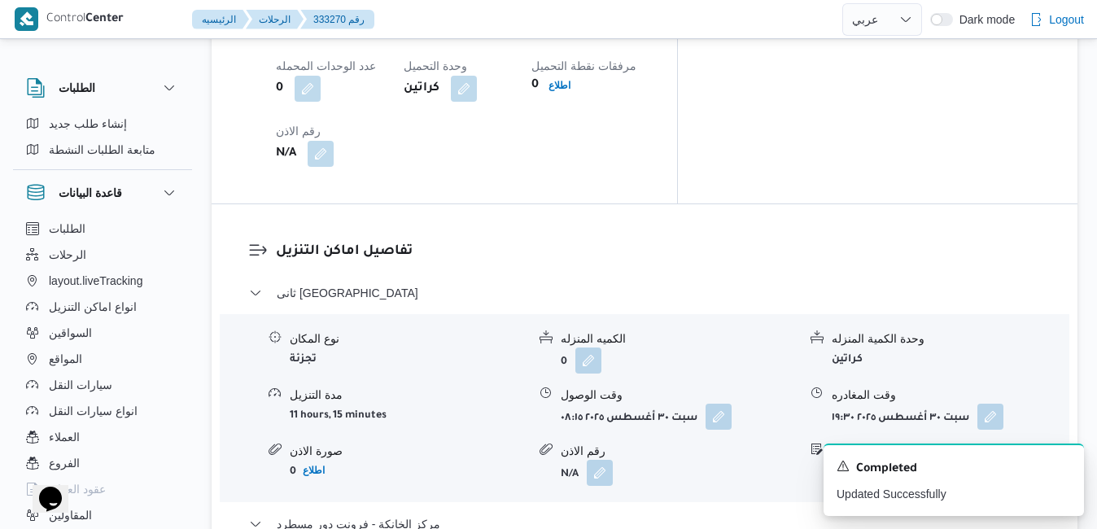
scroll to position [0, 0]
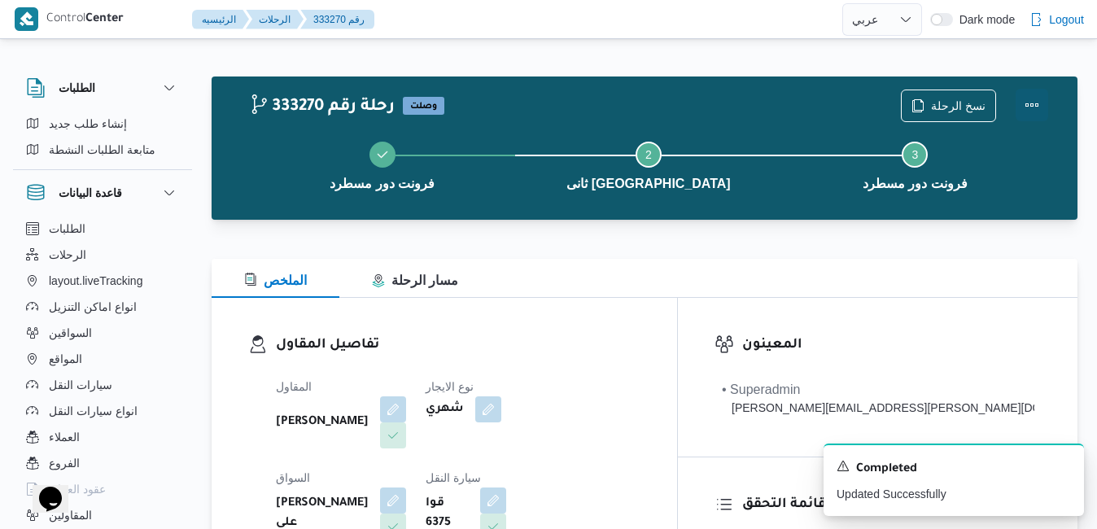
click at [1028, 102] on button "Actions" at bounding box center [1031, 105] width 33 height 33
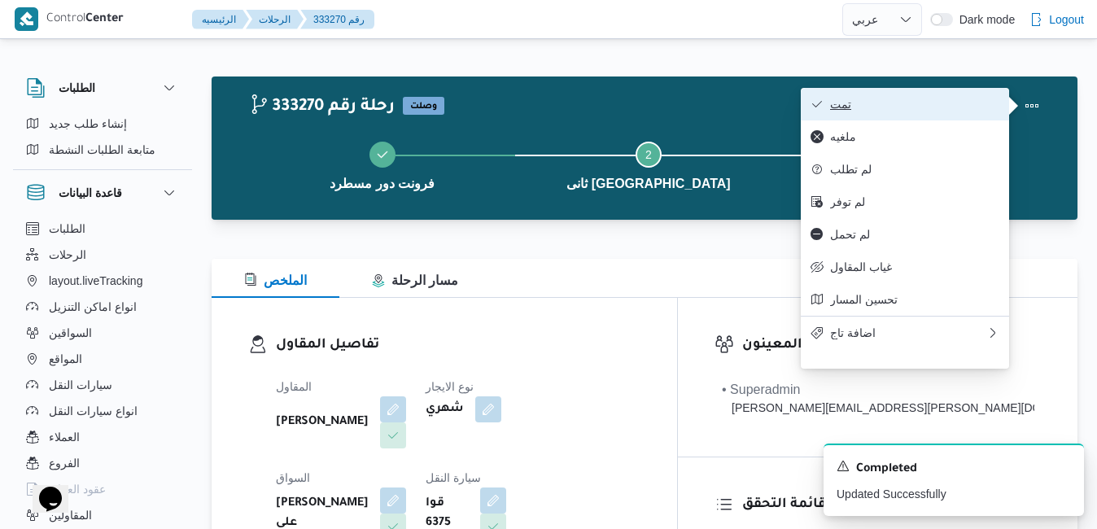
click at [925, 101] on span "تمت" at bounding box center [914, 104] width 169 height 13
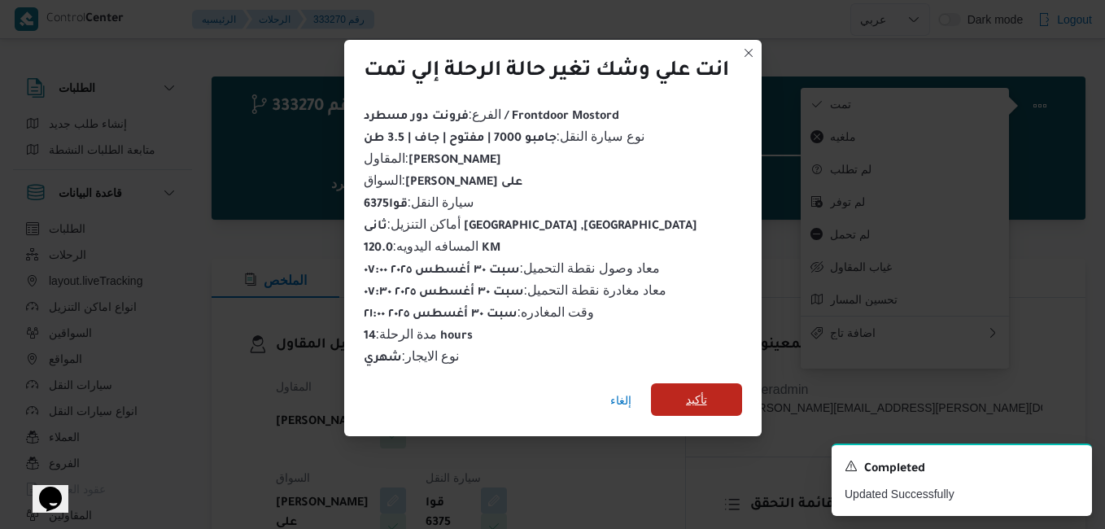
click at [722, 395] on span "تأكيد" at bounding box center [696, 399] width 91 height 33
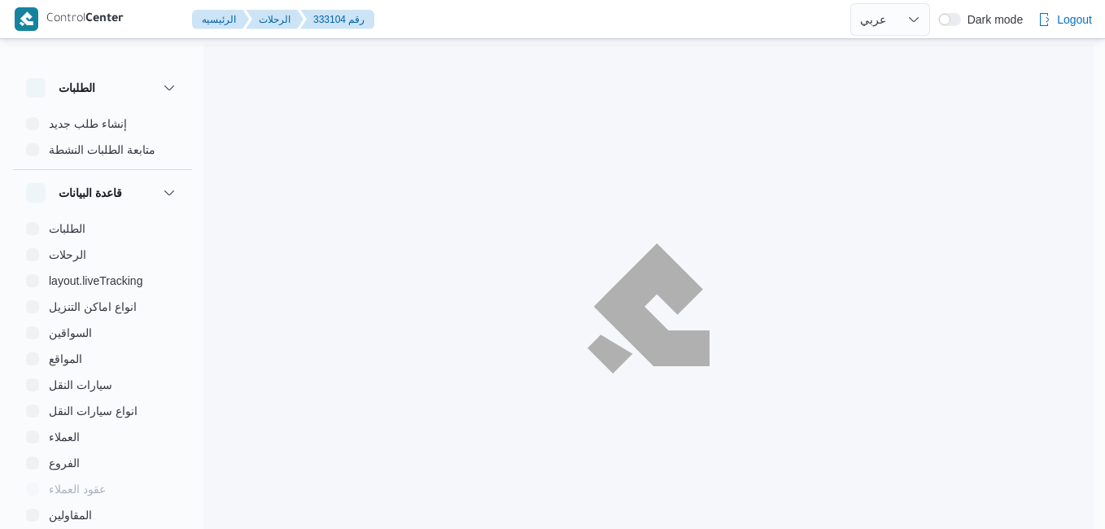
select select "ar"
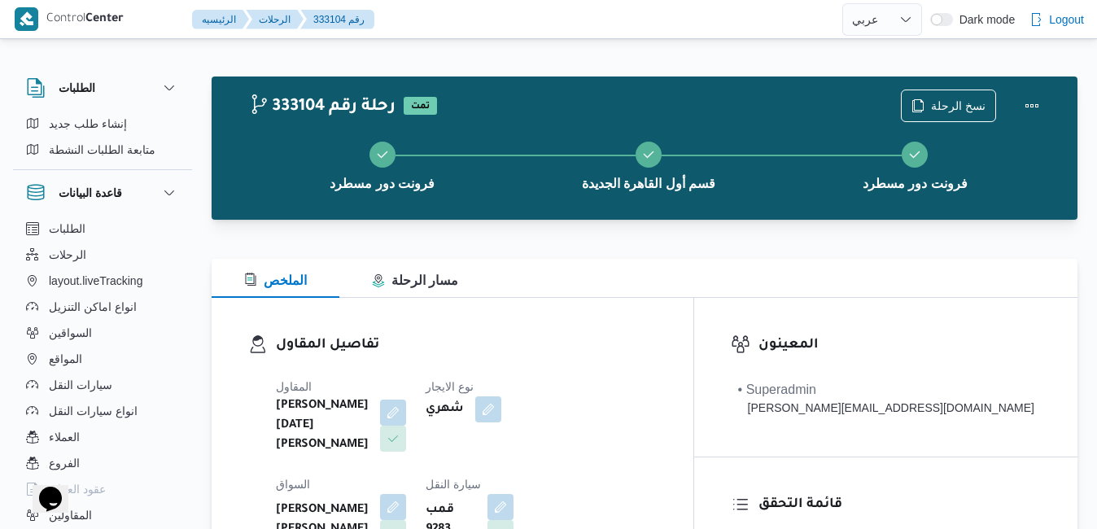
click at [634, 320] on div "تفاصيل المقاول المقاول ابراهيم رمضان ابراهيم عثمان ابوباشا نوع الايجار شهري الس…" at bounding box center [453, 489] width 482 height 382
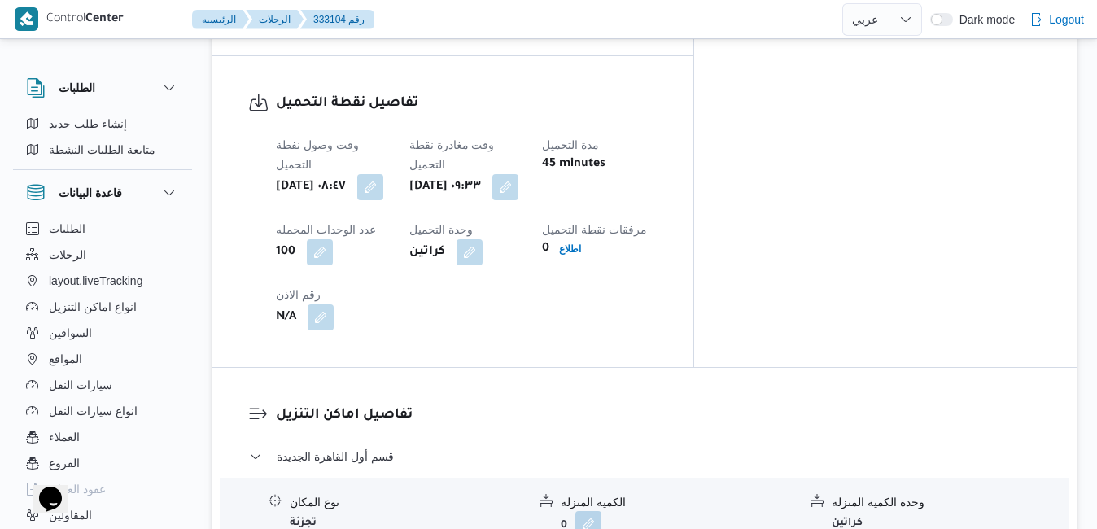
scroll to position [1302, 0]
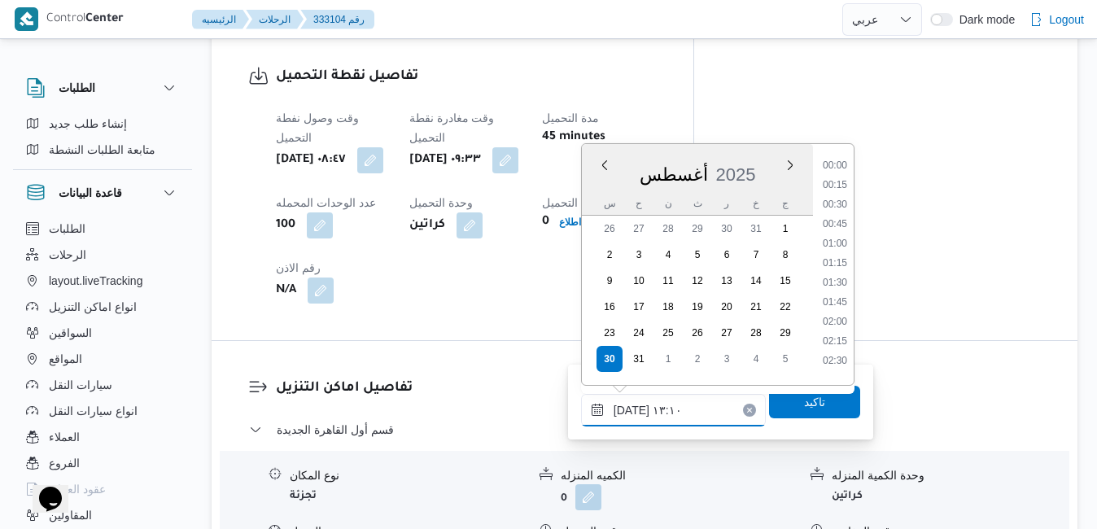
click at [648, 418] on input "٣٠/٠٨/٢٠٢٥ ١٣:١٠" at bounding box center [673, 410] width 185 height 33
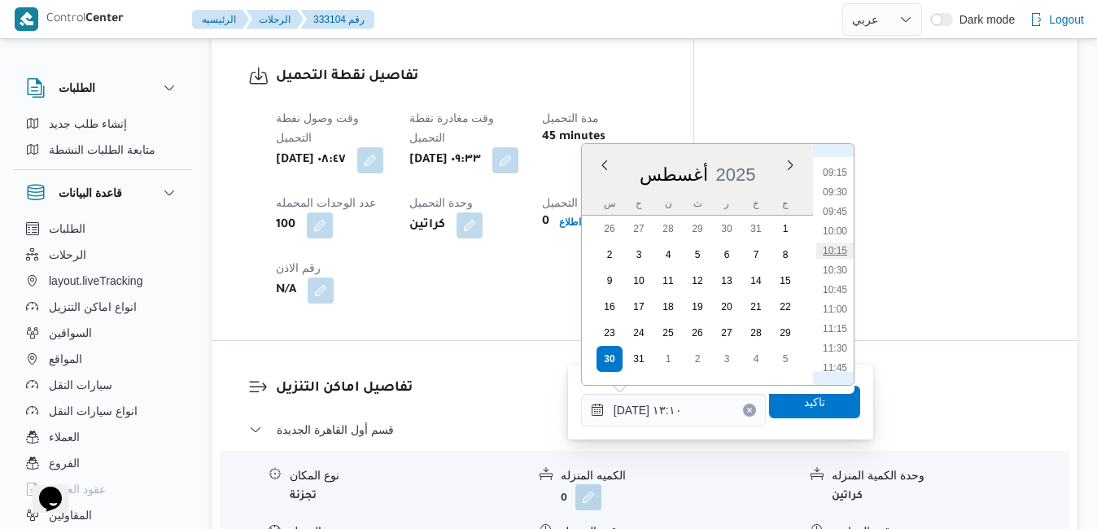
click at [836, 247] on li "10:15" at bounding box center [834, 250] width 37 height 16
type input "٣٠/٠٨/٢٠٢٥ ١٠:١٥"
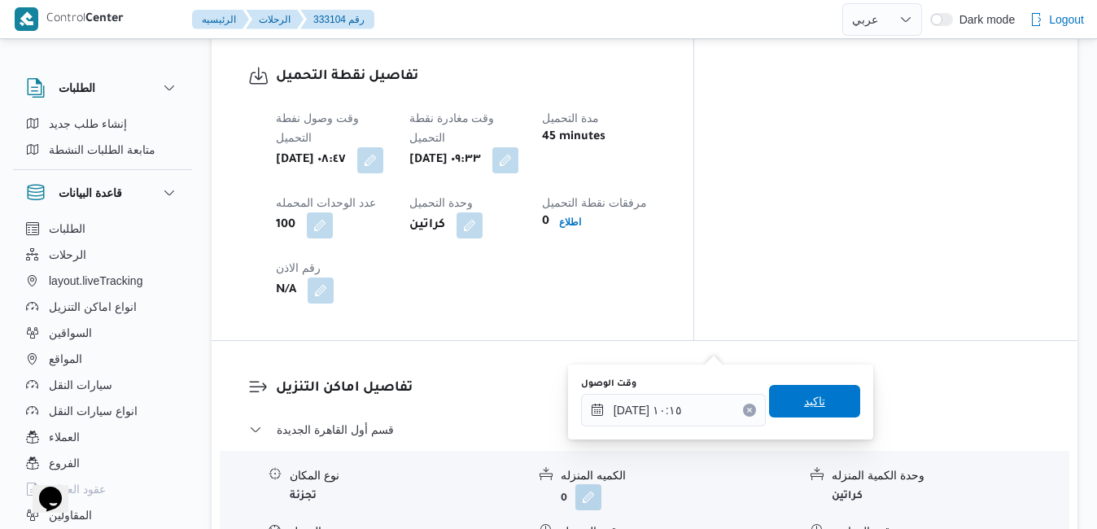
click at [804, 403] on span "تاكيد" at bounding box center [814, 401] width 21 height 20
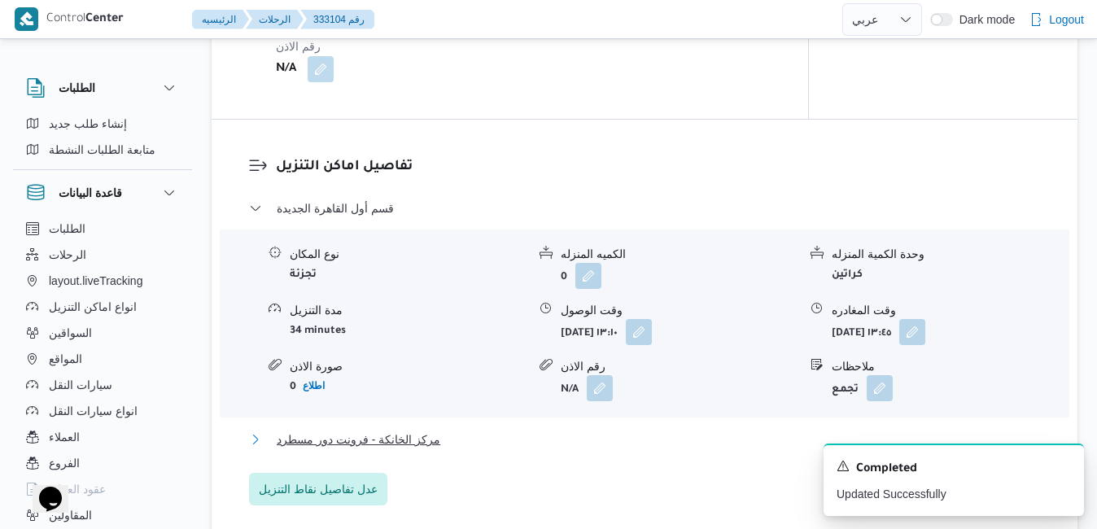
click at [679, 449] on button "مركز الخانكة - فرونت دور مسطرد" at bounding box center [645, 440] width 792 height 20
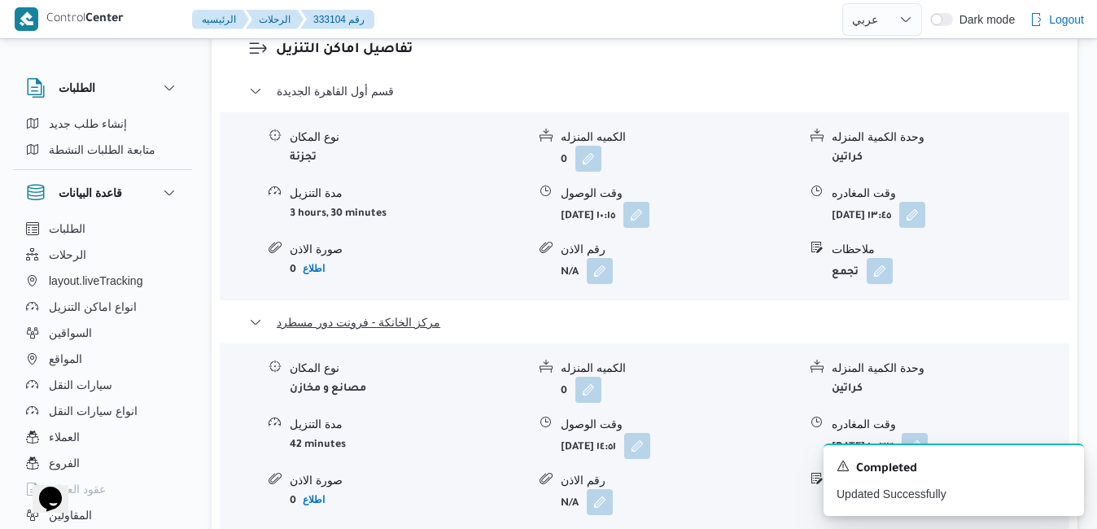
scroll to position [1660, 0]
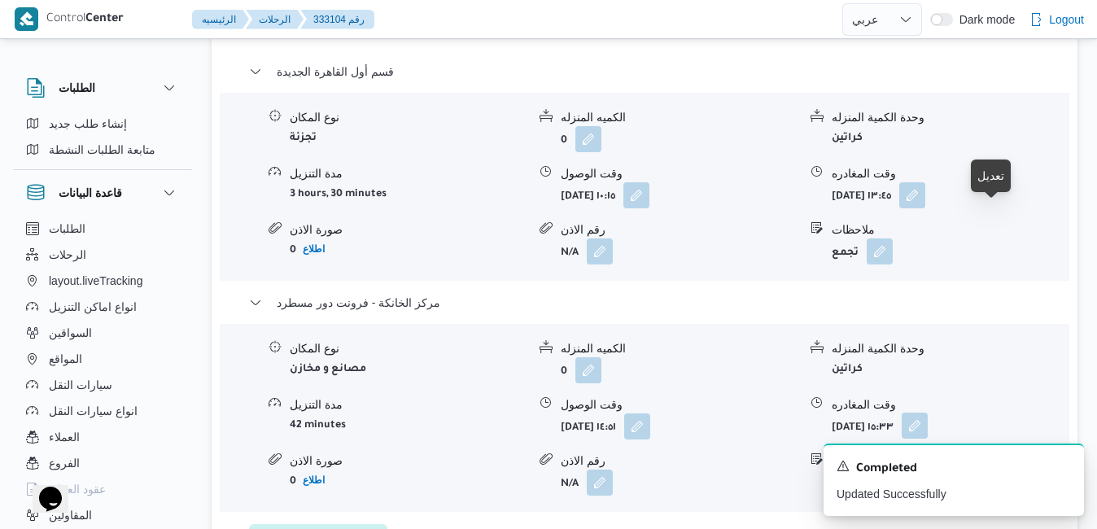
click at [928, 413] on button "button" at bounding box center [915, 426] width 26 height 26
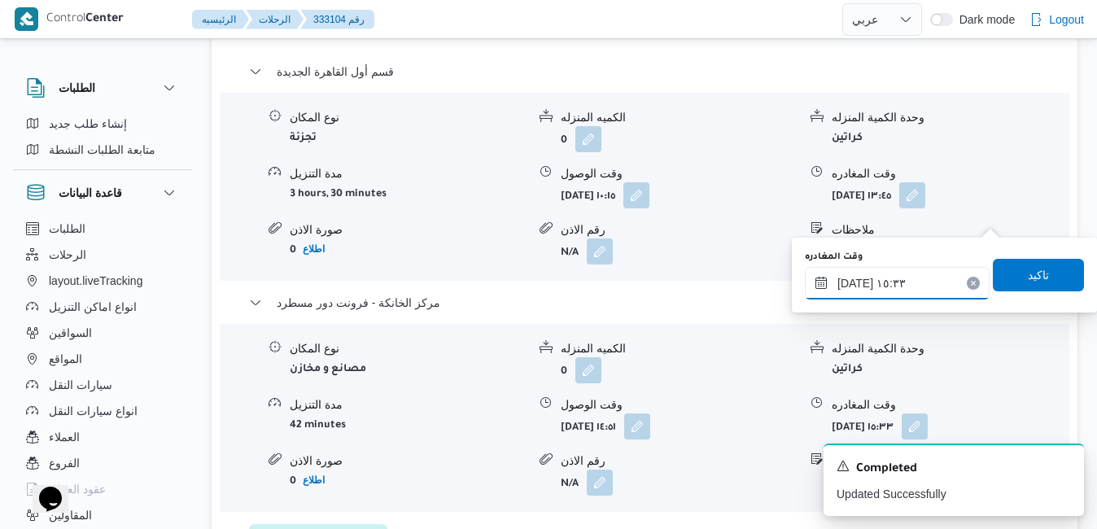
click at [906, 284] on input "٣٠/٠٨/٢٠٢٥ ١٥:٣٣" at bounding box center [897, 283] width 185 height 33
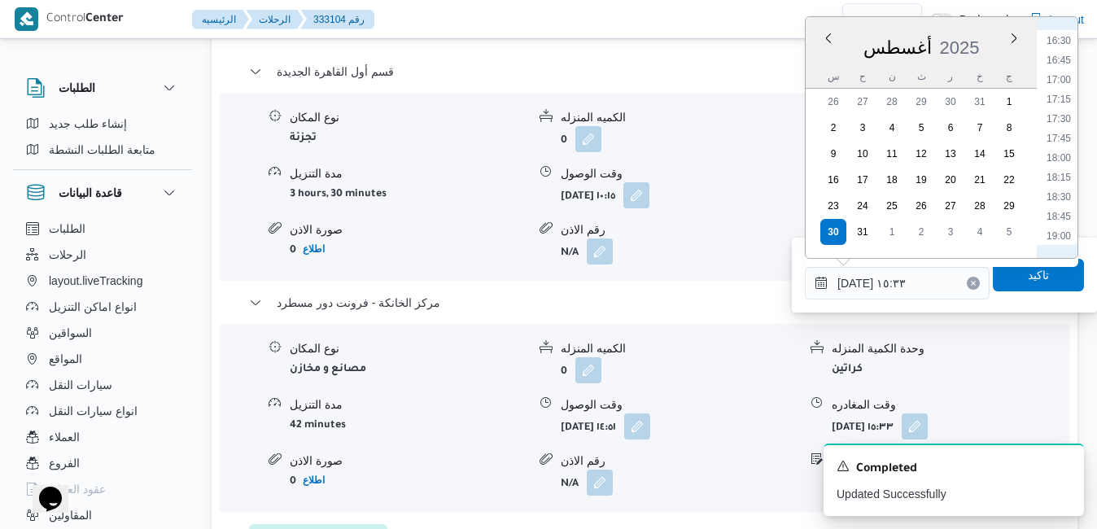
scroll to position [1474, 0]
click at [1060, 204] on li "21:00" at bounding box center [1058, 204] width 37 height 16
type input "[DATE] ٢١:٠٠"
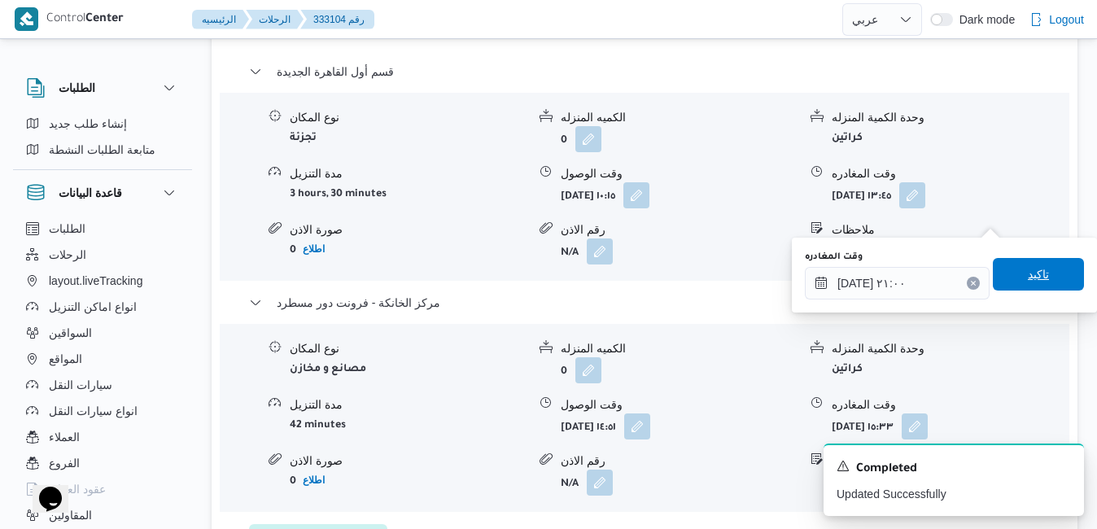
click at [1028, 281] on span "تاكيد" at bounding box center [1038, 274] width 21 height 20
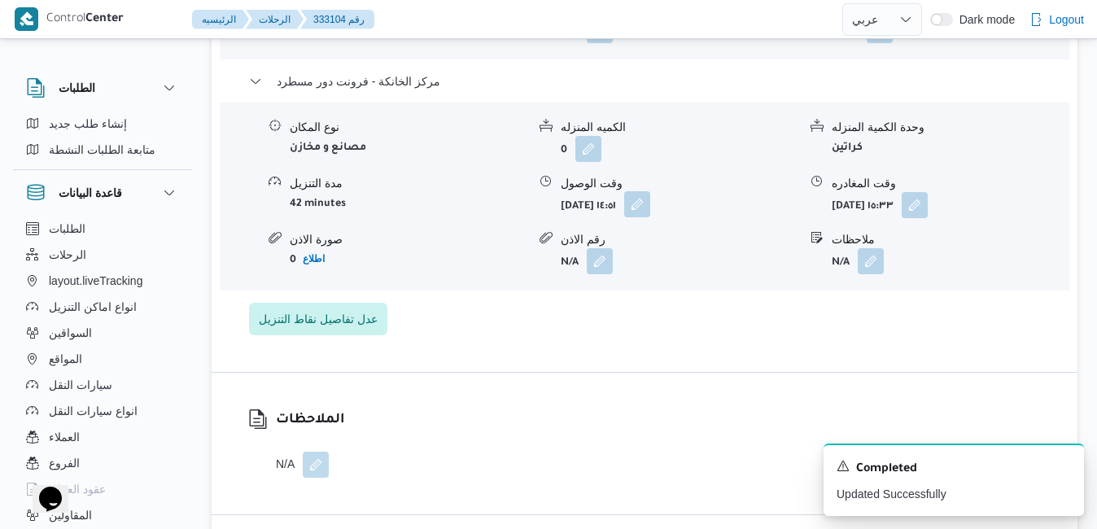
click at [650, 214] on button "button" at bounding box center [637, 204] width 26 height 26
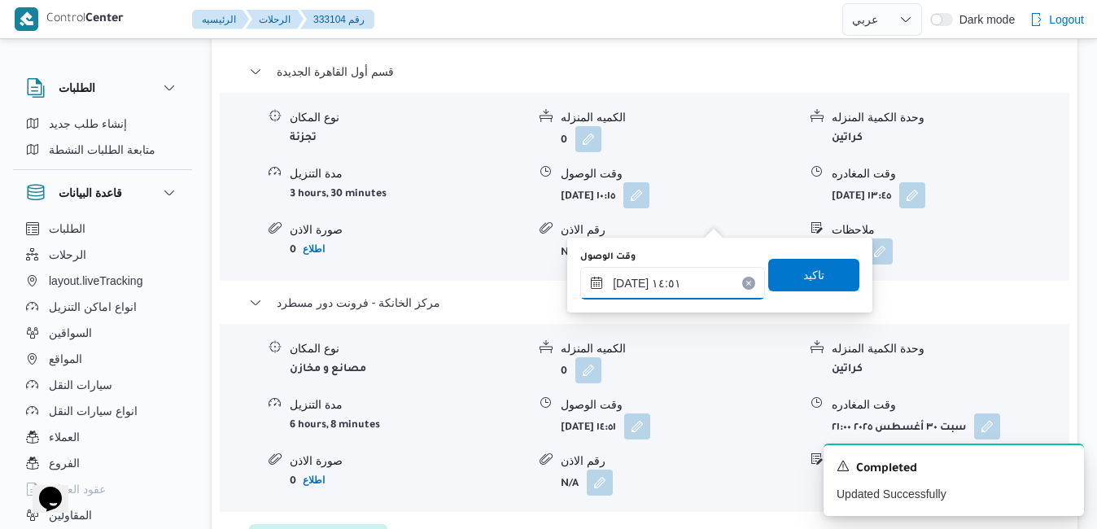
click at [689, 278] on input "٣٠/٠٨/٢٠٢٥ ١٤:٥١" at bounding box center [672, 283] width 185 height 33
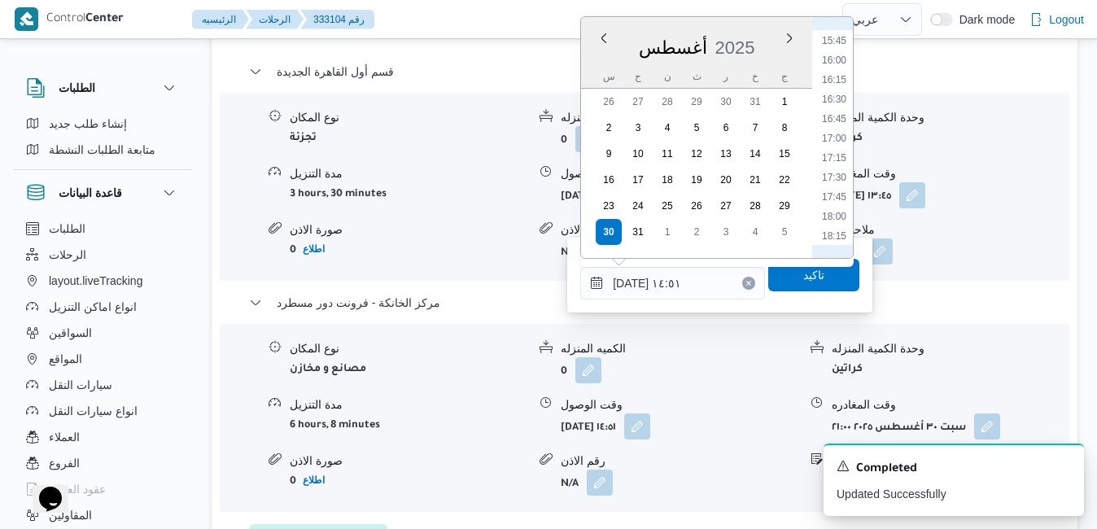
scroll to position [1416, 0]
click at [832, 238] on li "20:45" at bounding box center [833, 243] width 37 height 16
type input "[DATE] ٢٠:٤٥"
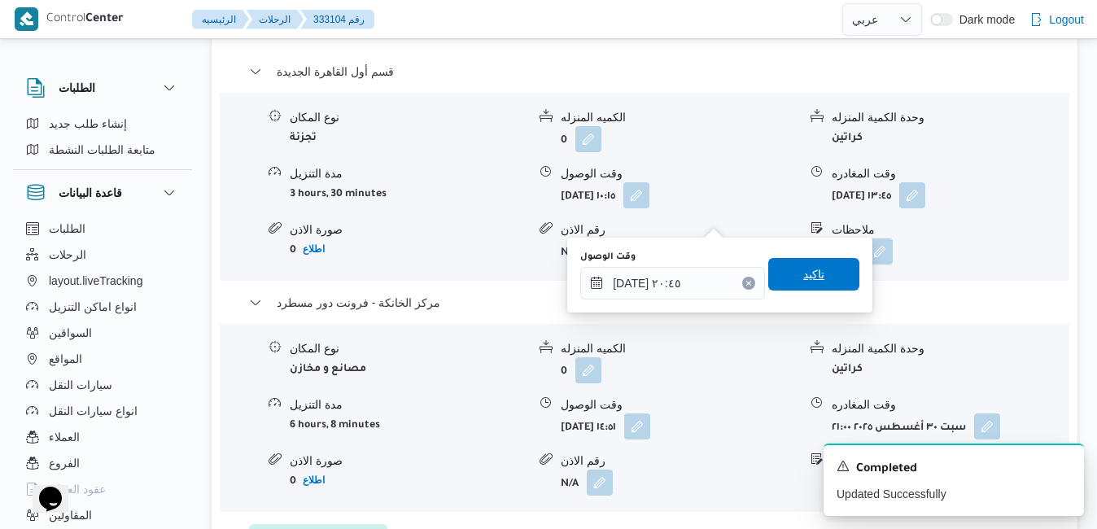
click at [811, 273] on span "تاكيد" at bounding box center [813, 274] width 21 height 20
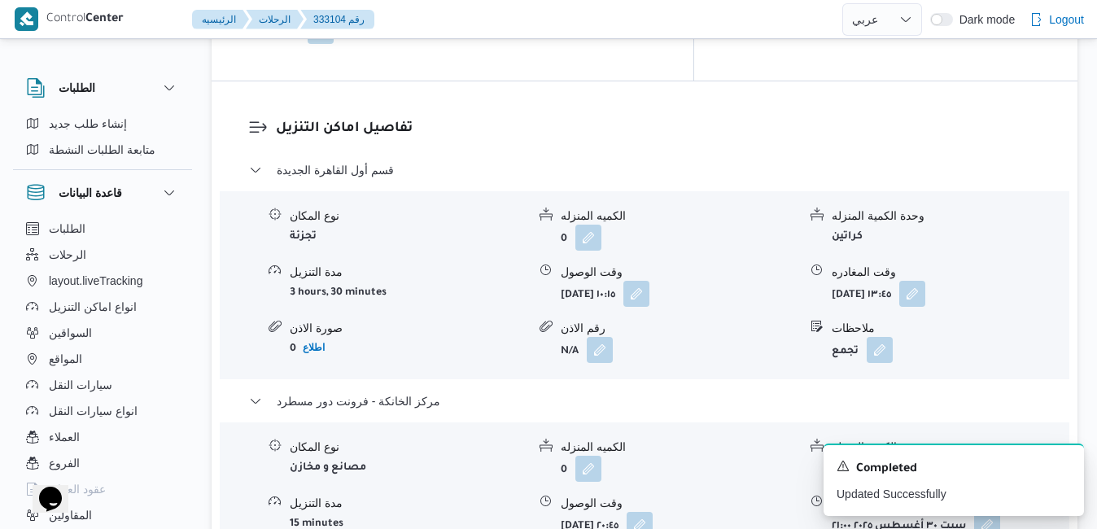
scroll to position [1530, 0]
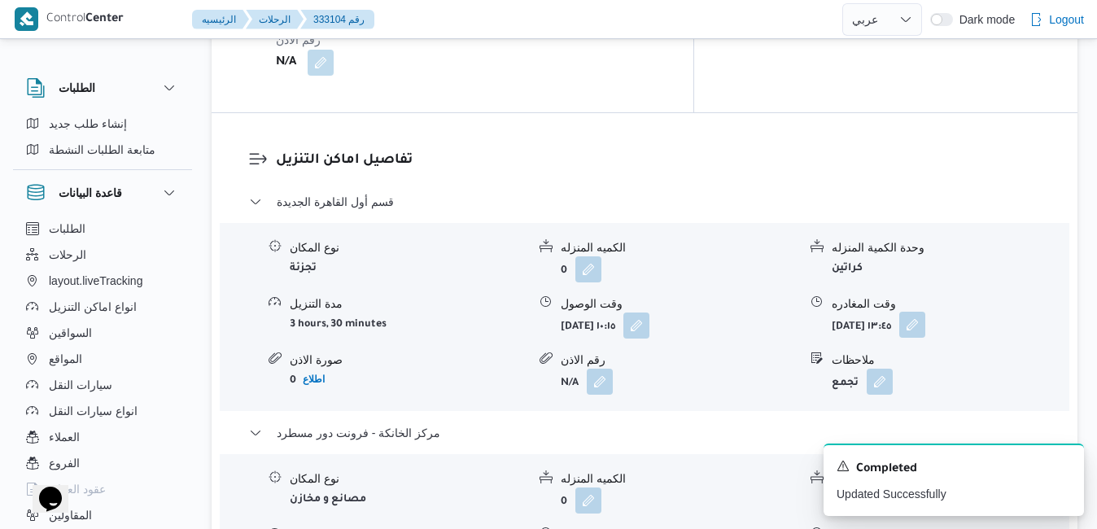
click at [925, 312] on button "button" at bounding box center [912, 325] width 26 height 26
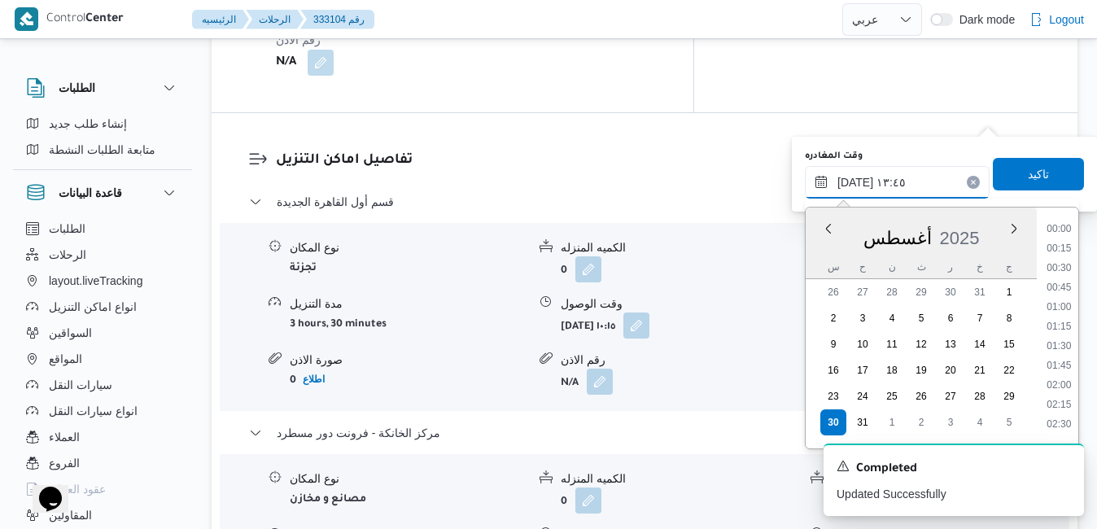
click at [897, 194] on input "٣٠/٠٨/٢٠٢٥ ١٣:٤٥" at bounding box center [897, 182] width 185 height 33
click at [1069, 270] on li "20:00" at bounding box center [1058, 265] width 37 height 16
type input "٣٠/٠٨/٢٠٢٥ ٢٠:٠٠"
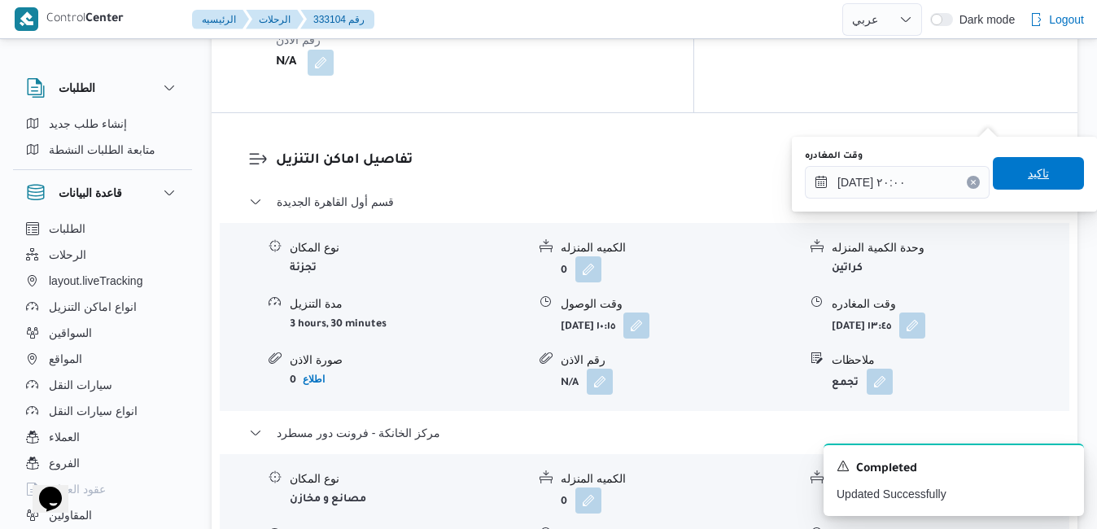
click at [1031, 179] on span "تاكيد" at bounding box center [1038, 174] width 21 height 20
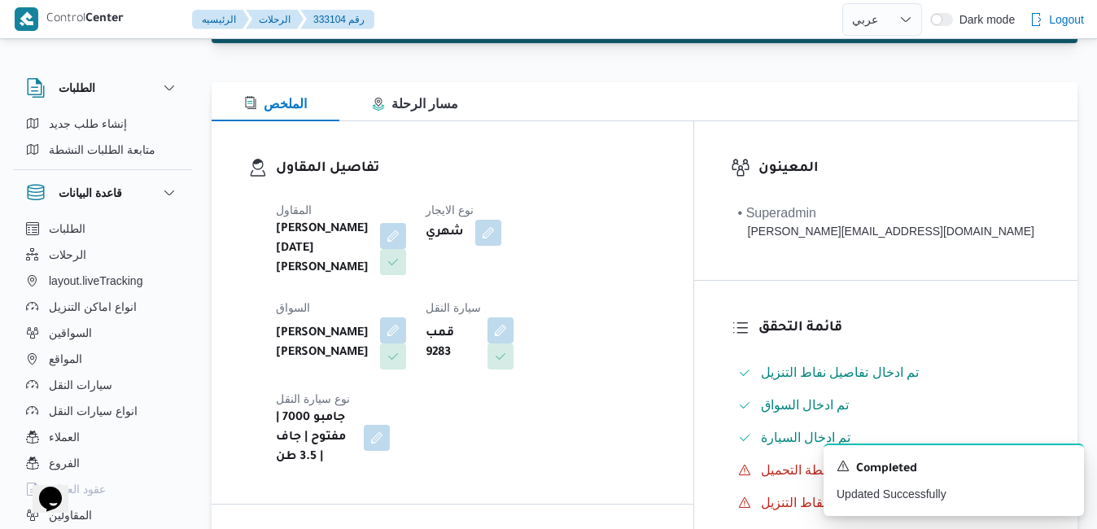
scroll to position [0, 0]
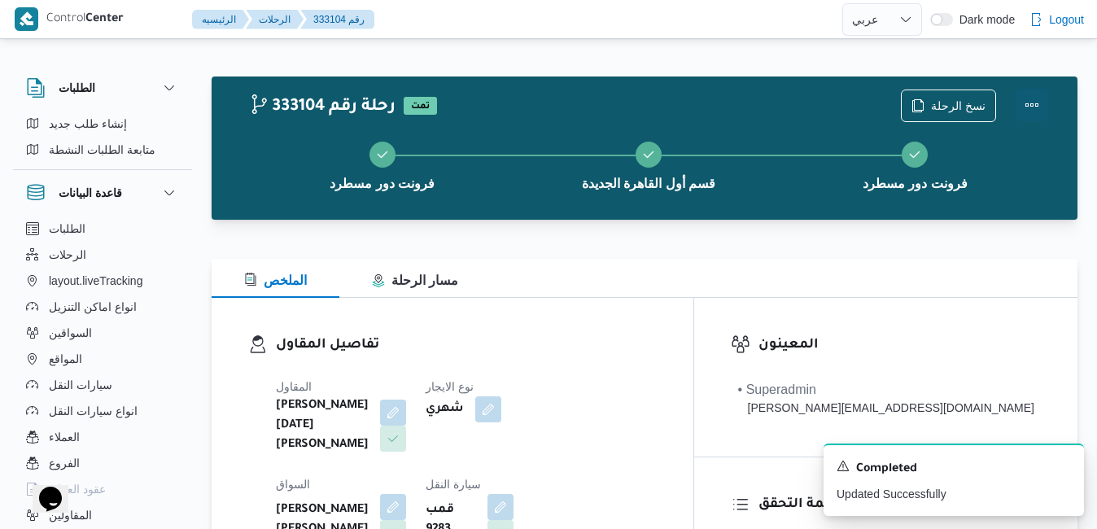
click at [1026, 103] on button "Actions" at bounding box center [1031, 105] width 33 height 33
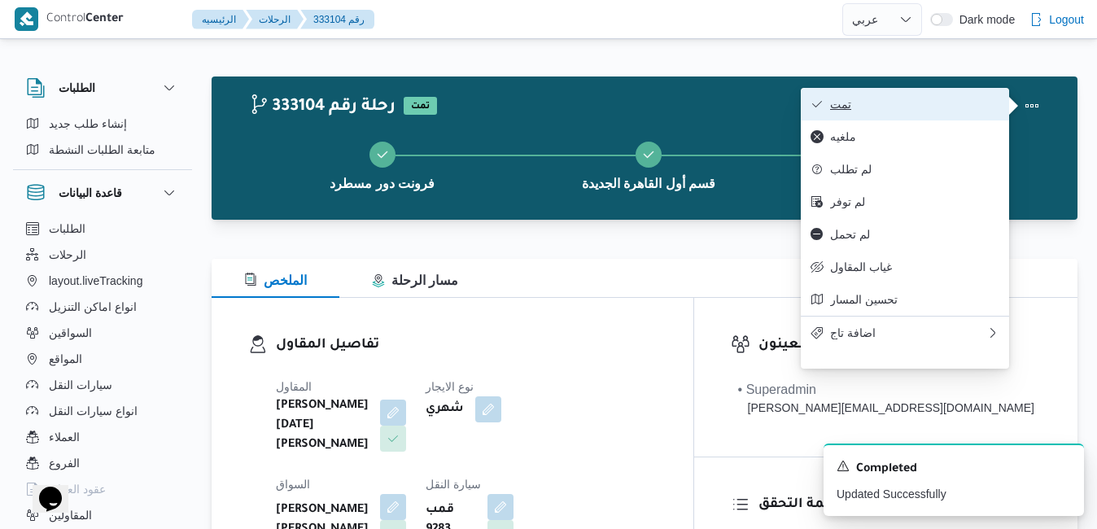
click at [941, 98] on span "تمت" at bounding box center [914, 104] width 169 height 13
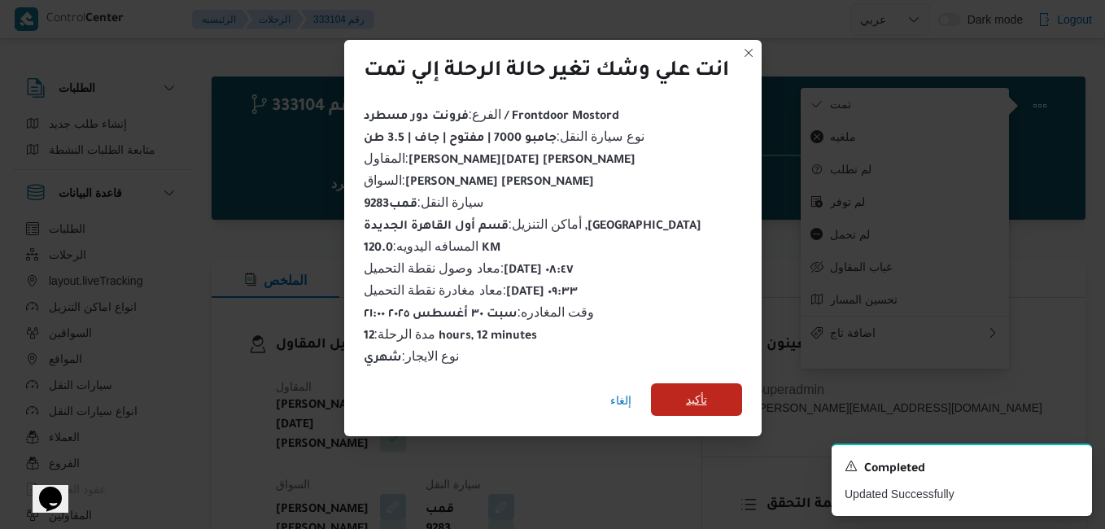
click at [691, 399] on span "تأكيد" at bounding box center [696, 400] width 21 height 20
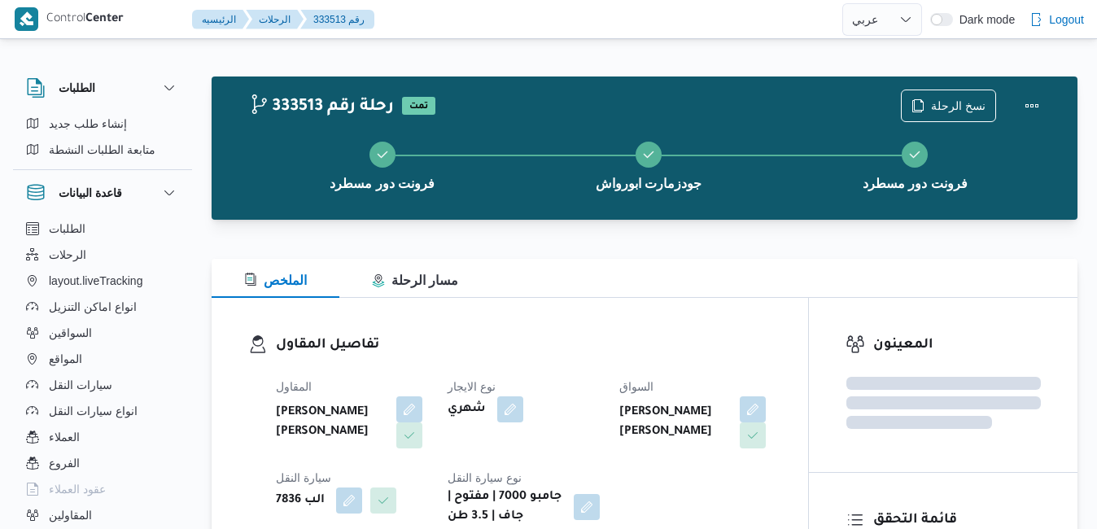
select select "ar"
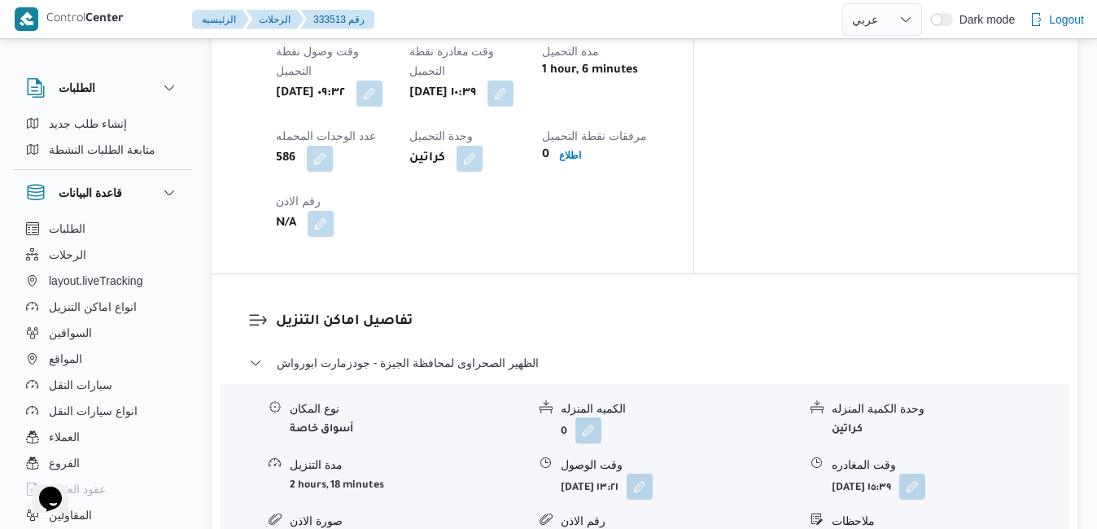
scroll to position [1376, 0]
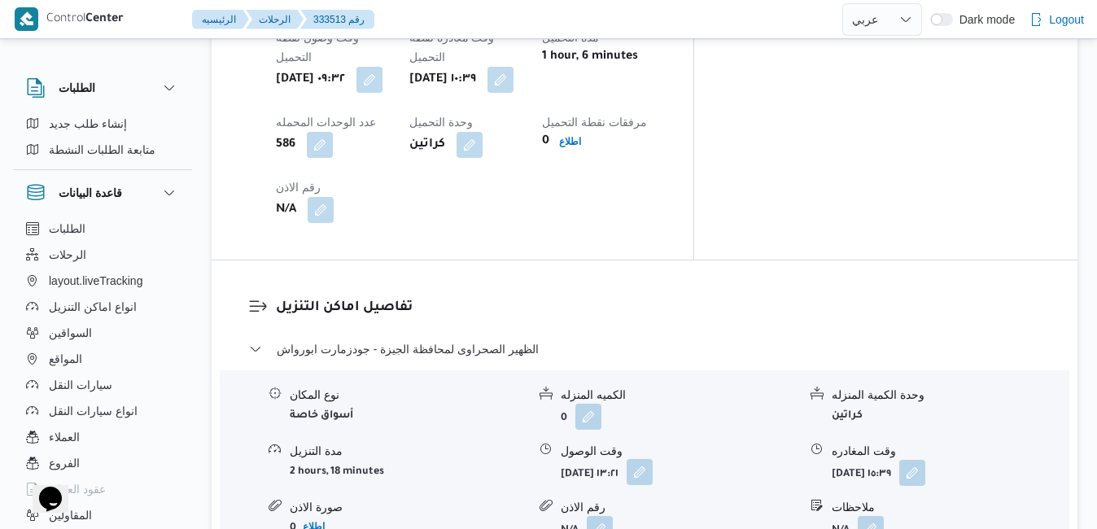
click at [653, 459] on button "button" at bounding box center [640, 472] width 26 height 26
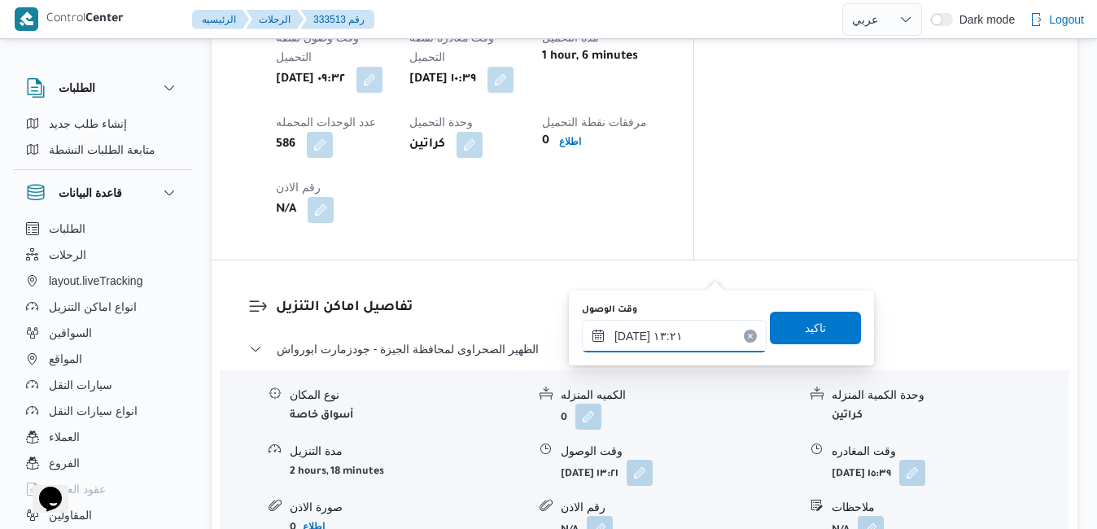
click at [653, 335] on input "[DATE] ١٣:٢١" at bounding box center [674, 336] width 185 height 33
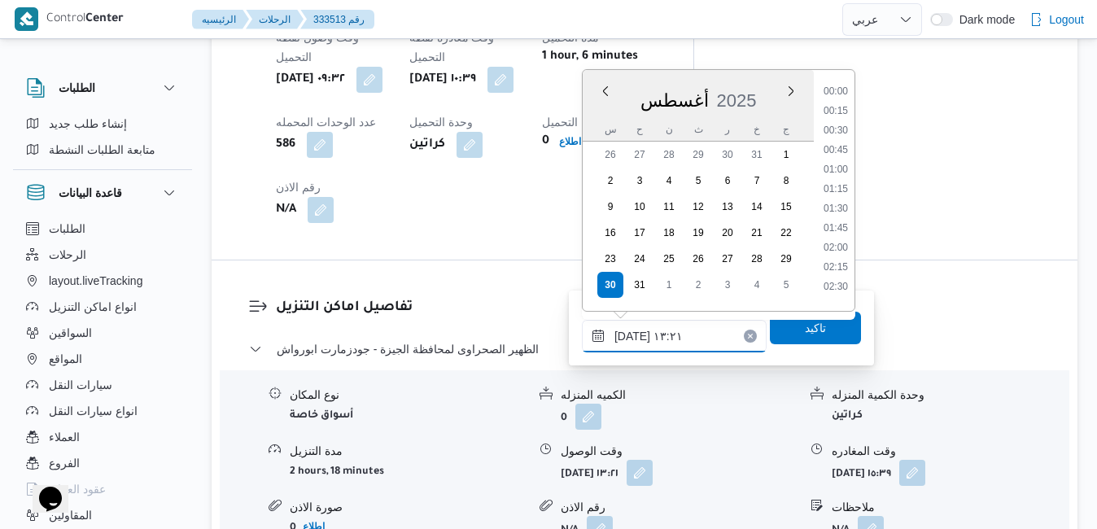
scroll to position [923, 0]
click at [831, 86] on li "11:45" at bounding box center [835, 86] width 37 height 16
type input "[DATE] ١١:٤٥"
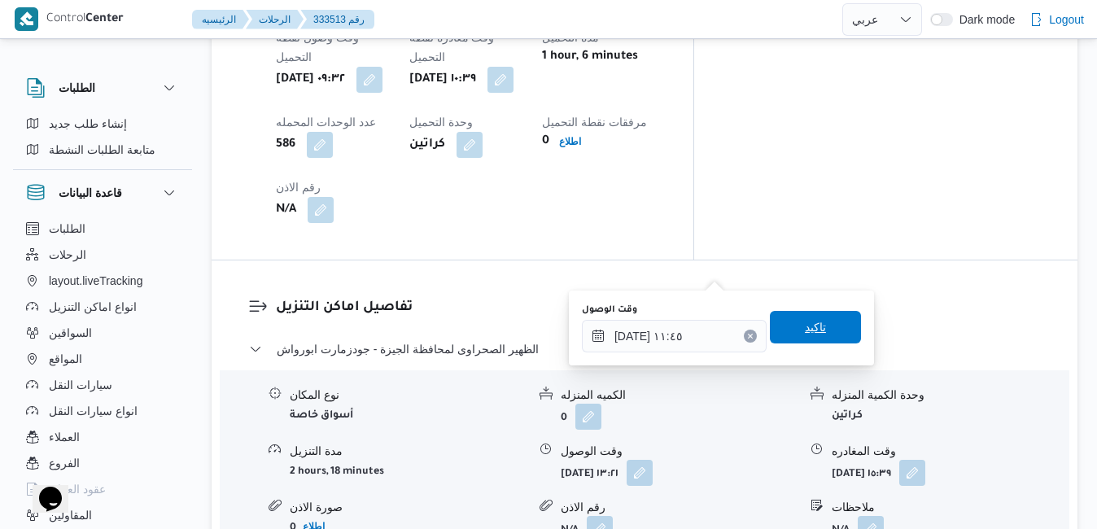
click at [781, 328] on span "تاكيد" at bounding box center [815, 327] width 91 height 33
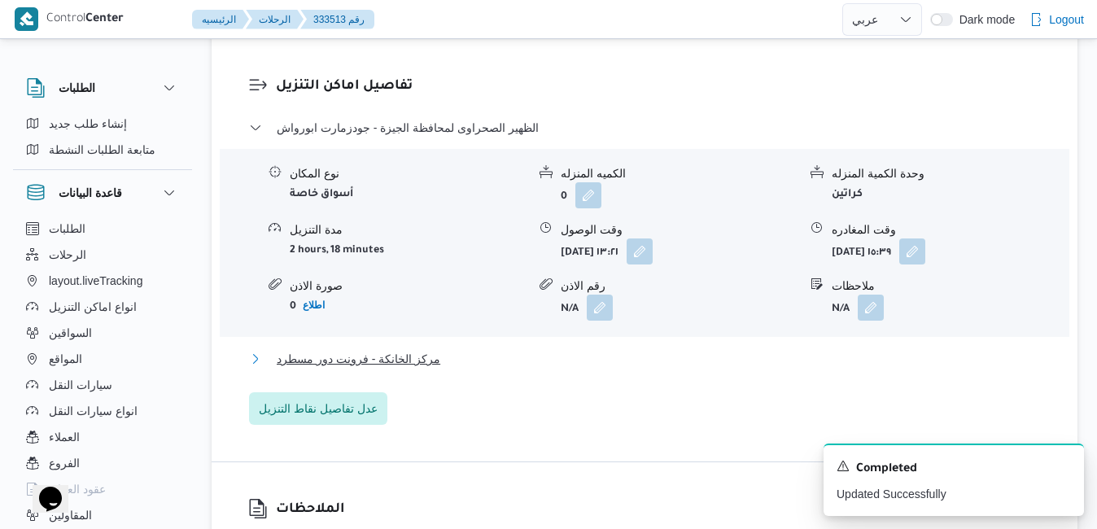
click at [686, 369] on button "مركز الخانكة - فرونت دور مسطرد" at bounding box center [645, 359] width 792 height 20
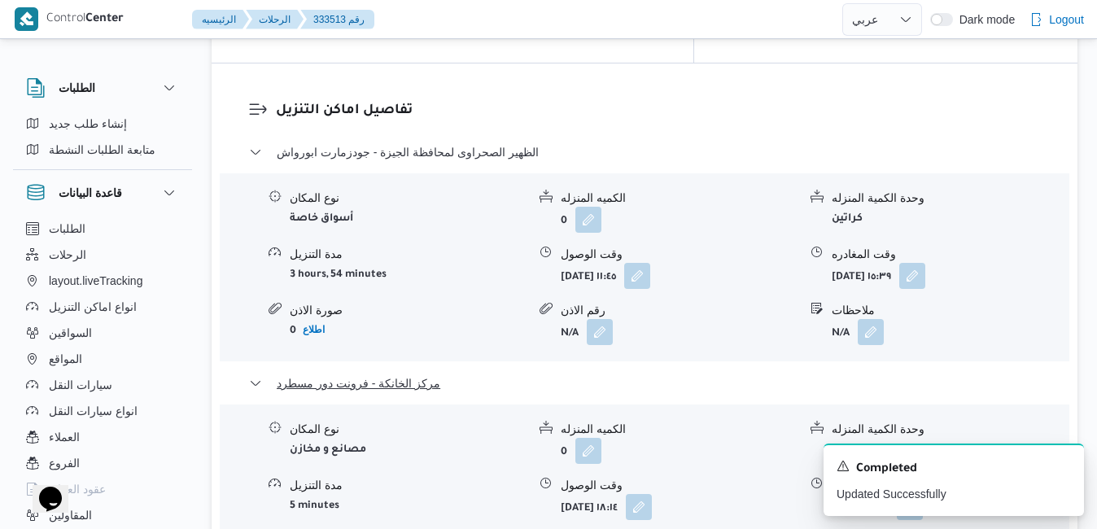
scroll to position [1604, 0]
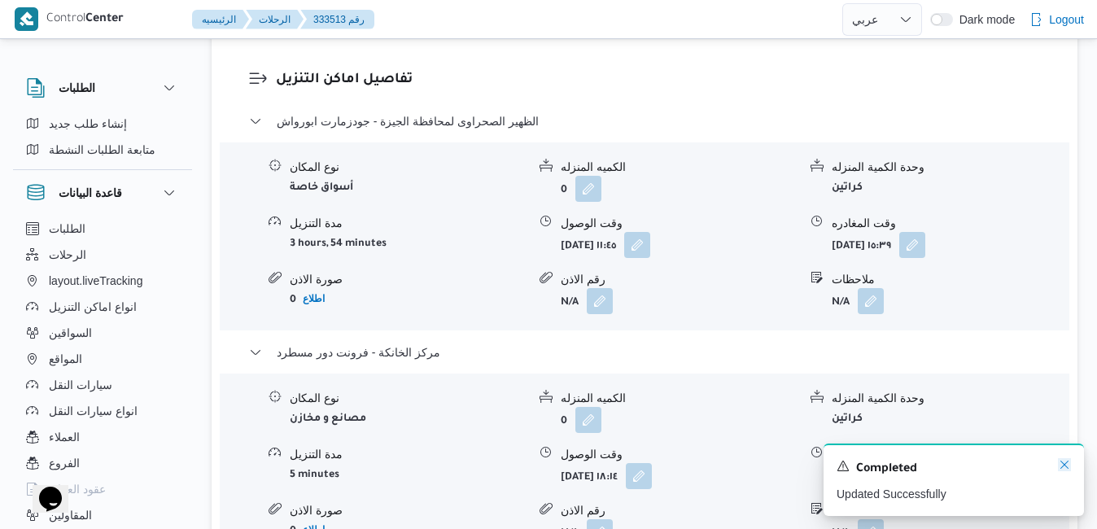
click at [1059, 465] on icon "Dismiss toast" at bounding box center [1064, 464] width 13 height 13
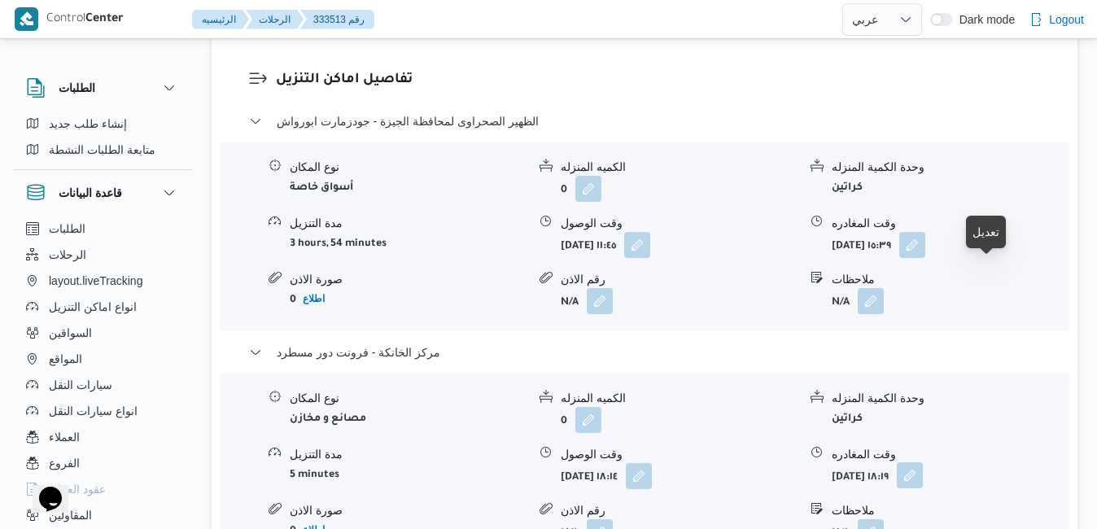
click at [923, 462] on button "button" at bounding box center [910, 475] width 26 height 26
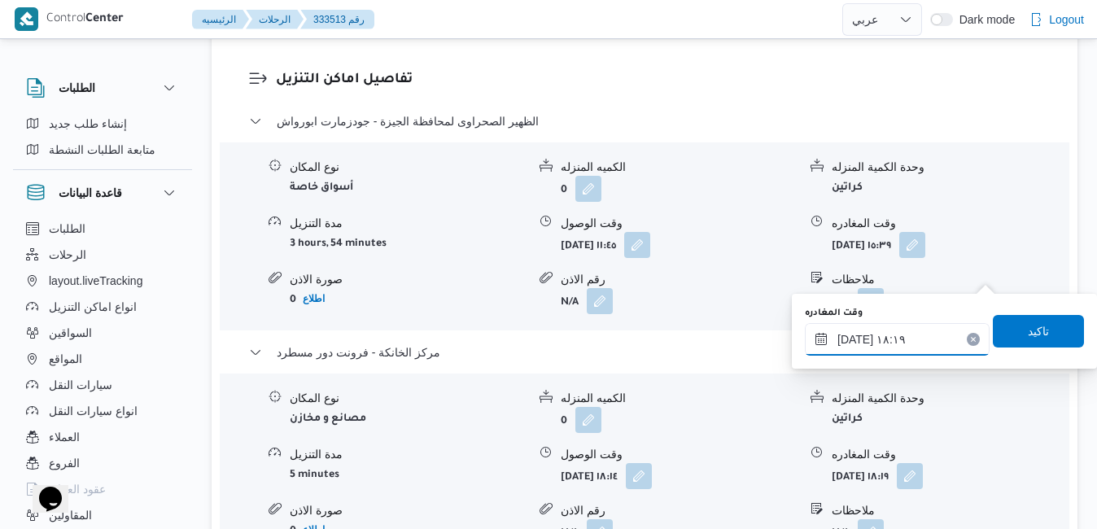
click at [903, 343] on input "٣٠/٠٨/٢٠٢٥ ١٨:١٩" at bounding box center [897, 339] width 185 height 33
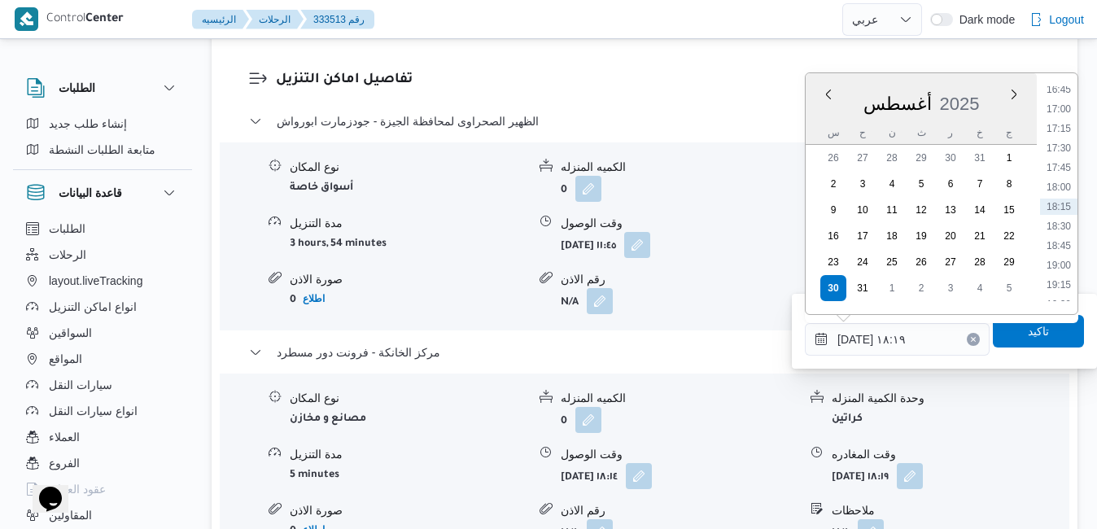
scroll to position [1501, 0]
click at [1061, 190] on li "20:30" at bounding box center [1058, 194] width 37 height 16
type input "٣٠/٠٨/٢٠٢٥ ٢٠:٣٠"
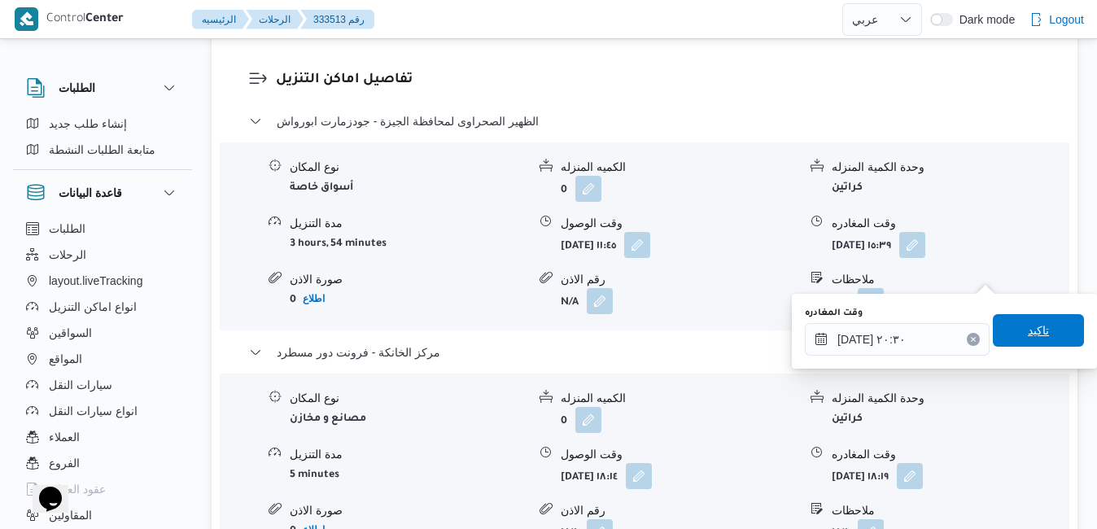
click at [1006, 330] on span "تاكيد" at bounding box center [1038, 330] width 91 height 33
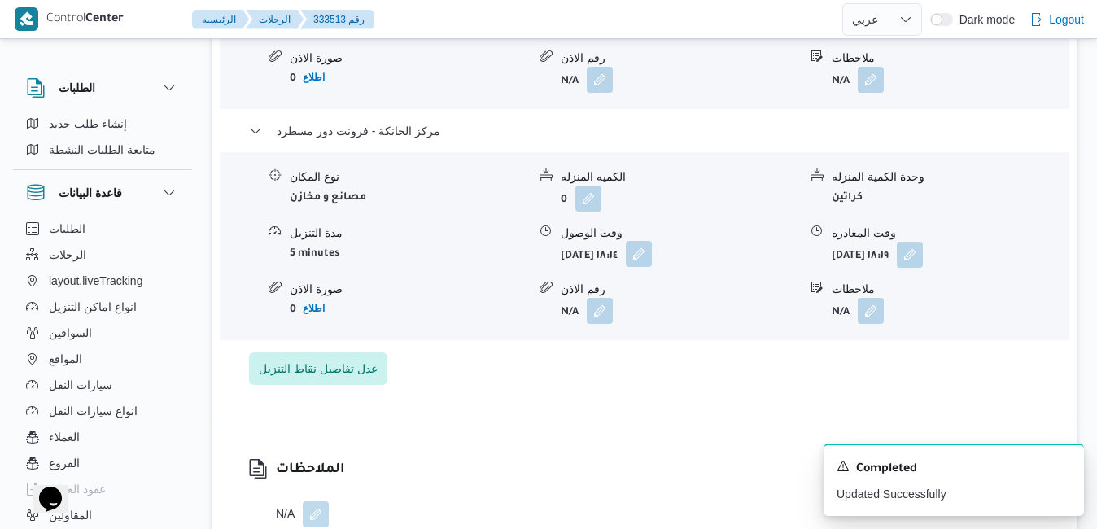
click at [652, 267] on button "button" at bounding box center [639, 254] width 26 height 26
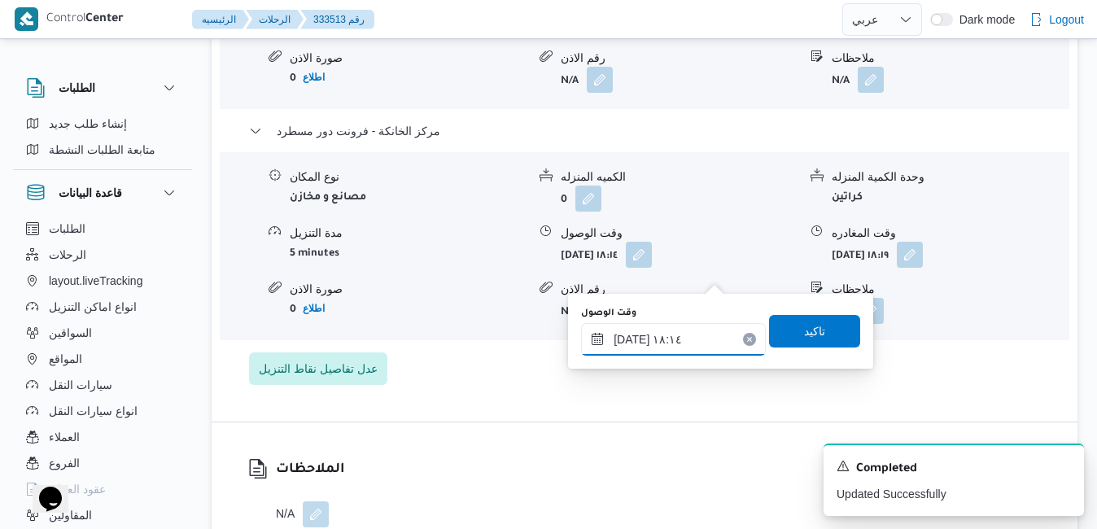
click at [696, 343] on input "٣٠/٠٨/٢٠٢٥ ١٨:١٤" at bounding box center [673, 339] width 185 height 33
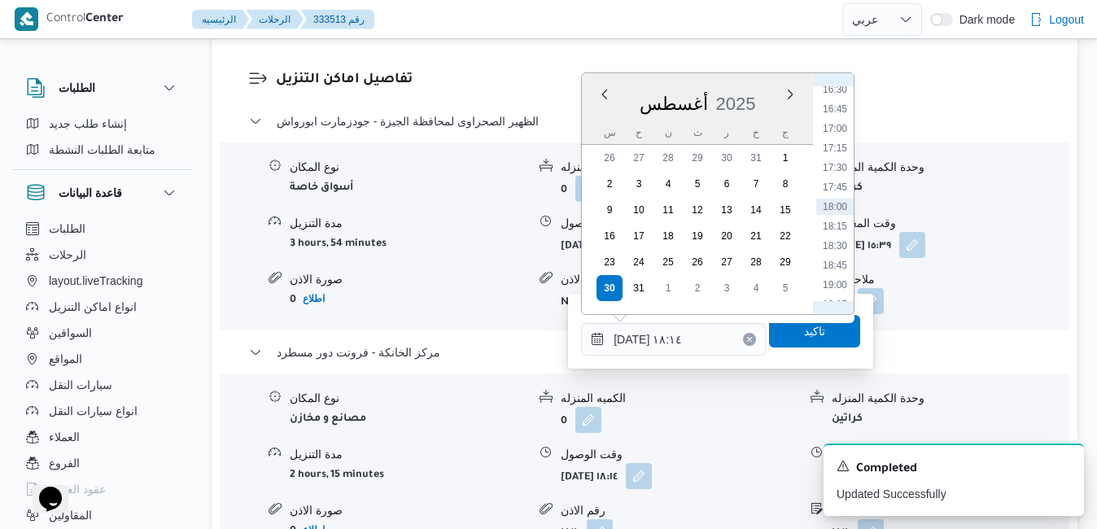
scroll to position [1482, 0]
click at [842, 196] on li "20:15" at bounding box center [834, 194] width 37 height 16
type input "٣٠/٠٨/٢٠٢٥ ٢٠:١٥"
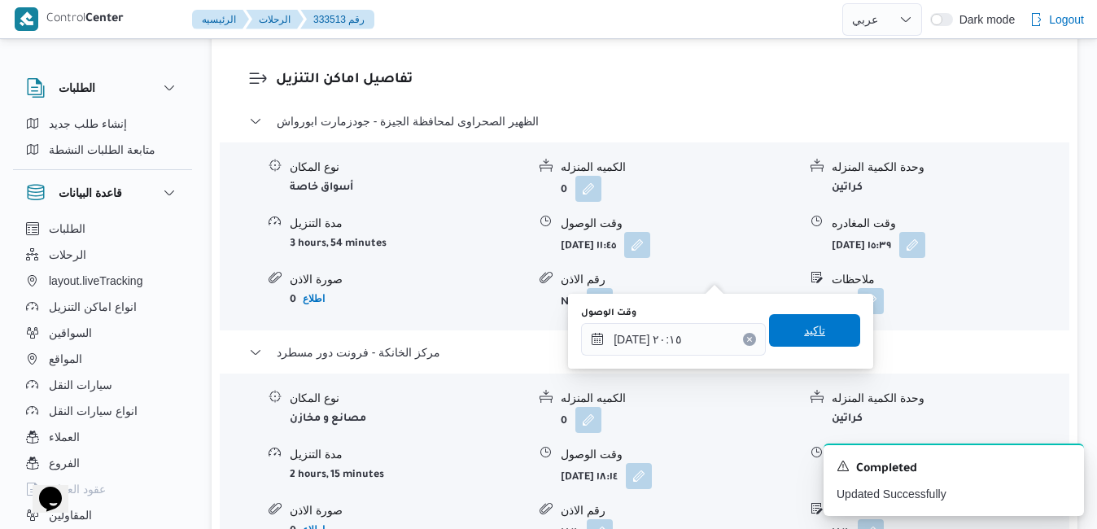
click at [811, 320] on span "تاكيد" at bounding box center [814, 330] width 91 height 33
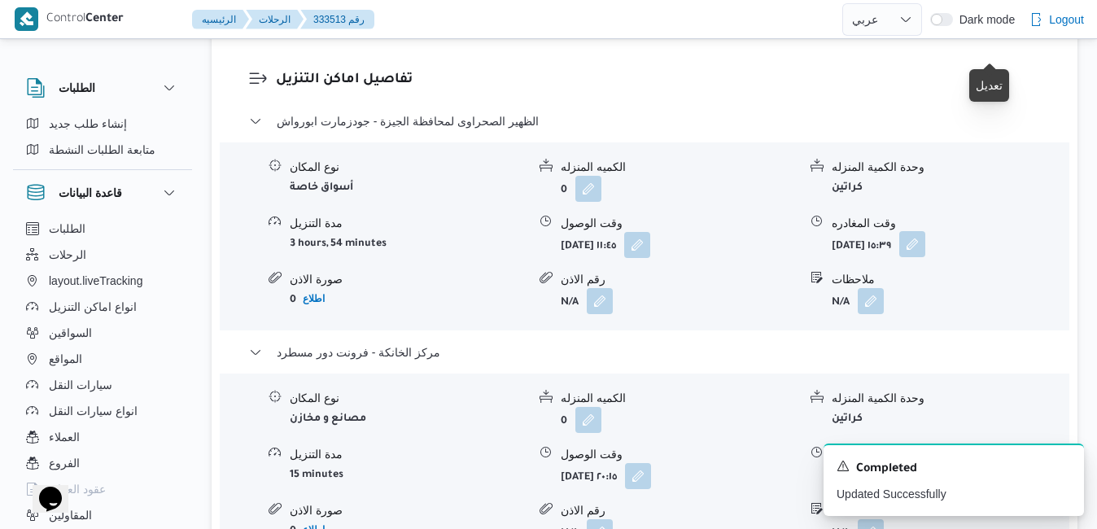
click at [925, 231] on button "button" at bounding box center [912, 244] width 26 height 26
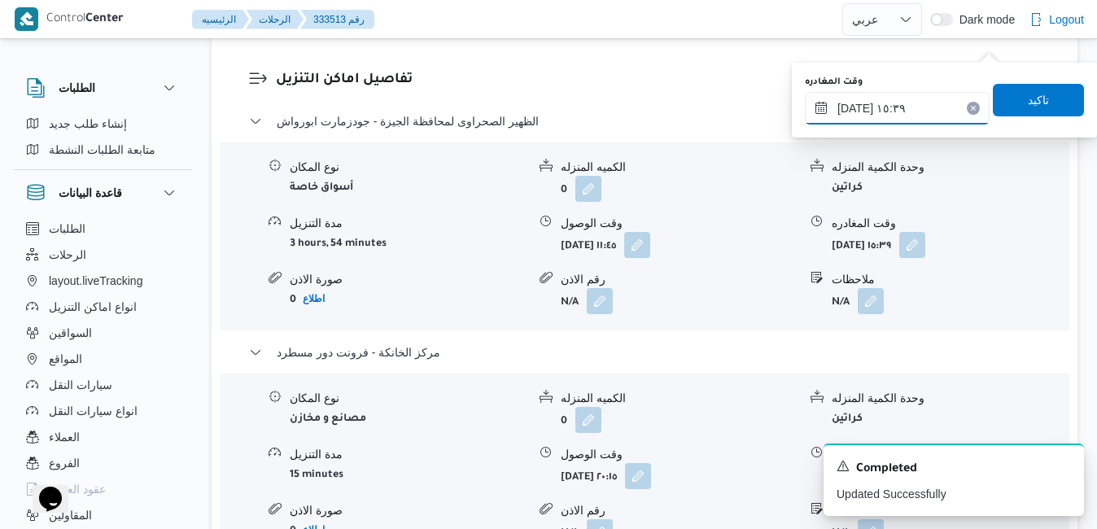
click at [919, 112] on input "٣٠/٠٨/٢٠٢٥ ١٥:٣٩" at bounding box center [897, 108] width 185 height 33
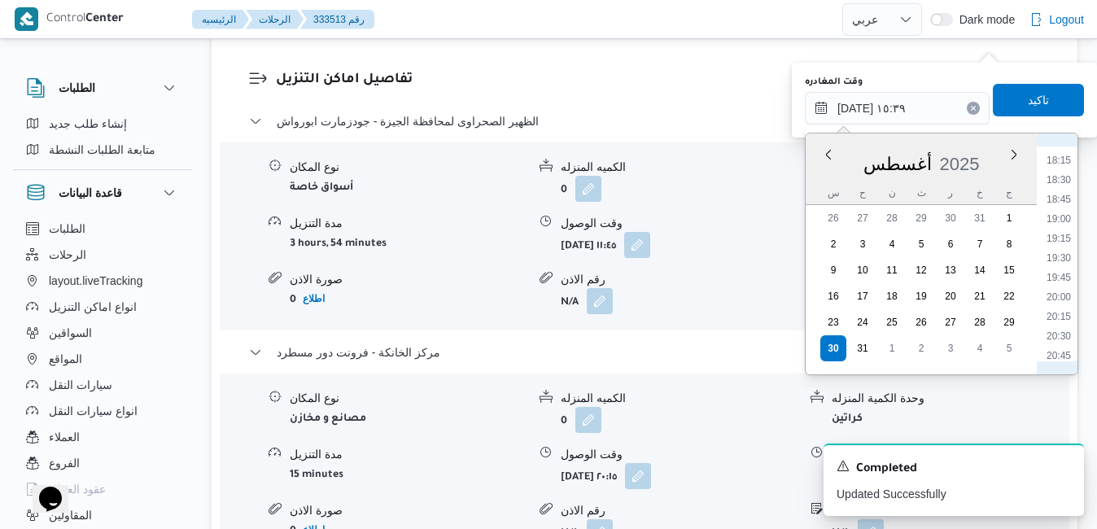
scroll to position [1474, 0]
click at [1065, 186] on li "19:15" at bounding box center [1058, 184] width 37 height 16
type input "٣٠/٠٨/٢٠٢٥ ١٩:١٥"
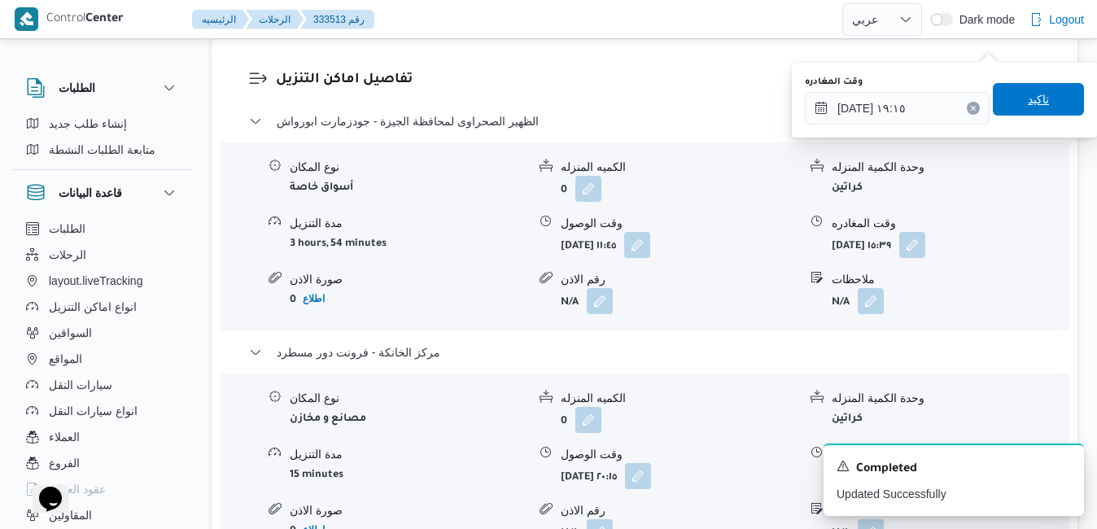
click at [1028, 95] on span "تاكيد" at bounding box center [1038, 100] width 21 height 20
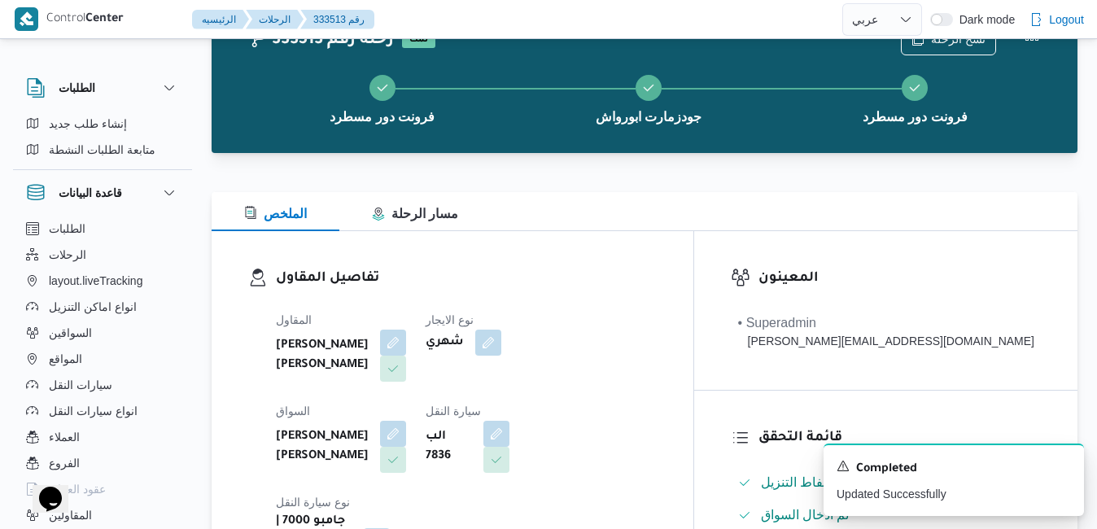
scroll to position [0, 0]
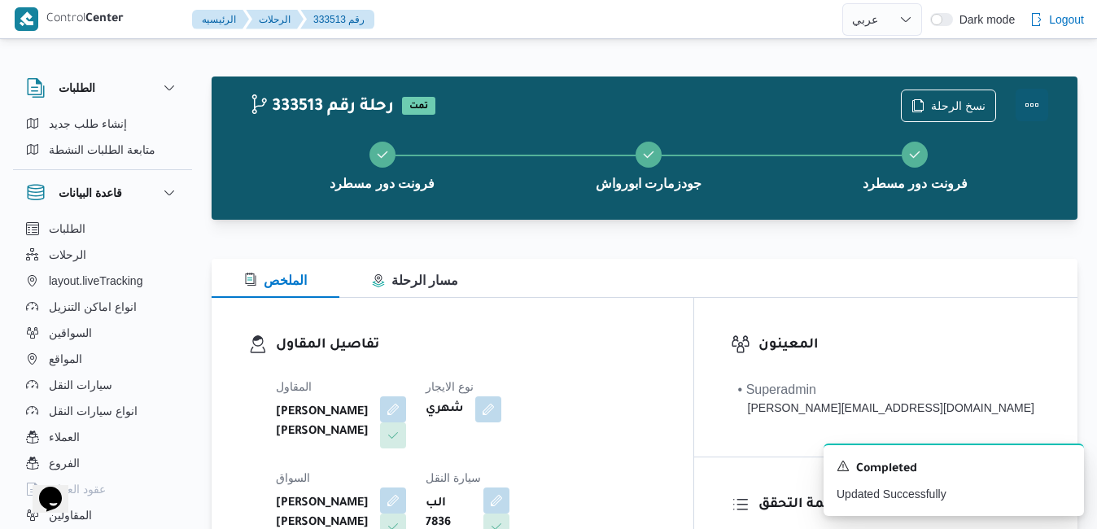
click at [1026, 100] on button "Actions" at bounding box center [1031, 105] width 33 height 33
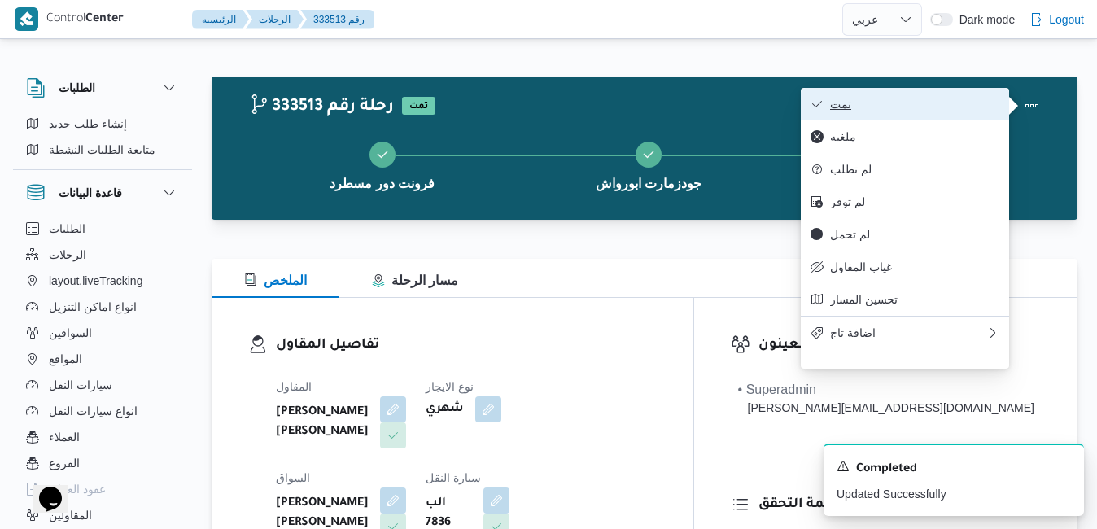
click at [932, 100] on span "تمت" at bounding box center [914, 104] width 169 height 13
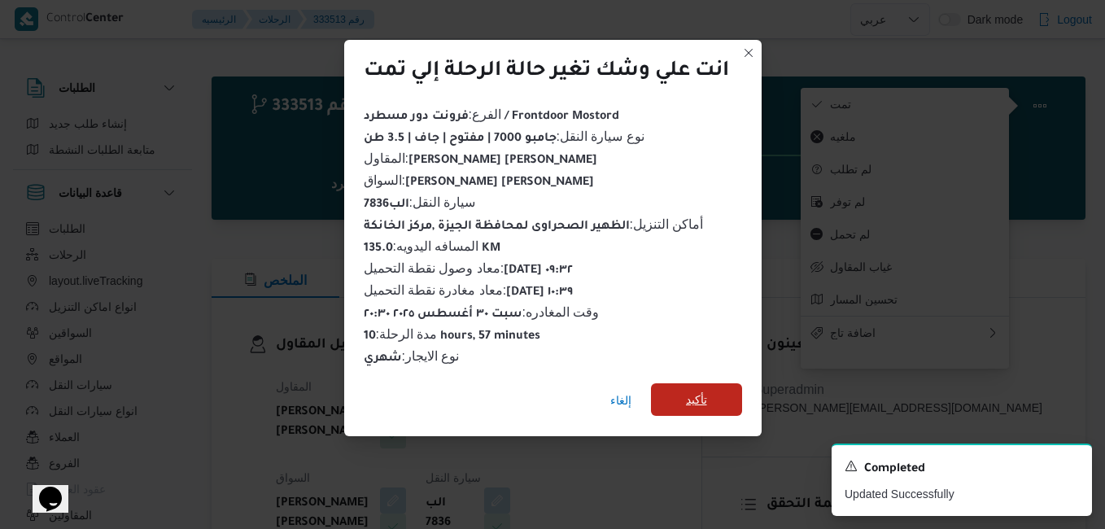
click at [684, 393] on span "تأكيد" at bounding box center [696, 399] width 91 height 33
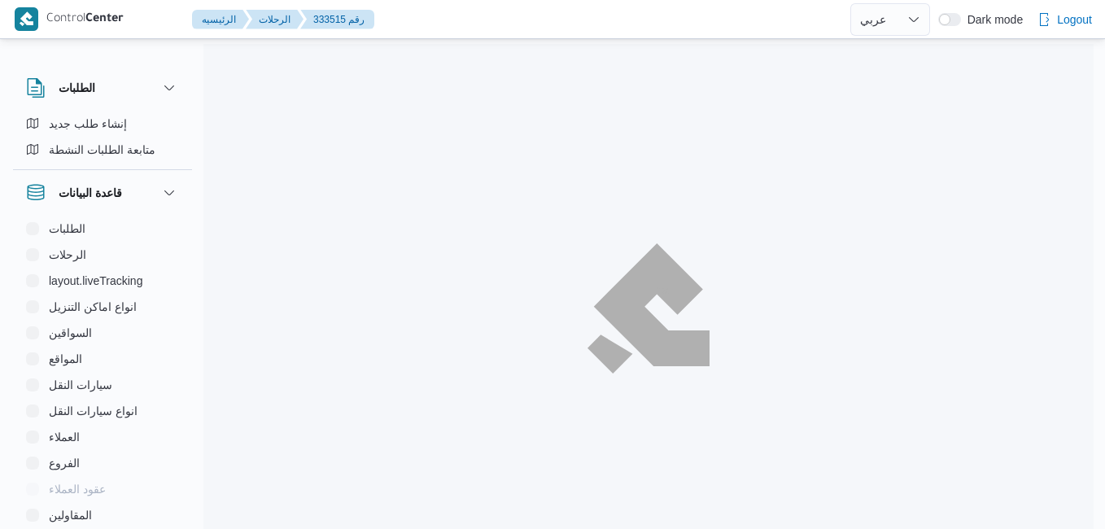
select select "ar"
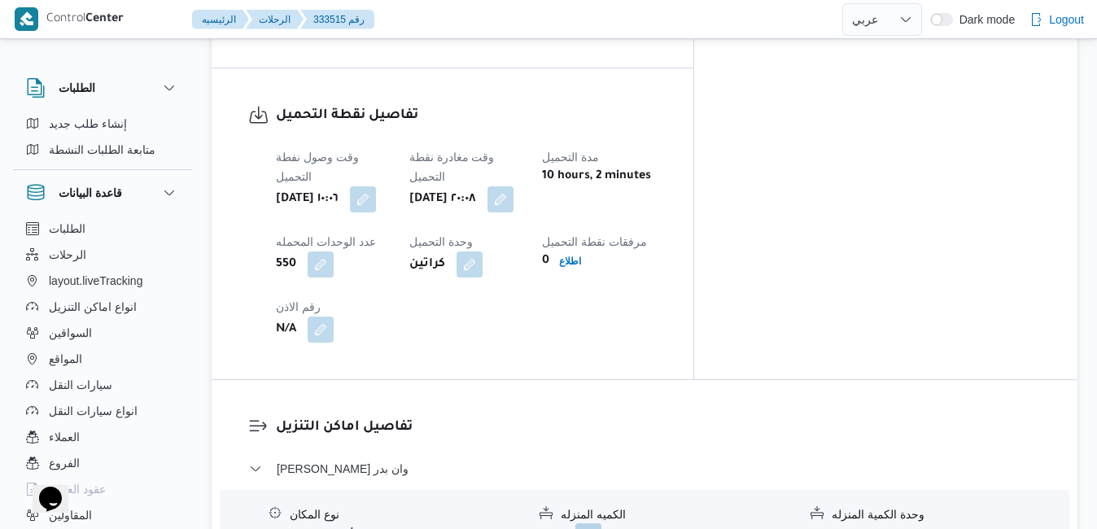
scroll to position [1114, 0]
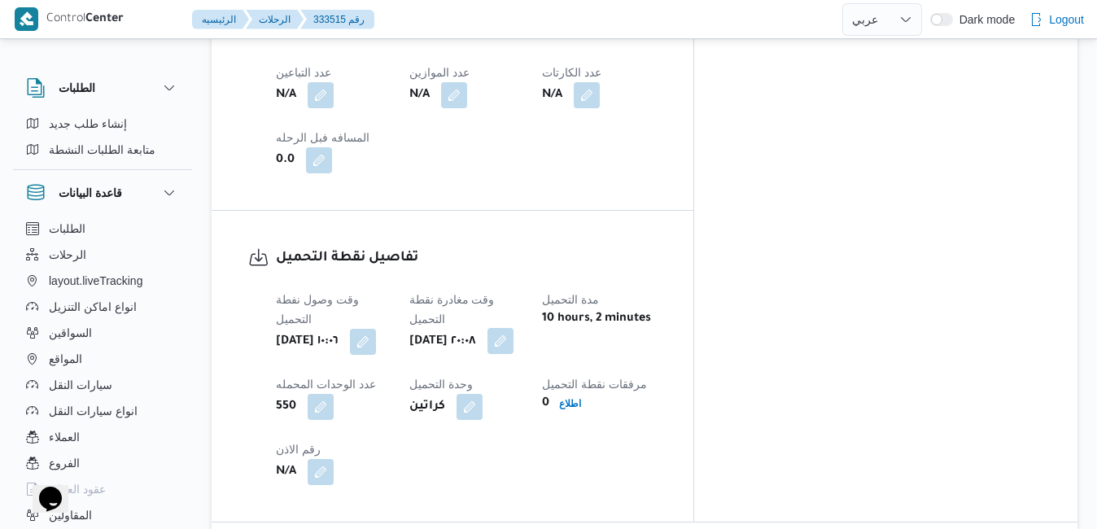
click at [513, 328] on button "button" at bounding box center [500, 341] width 26 height 26
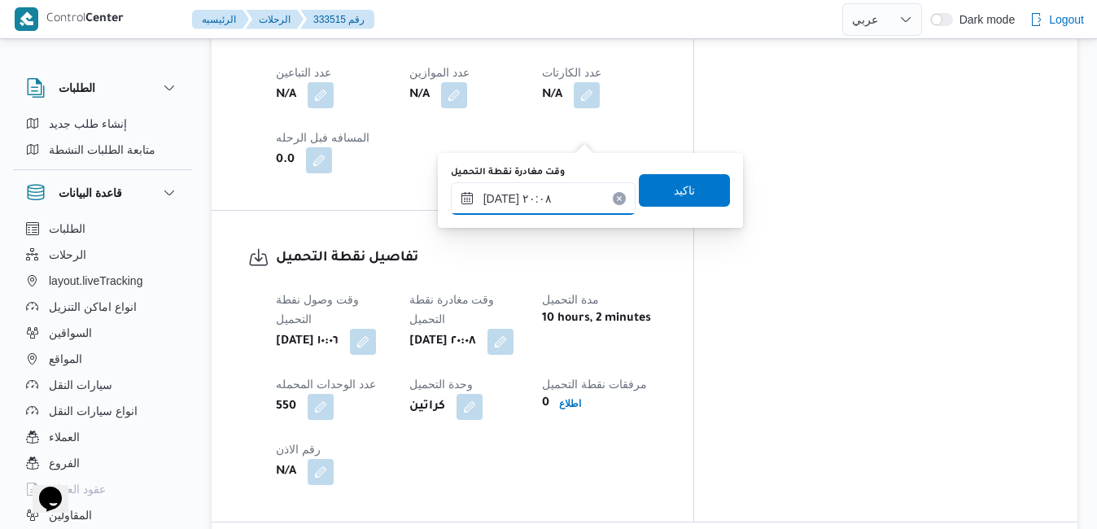
click at [546, 193] on input "[DATE] ٢٠:٠٨" at bounding box center [543, 198] width 185 height 33
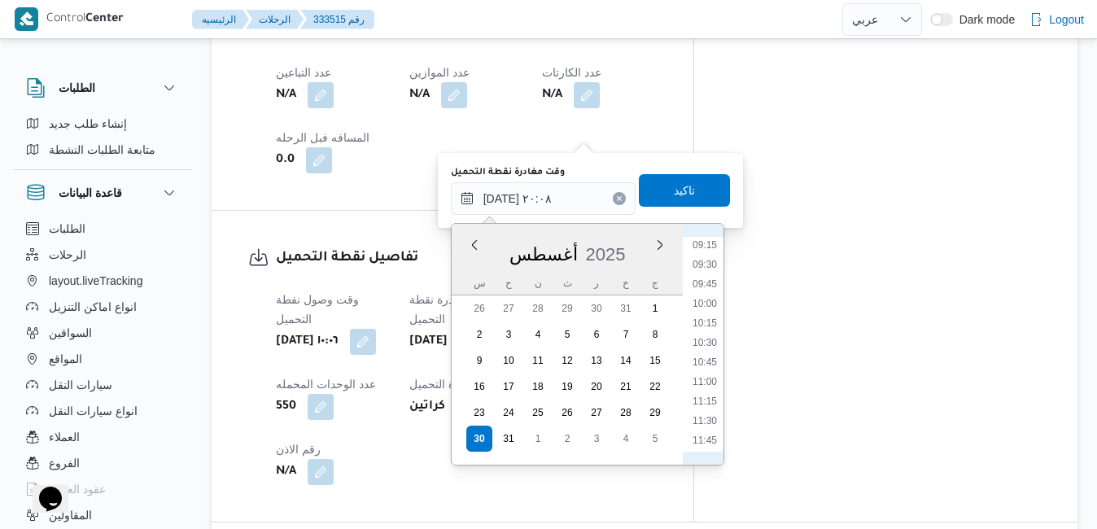
scroll to position [698, 0]
click at [705, 405] on li "11:00" at bounding box center [704, 406] width 37 height 16
type input "[DATE] ١١:٠٠"
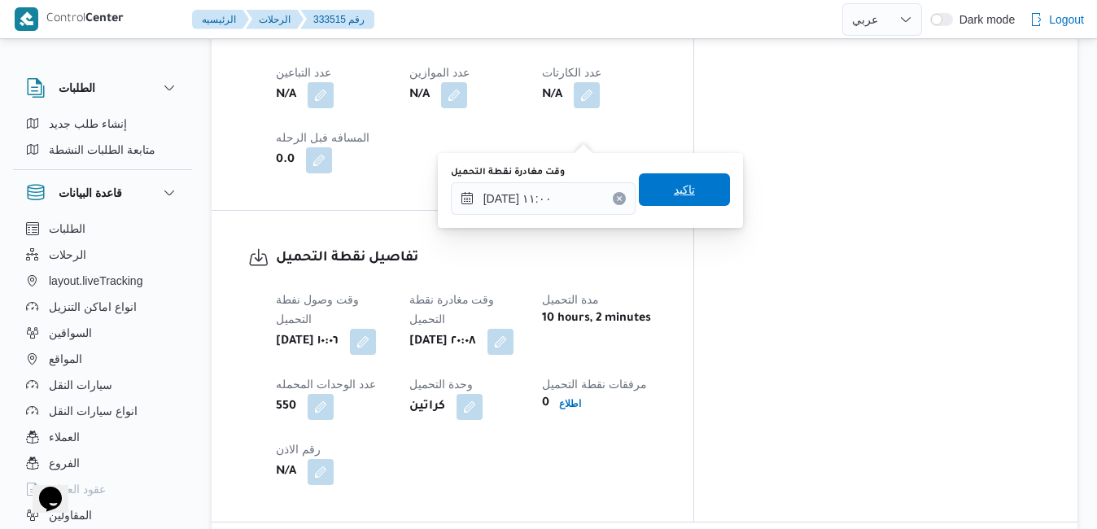
click at [684, 196] on span "تاكيد" at bounding box center [684, 189] width 91 height 33
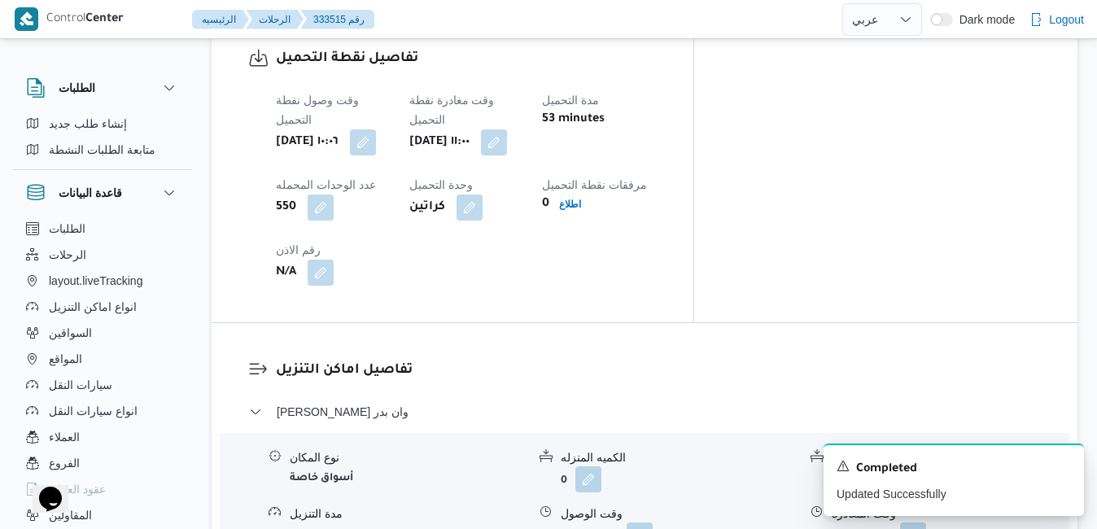
scroll to position [1342, 0]
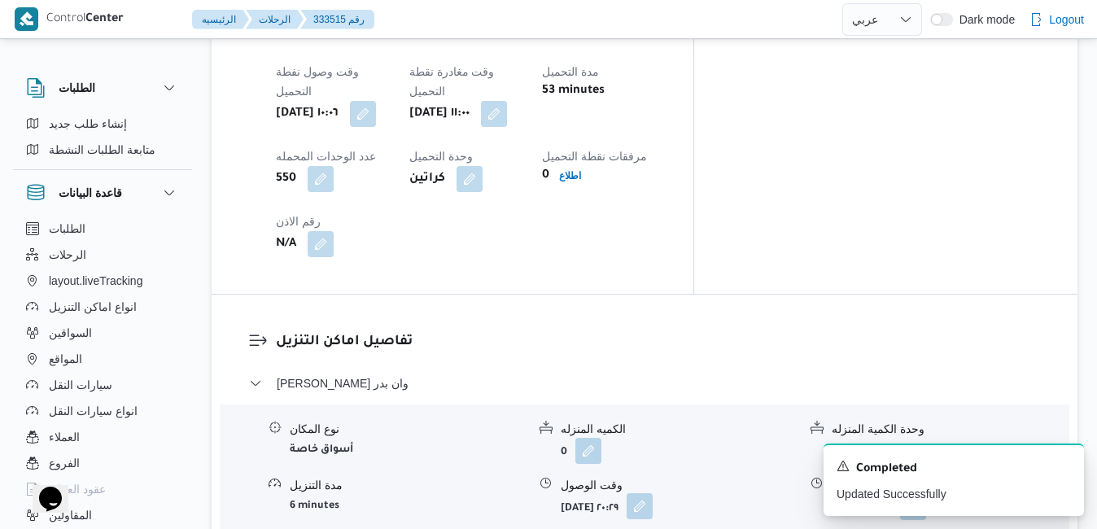
click at [653, 493] on button "button" at bounding box center [640, 506] width 26 height 26
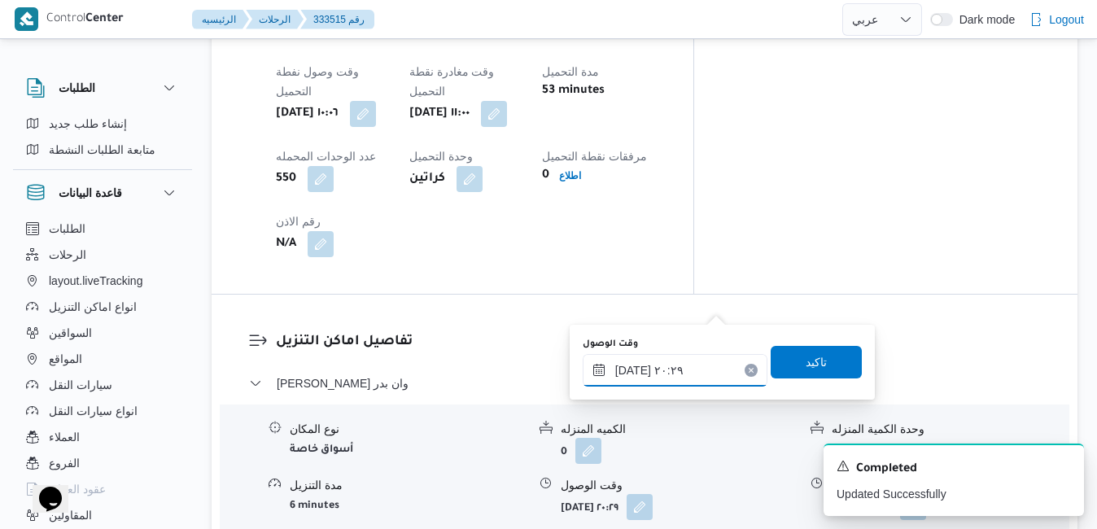
click at [670, 378] on input "[DATE] ٢٠:٢٩" at bounding box center [675, 370] width 185 height 33
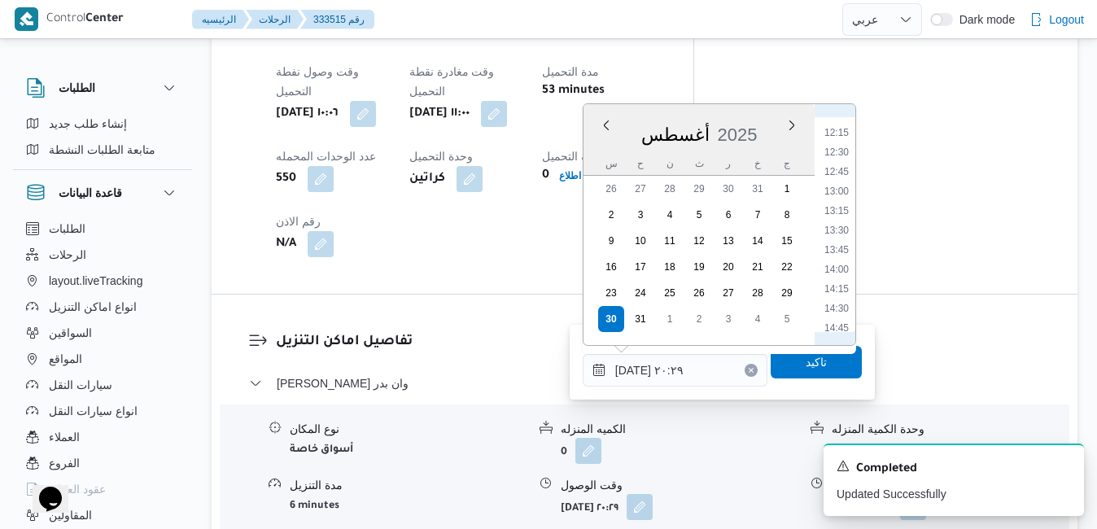
scroll to position [906, 0]
click at [841, 156] on li "12:00" at bounding box center [836, 157] width 37 height 16
type input "[DATE] ١٢:٠٠"
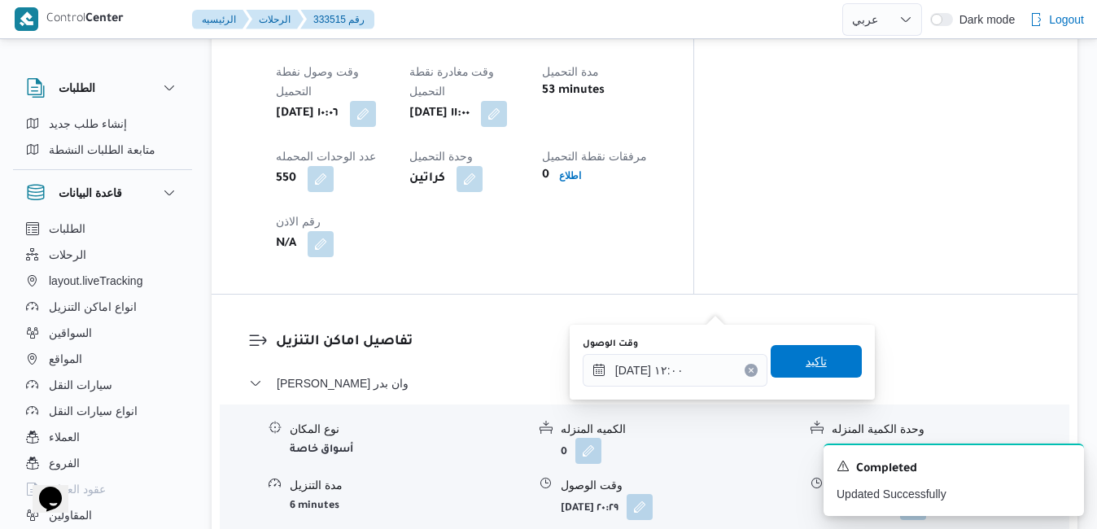
click at [806, 365] on span "تاكيد" at bounding box center [816, 361] width 21 height 20
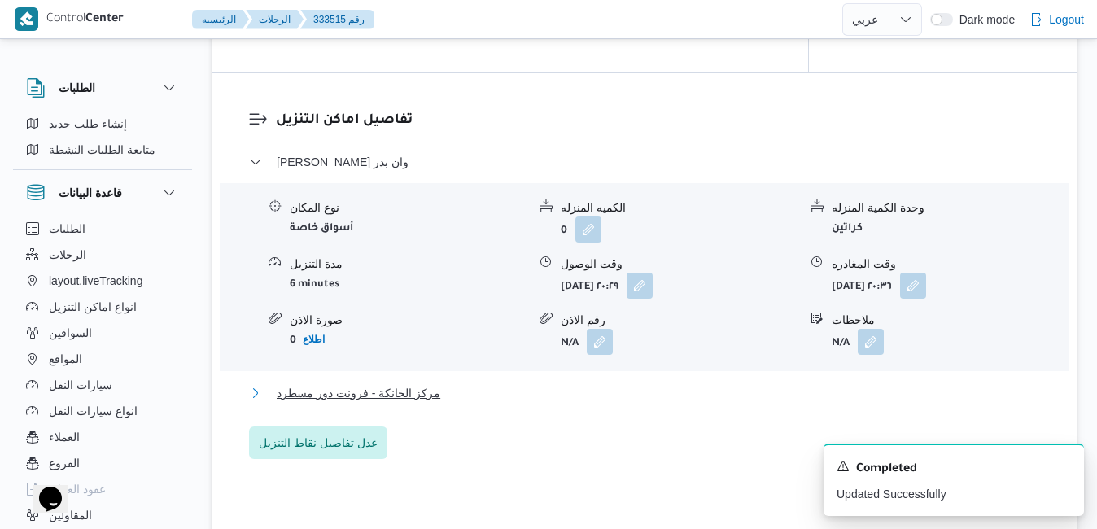
click at [723, 403] on button "مركز الخانكة - فرونت دور مسطرد" at bounding box center [645, 393] width 792 height 20
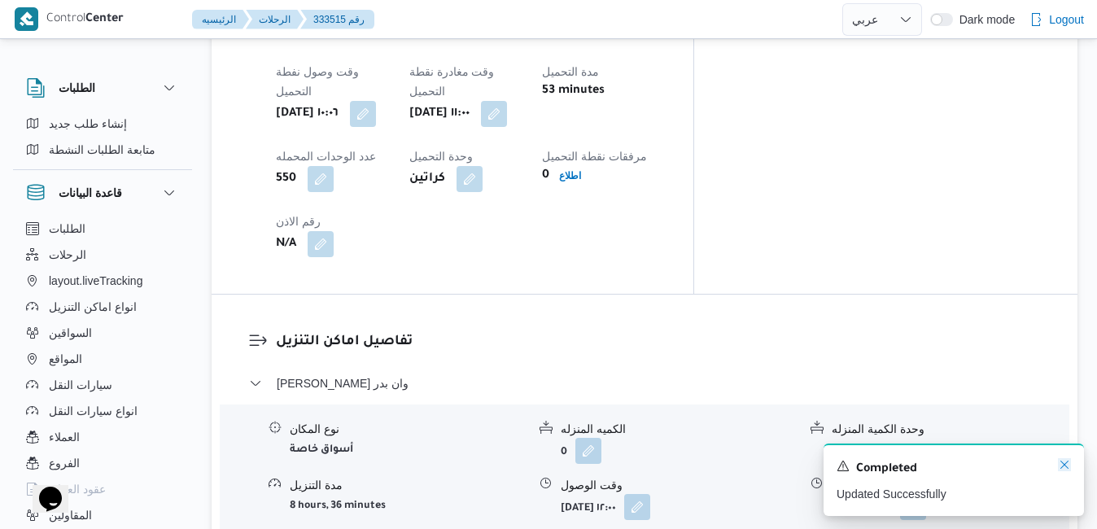
click at [1063, 467] on icon "Dismiss toast" at bounding box center [1064, 465] width 8 height 8
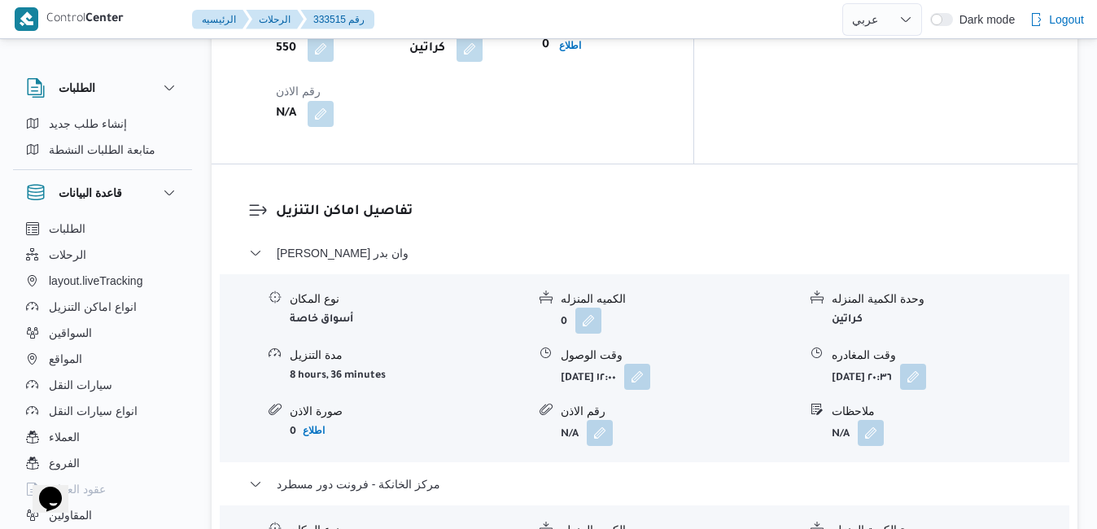
scroll to position [1504, 0]
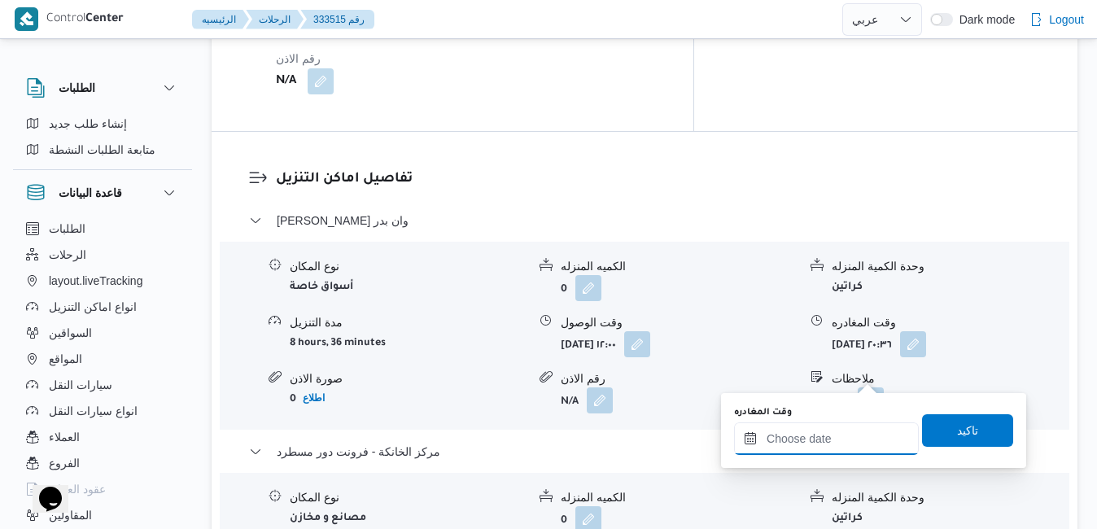
click at [785, 431] on input "وقت المغادره" at bounding box center [826, 438] width 185 height 33
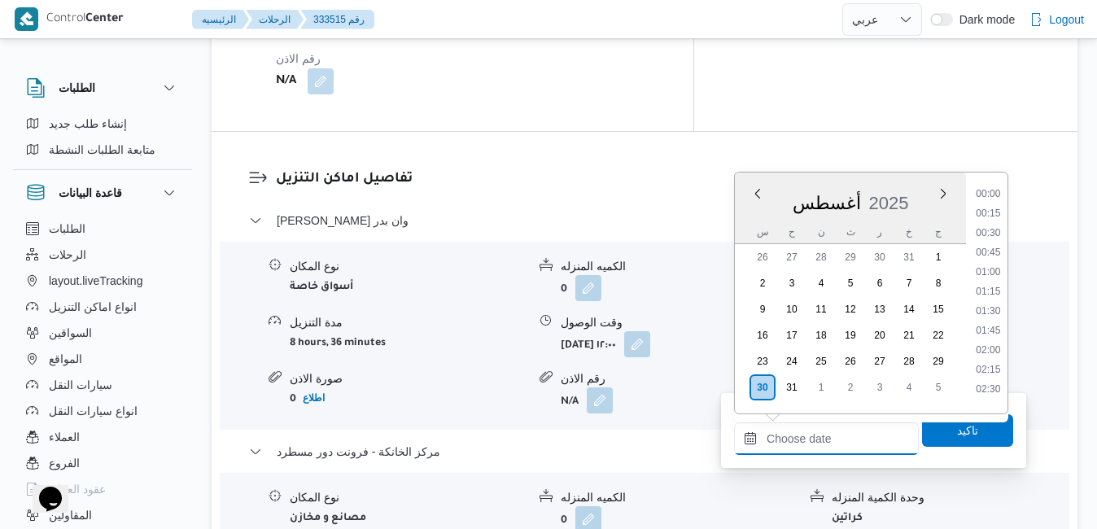
scroll to position [1548, 0]
click at [923, 180] on div "أغسطس 2025" at bounding box center [850, 199] width 231 height 41
click at [993, 287] on li "21:00" at bounding box center [987, 286] width 37 height 16
type input "٣٠/٠٨/٢٠٢٥ ٢١:٠٠"
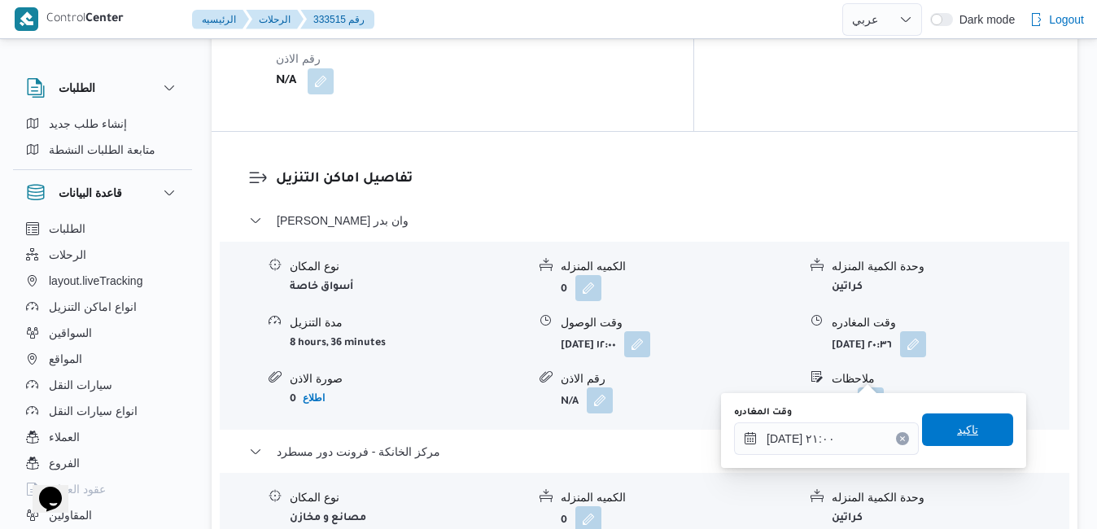
click at [957, 427] on span "تاكيد" at bounding box center [967, 430] width 21 height 20
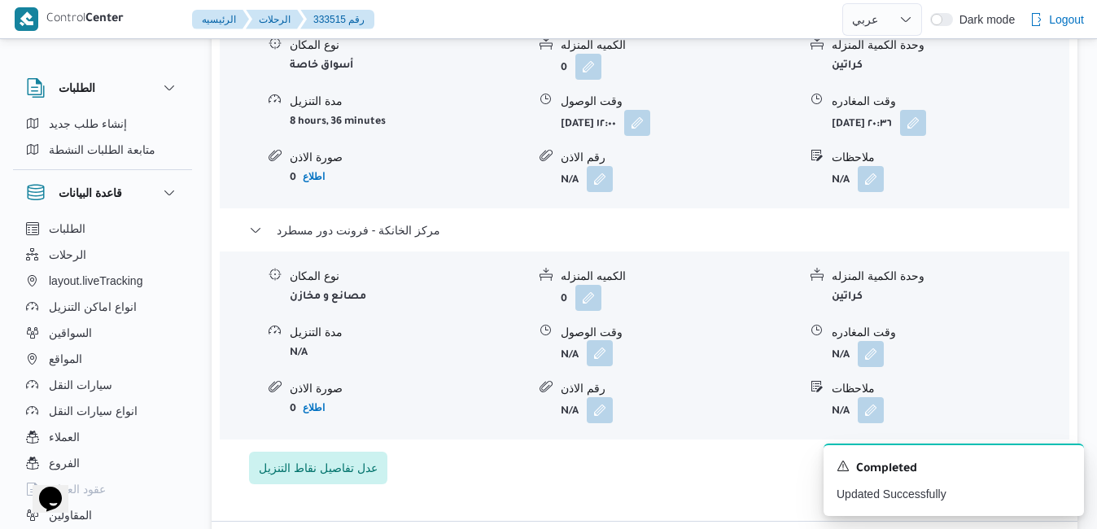
click at [603, 366] on button "button" at bounding box center [600, 353] width 26 height 26
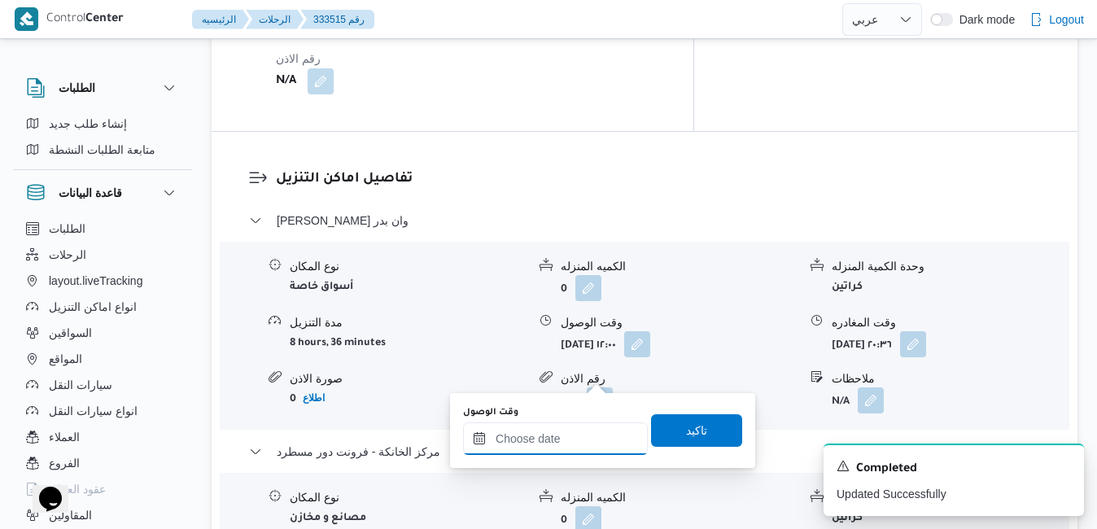
click at [551, 444] on input "وقت الوصول" at bounding box center [555, 438] width 185 height 33
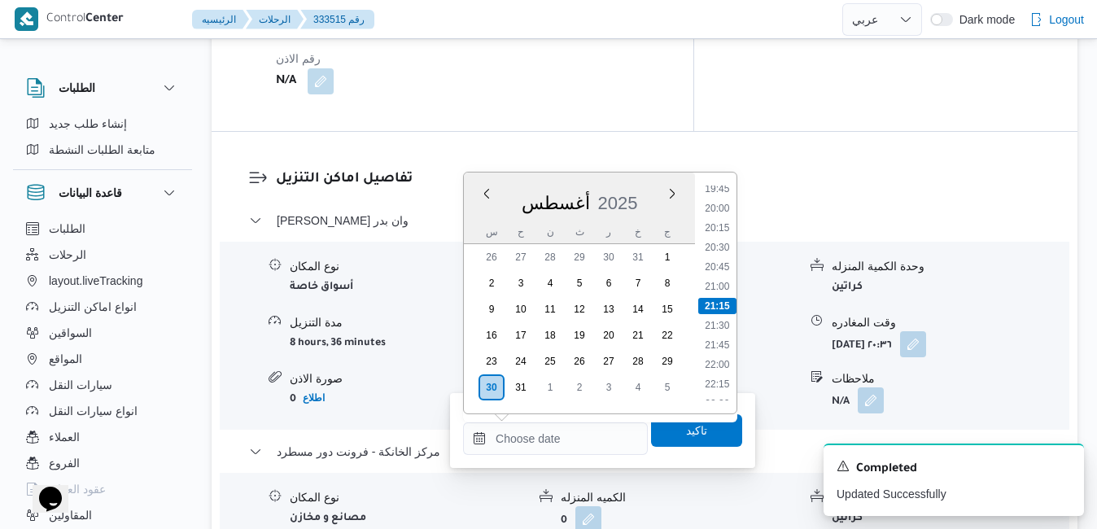
click at [653, 193] on div "أغسطس 2025" at bounding box center [579, 199] width 231 height 41
click at [709, 264] on li "20:45" at bounding box center [716, 267] width 37 height 16
type input "٣٠/٠٨/٢٠٢٥ ٢٠:٤٥"
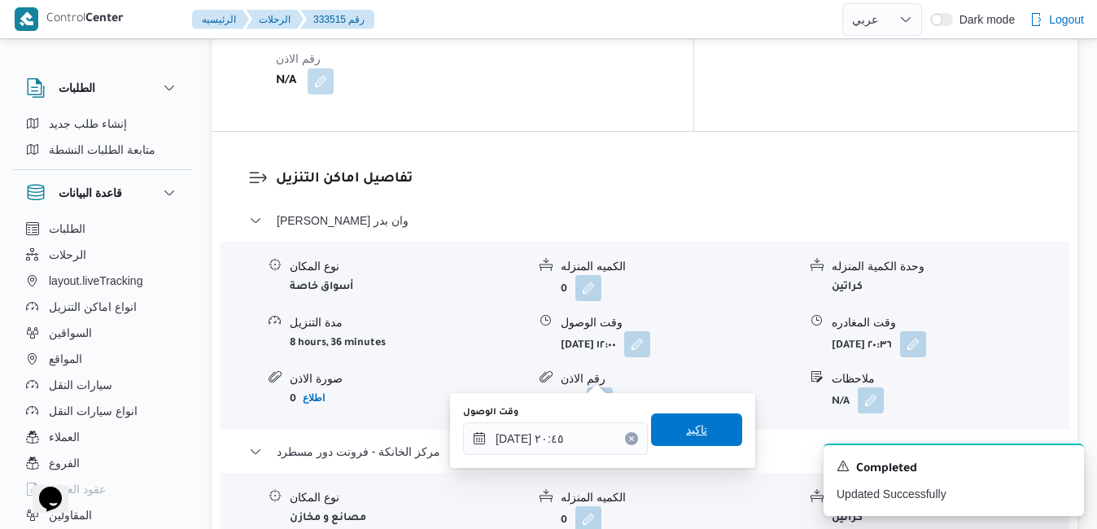
click at [688, 430] on span "تاكيد" at bounding box center [696, 430] width 21 height 20
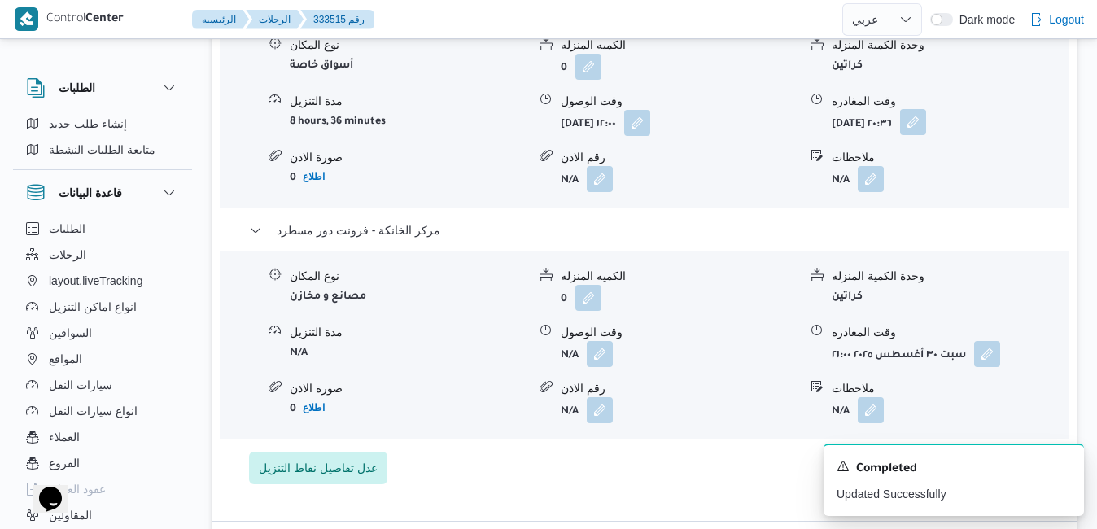
click at [926, 135] on button "button" at bounding box center [913, 122] width 26 height 26
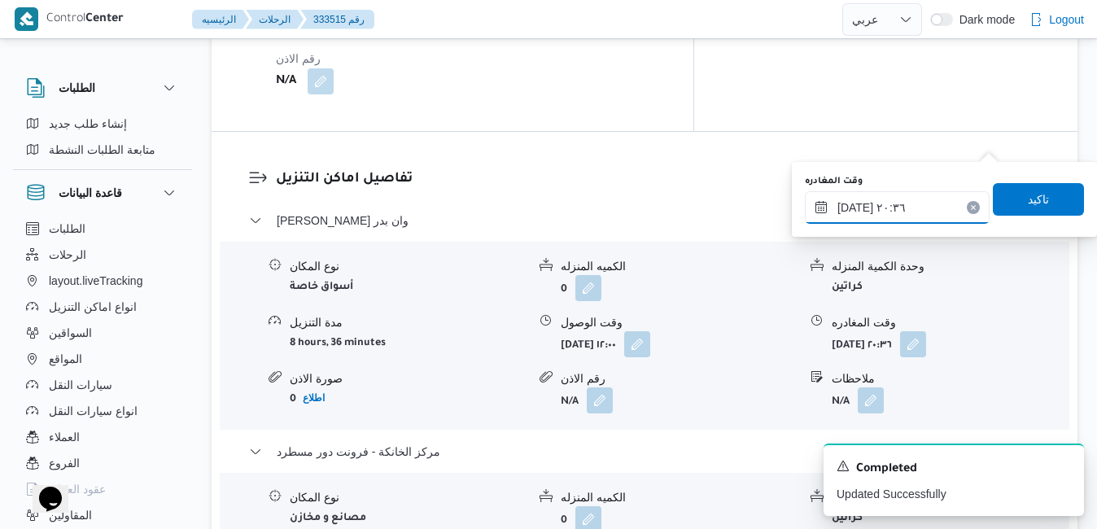
click at [923, 205] on input "٣٠/٠٨/٢٠٢٥ ٢٠:٣٦" at bounding box center [897, 207] width 185 height 33
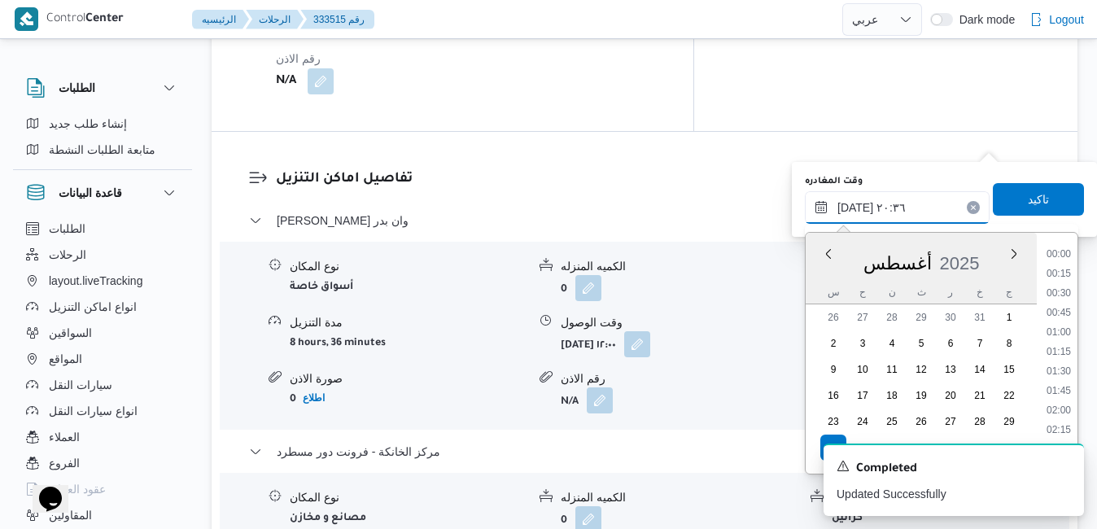
scroll to position [1489, 0]
click at [1064, 308] on li "19:45" at bounding box center [1058, 307] width 37 height 16
type input "٣٠/٠٨/٢٠٢٥ ١٩:٤٥"
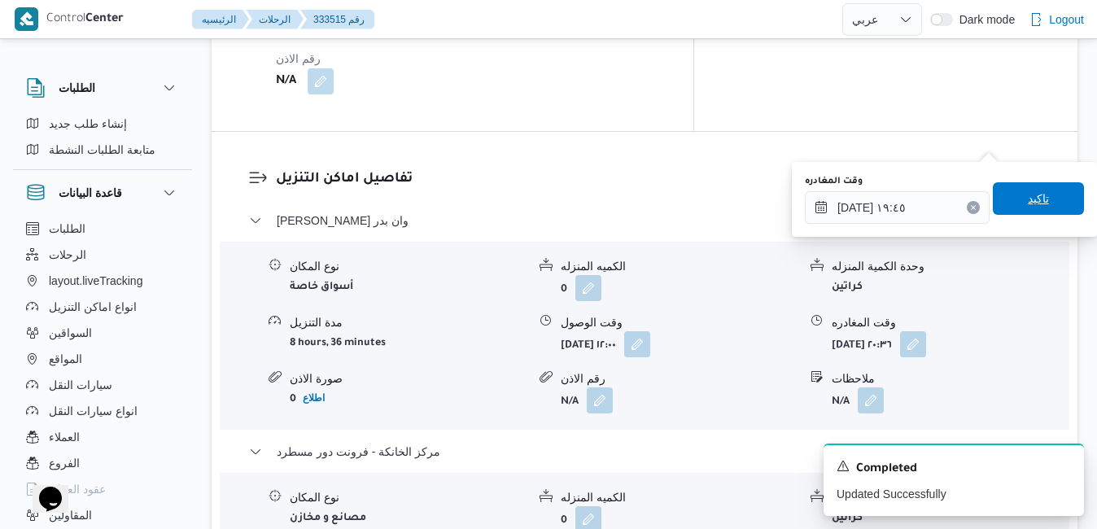
click at [1042, 199] on span "تاكيد" at bounding box center [1038, 198] width 91 height 33
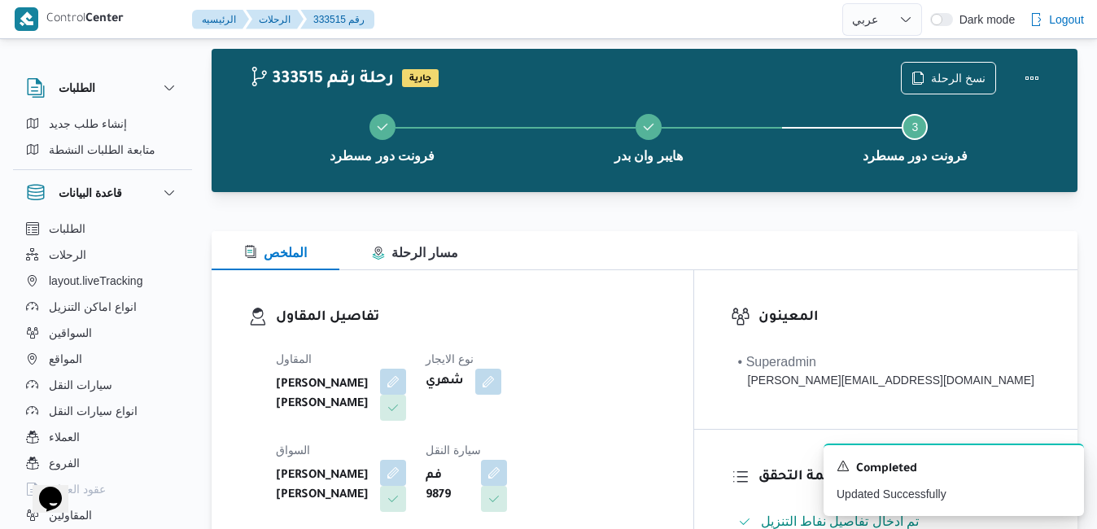
scroll to position [0, 0]
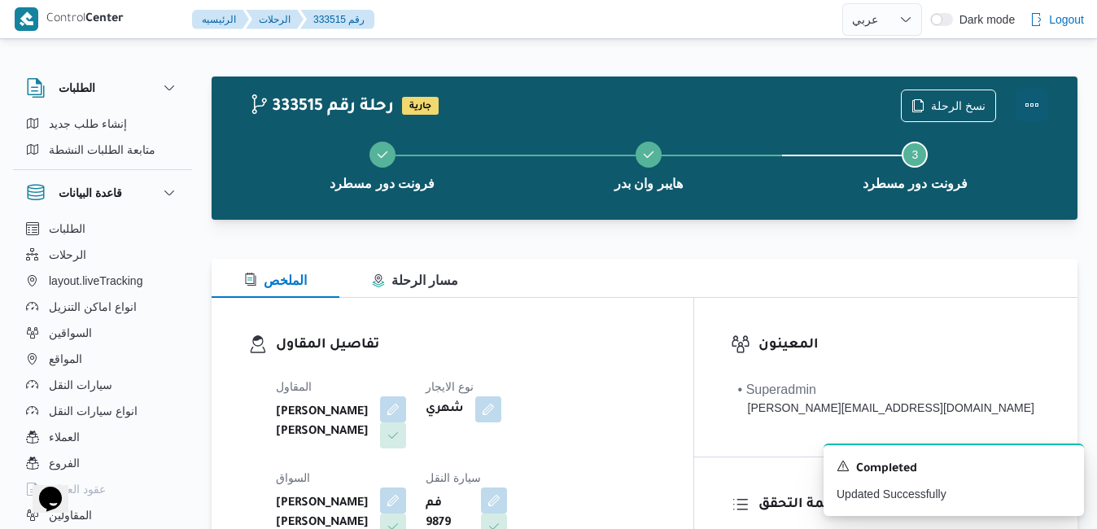
click at [1034, 102] on button "Actions" at bounding box center [1031, 105] width 33 height 33
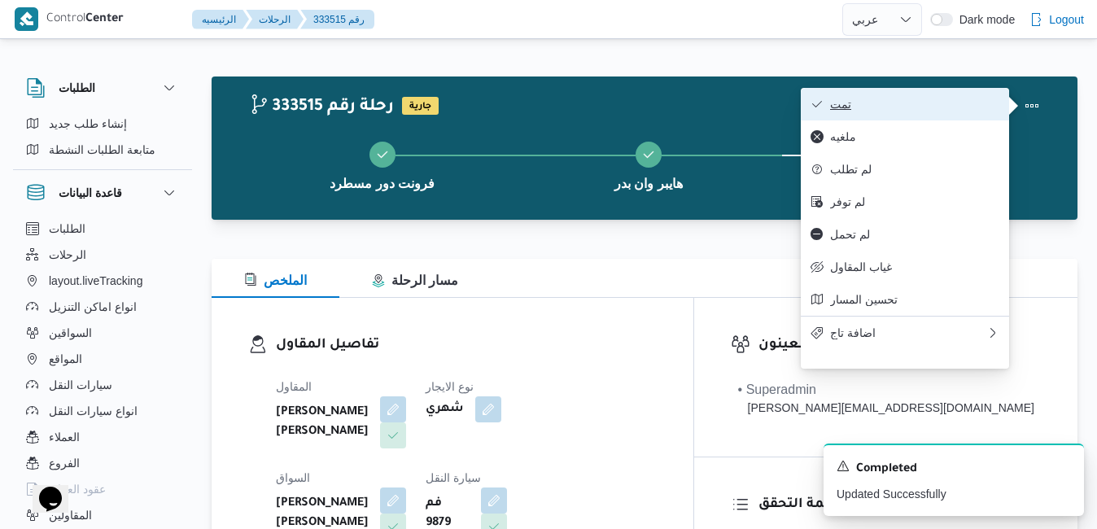
click at [900, 103] on span "تمت" at bounding box center [914, 104] width 169 height 13
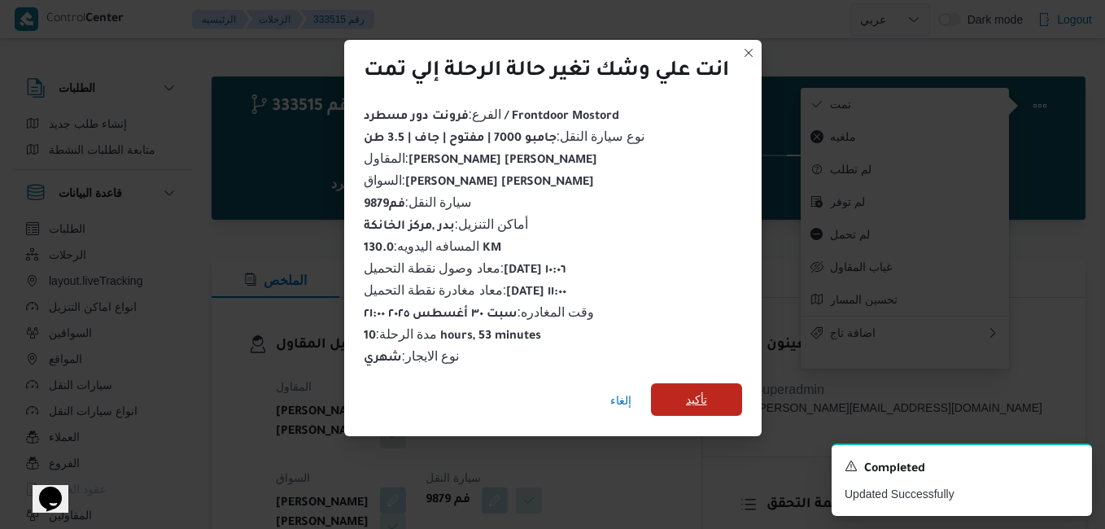
click at [707, 395] on span "تأكيد" at bounding box center [696, 400] width 21 height 20
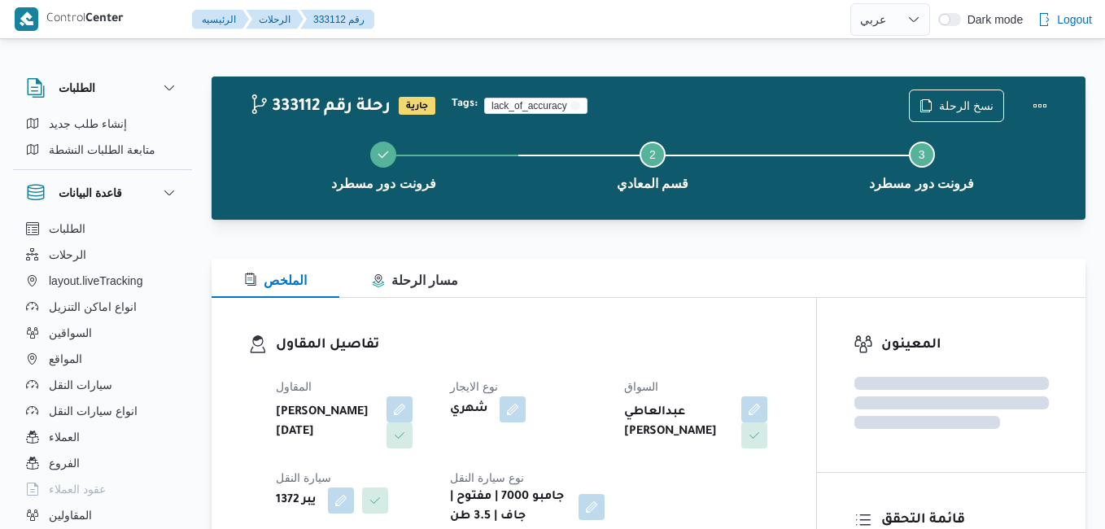
select select "ar"
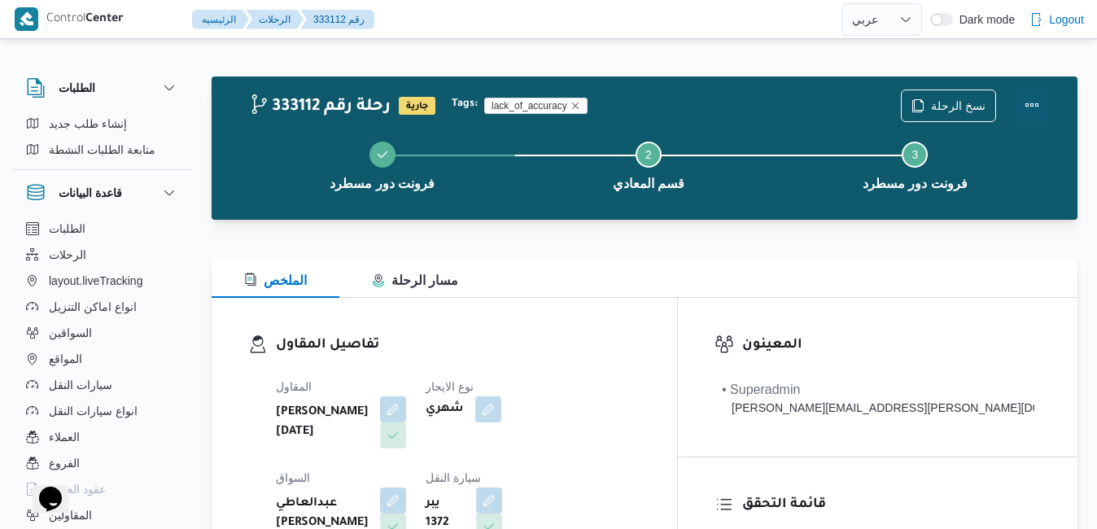
click at [1035, 106] on button "Actions" at bounding box center [1031, 105] width 33 height 33
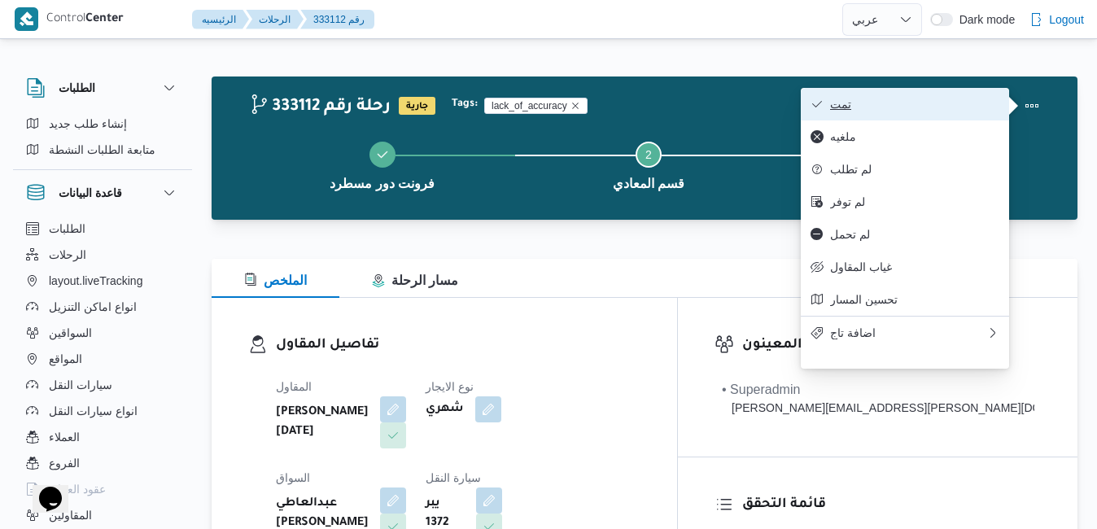
click at [929, 108] on span "تمت" at bounding box center [914, 104] width 169 height 13
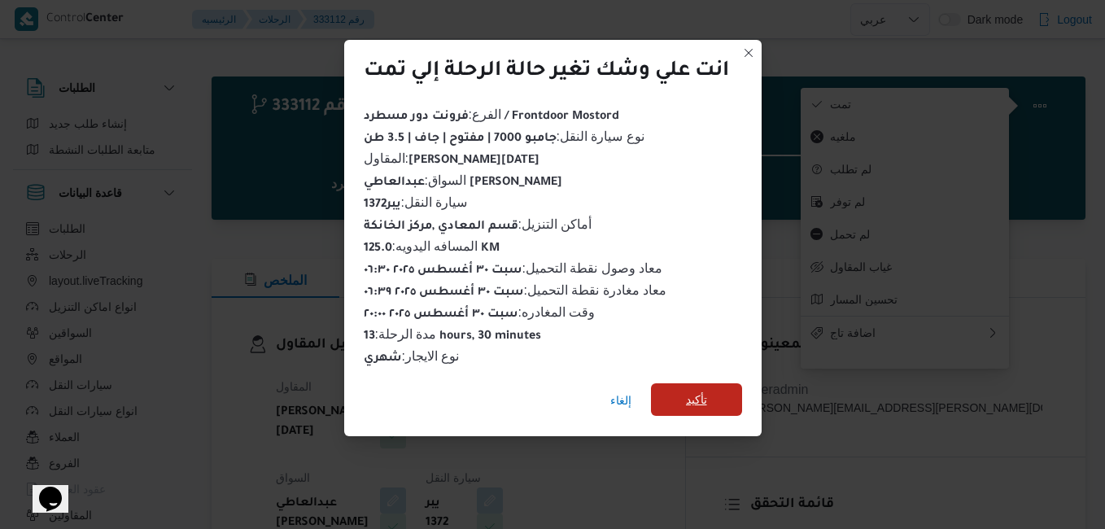
click at [702, 390] on span "تأكيد" at bounding box center [696, 400] width 21 height 20
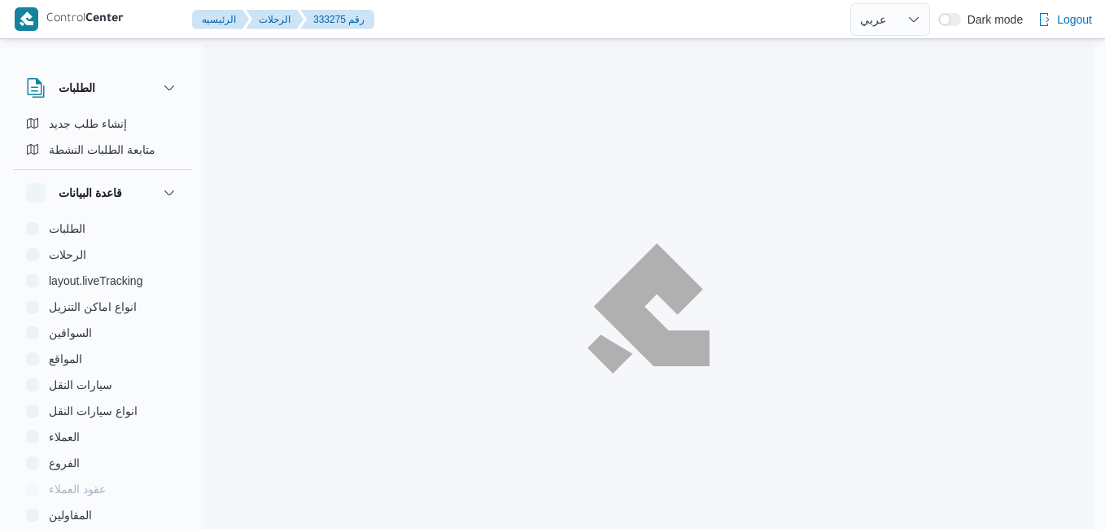
select select "ar"
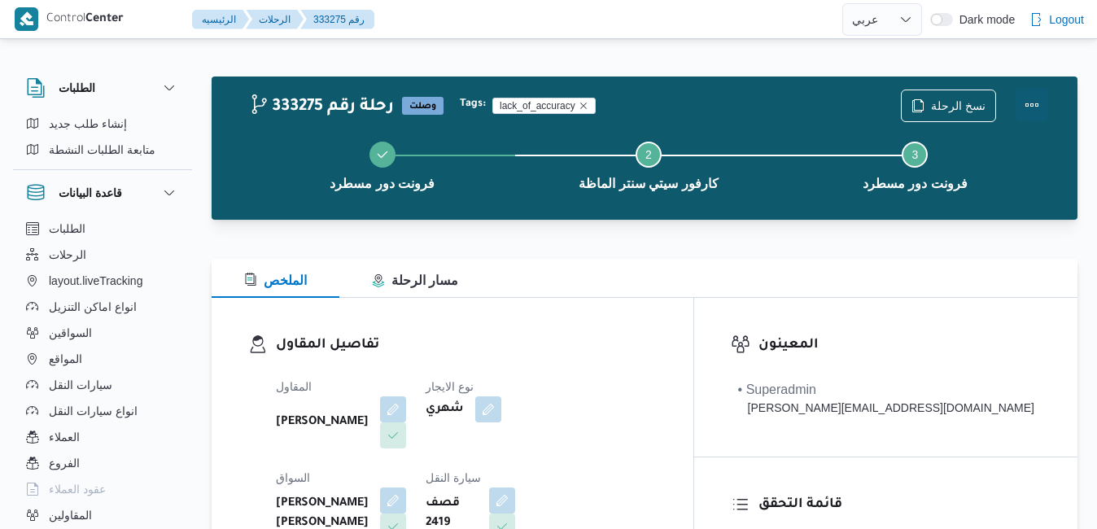
click at [1027, 103] on button "Actions" at bounding box center [1031, 105] width 33 height 33
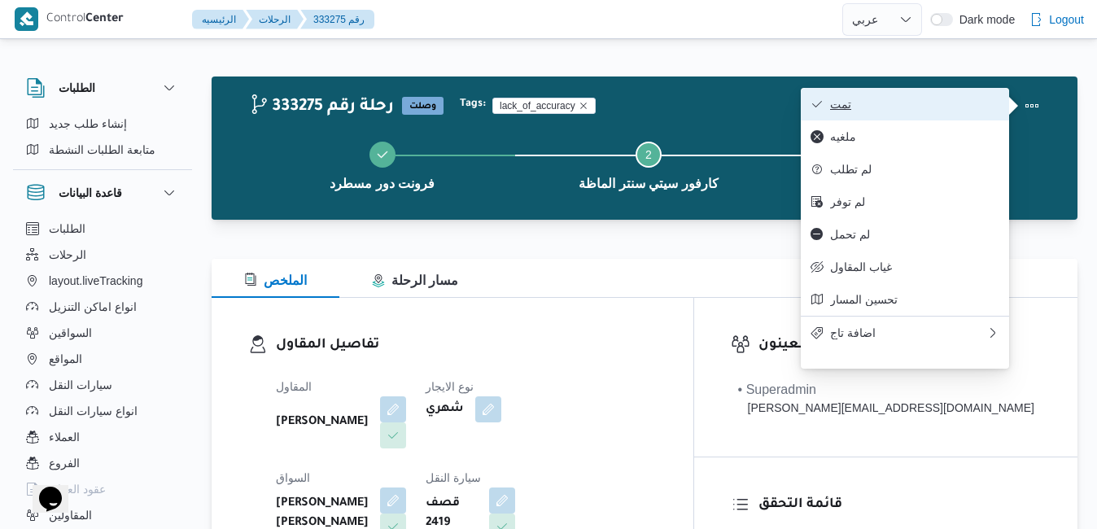
click at [941, 110] on span "تمت" at bounding box center [914, 104] width 169 height 13
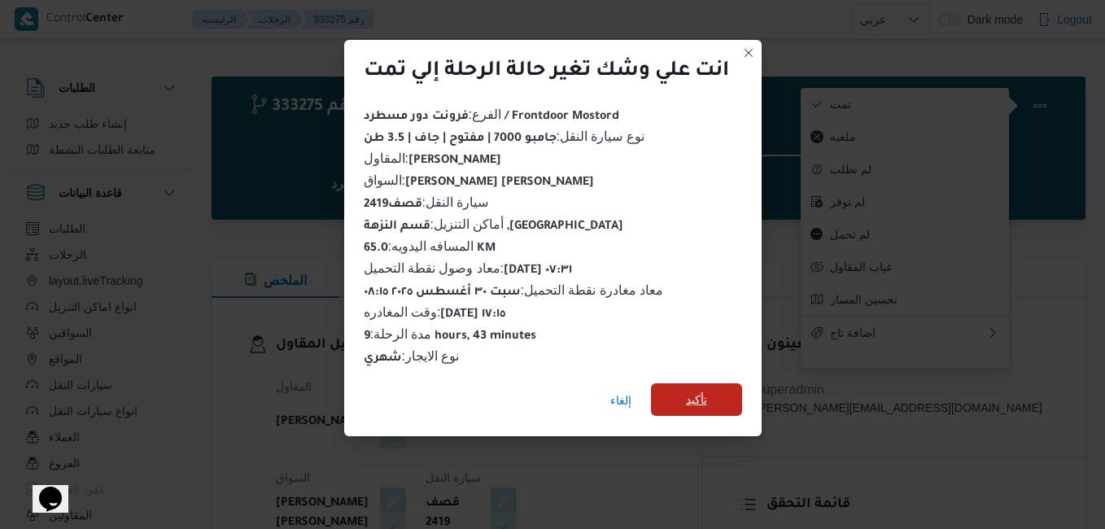
click at [705, 390] on span "تأكيد" at bounding box center [696, 400] width 21 height 20
